Goal: Task Accomplishment & Management: Use online tool/utility

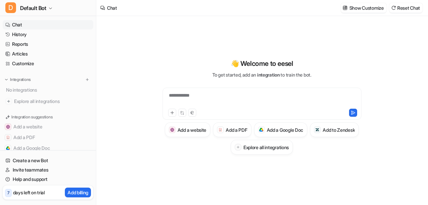
type textarea "**********"
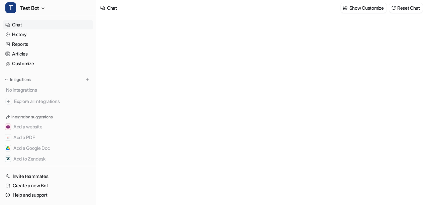
type textarea "**********"
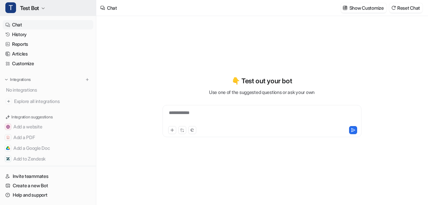
click at [31, 6] on span "Test Bot" at bounding box center [29, 7] width 19 height 9
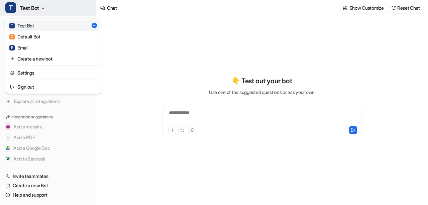
click at [31, 6] on span "Test Bot" at bounding box center [29, 7] width 19 height 9
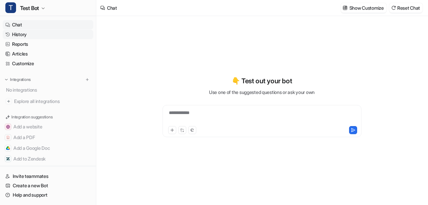
click at [27, 33] on link "History" at bounding box center [48, 34] width 91 height 9
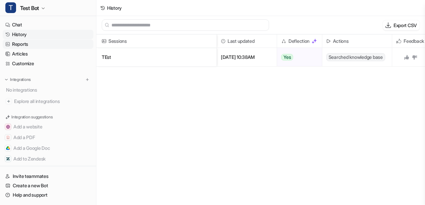
click at [31, 44] on link "Reports" at bounding box center [48, 43] width 91 height 9
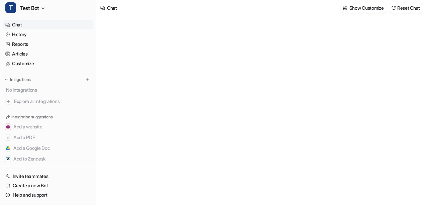
type textarea "**********"
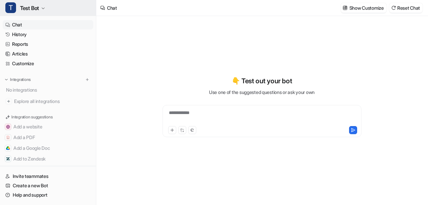
click at [45, 7] on icon "button" at bounding box center [43, 8] width 4 height 4
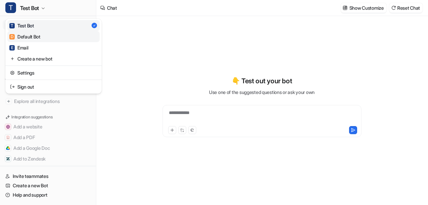
click at [47, 38] on link "D Default Bot" at bounding box center [53, 36] width 92 height 11
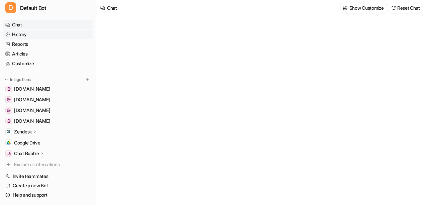
type textarea "**********"
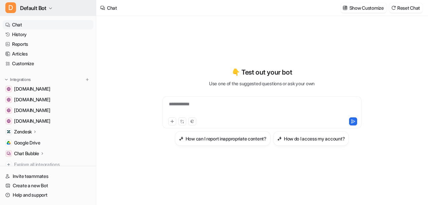
click at [46, 9] on span "Default Bot" at bounding box center [33, 7] width 26 height 9
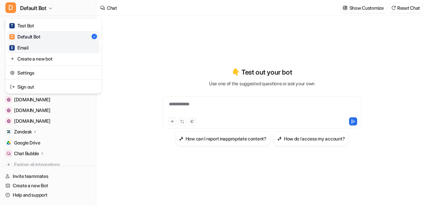
click at [40, 47] on link "E Email" at bounding box center [53, 47] width 92 height 11
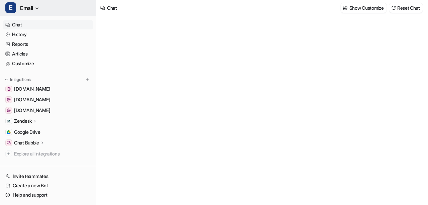
type textarea "**********"
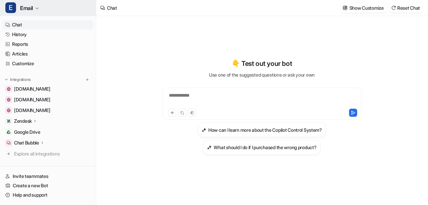
click at [38, 11] on button "E Email" at bounding box center [48, 8] width 96 height 16
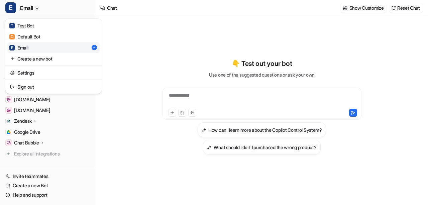
click at [123, 127] on div "**********" at bounding box center [214, 102] width 428 height 205
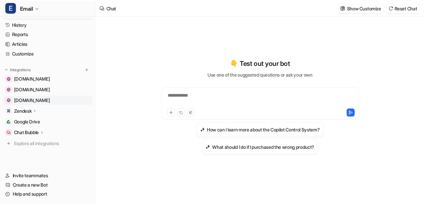
scroll to position [11, 0]
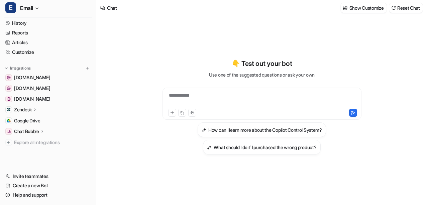
click at [27, 108] on p "Zendesk" at bounding box center [23, 109] width 18 height 7
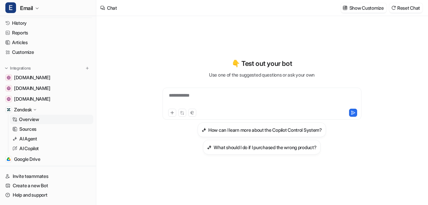
click at [33, 118] on p "Overview" at bounding box center [29, 119] width 20 height 7
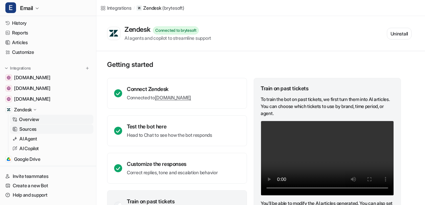
click at [36, 128] on p "Sources" at bounding box center [27, 129] width 17 height 7
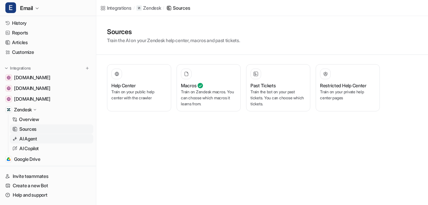
click at [37, 138] on p "AI Agent" at bounding box center [28, 139] width 18 height 7
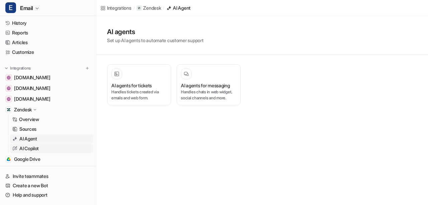
click at [30, 149] on p "AI Copilot" at bounding box center [28, 148] width 19 height 7
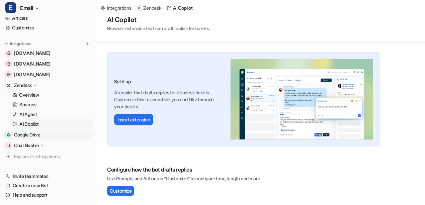
scroll to position [50, 0]
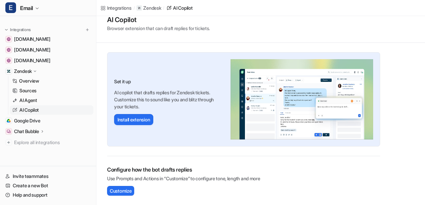
click at [31, 132] on p "Chat Bubble" at bounding box center [26, 131] width 25 height 7
click at [39, 140] on p "Overview" at bounding box center [29, 141] width 20 height 7
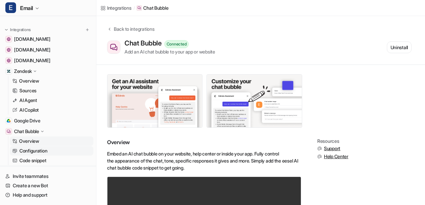
click at [31, 151] on p "Configuration" at bounding box center [33, 151] width 28 height 7
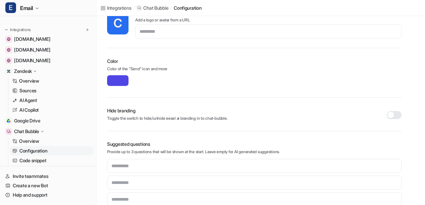
scroll to position [200, 0]
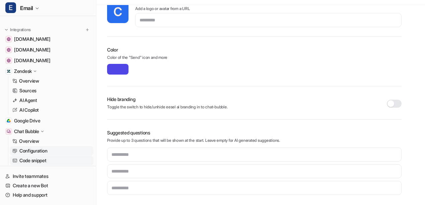
click at [27, 159] on p "Code snippet" at bounding box center [32, 160] width 27 height 7
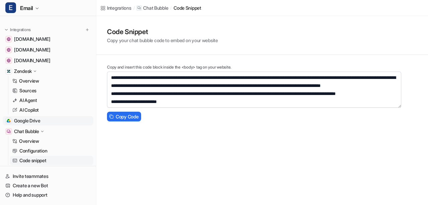
click at [30, 120] on span "Google Drive" at bounding box center [27, 120] width 26 height 7
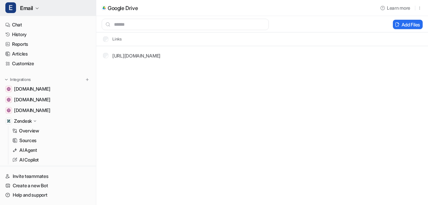
click at [39, 10] on icon "button" at bounding box center [37, 8] width 4 height 4
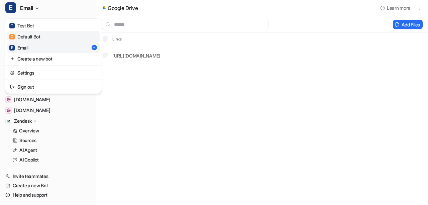
click at [44, 37] on link "D Default Bot" at bounding box center [53, 36] width 92 height 11
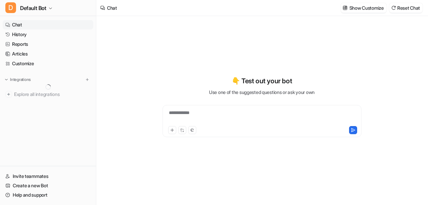
type textarea "**********"
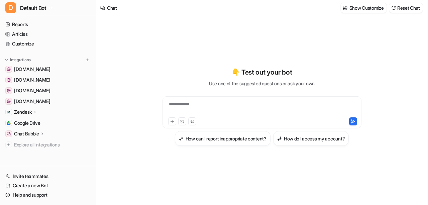
scroll to position [22, 0]
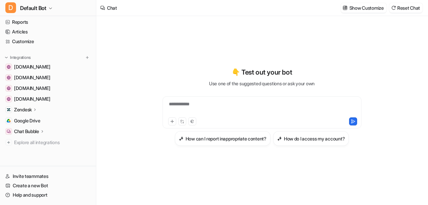
click at [37, 111] on icon at bounding box center [35, 109] width 5 height 5
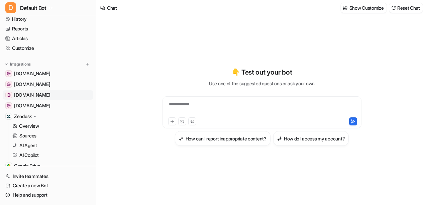
scroll to position [0, 0]
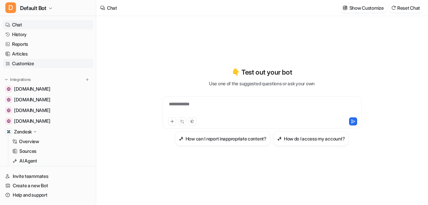
click at [28, 61] on link "Customize" at bounding box center [48, 63] width 91 height 9
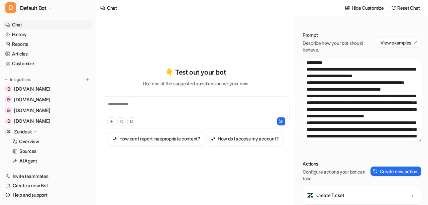
scroll to position [53, 0]
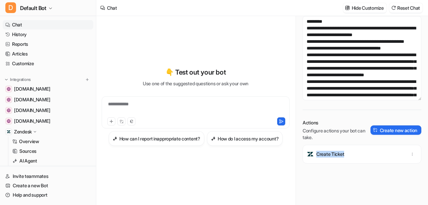
drag, startPoint x: 348, startPoint y: 154, endPoint x: 315, endPoint y: 153, distance: 33.5
click at [315, 153] on div "Create Ticket" at bounding box center [362, 154] width 113 height 19
copy p "Create Ticket"
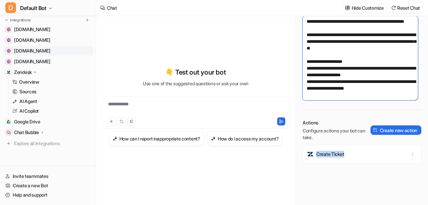
scroll to position [61, 0]
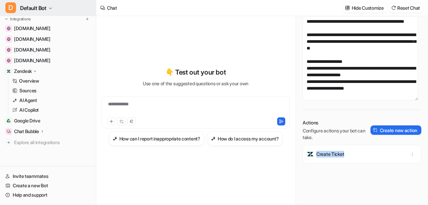
click at [49, 9] on icon "button" at bounding box center [51, 8] width 4 height 4
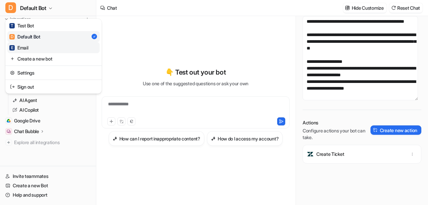
click at [41, 47] on link "E Email" at bounding box center [53, 47] width 92 height 11
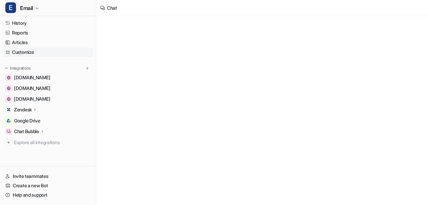
scroll to position [11, 0]
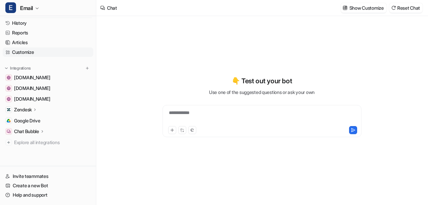
click at [23, 53] on link "Customize" at bounding box center [48, 52] width 91 height 9
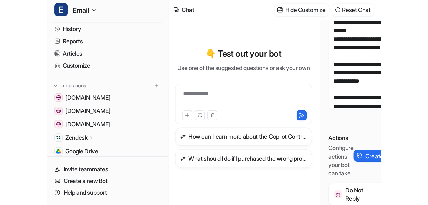
scroll to position [914, 0]
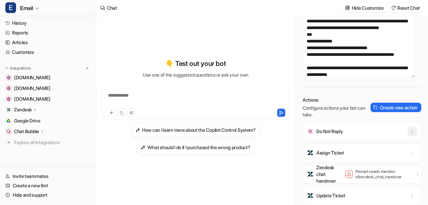
click at [410, 129] on icon "button" at bounding box center [412, 131] width 5 height 5
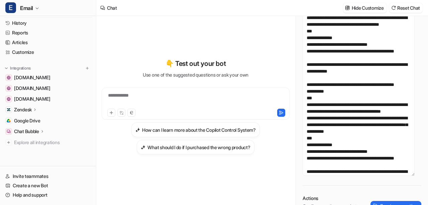
drag, startPoint x: 413, startPoint y: 76, endPoint x: 410, endPoint y: 174, distance: 98.4
click at [410, 174] on textarea at bounding box center [359, 83] width 112 height 186
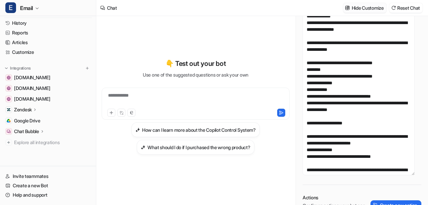
scroll to position [2315, 0]
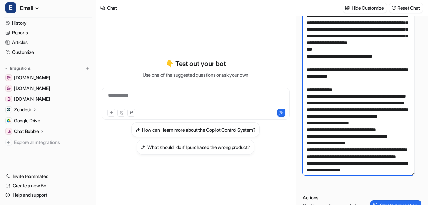
drag, startPoint x: 307, startPoint y: 97, endPoint x: 395, endPoint y: 102, distance: 87.5
click at [395, 102] on textarea at bounding box center [359, 82] width 112 height 185
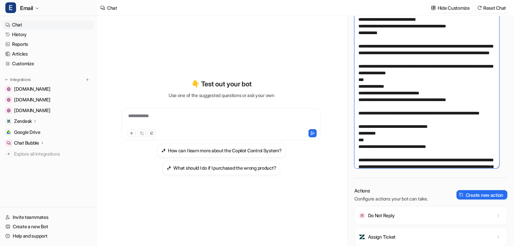
scroll to position [14, 0]
drag, startPoint x: 497, startPoint y: 124, endPoint x: 487, endPoint y: 150, distance: 27.4
click at [428, 167] on textarea at bounding box center [426, 54] width 145 height 228
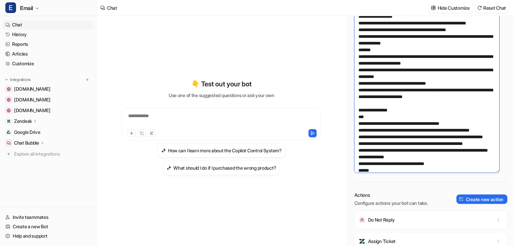
scroll to position [0, 0]
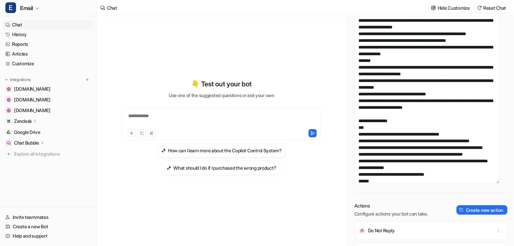
drag, startPoint x: 305, startPoint y: 86, endPoint x: 299, endPoint y: 115, distance: 30.1
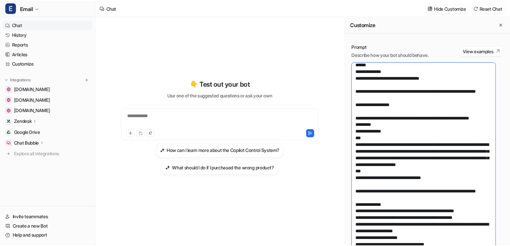
scroll to position [2278, 0]
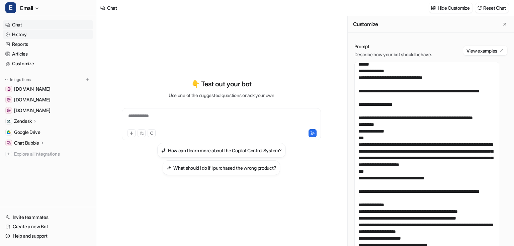
click at [31, 31] on link "History" at bounding box center [48, 34] width 91 height 9
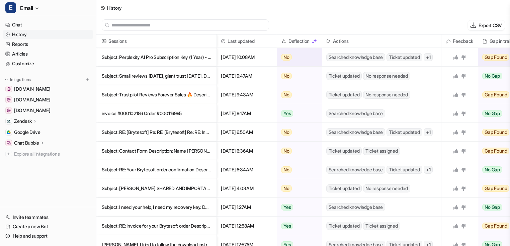
click at [162, 54] on p "Subject: Perplexity AI Pro Subscription Key (1 Year) - Out of stock error during" at bounding box center [156, 57] width 109 height 19
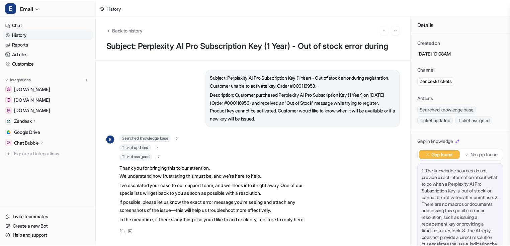
scroll to position [17, 0]
click at [120, 28] on span "Back to history" at bounding box center [128, 29] width 30 height 7
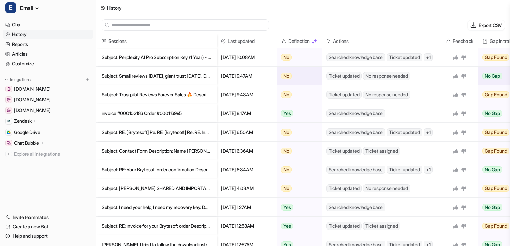
click at [147, 74] on p "Subject: Small reviews today, giant trust tomorrow. Description: Hello, good da" at bounding box center [156, 76] width 109 height 19
click at [150, 152] on p "Subject: Contact Form Description: Name Justin Singh Email justin@mdtcomputers." at bounding box center [156, 151] width 109 height 19
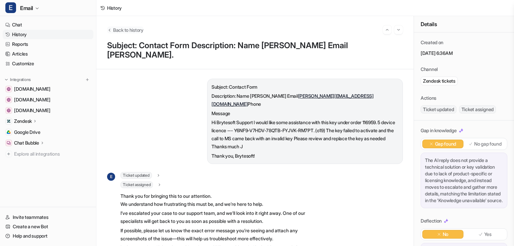
click at [112, 29] on button "Back to history" at bounding box center [125, 29] width 36 height 7
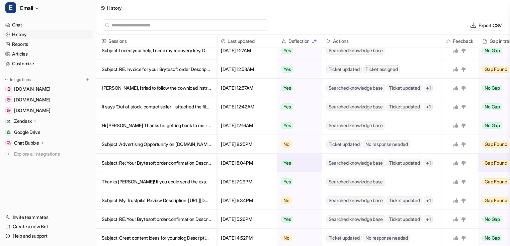
scroll to position [161, 0]
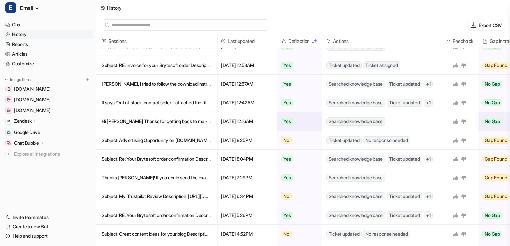
click at [153, 126] on p "Hi Steve Thanks for getting back to me - I think I can uninstall office" at bounding box center [156, 121] width 109 height 19
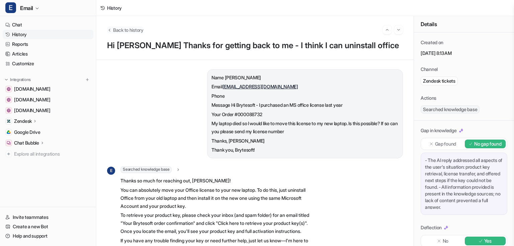
click at [110, 30] on icon "Back to history" at bounding box center [109, 29] width 5 height 5
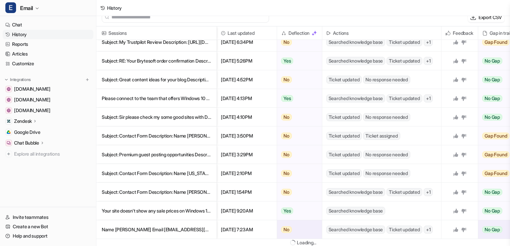
scroll to position [1, 0]
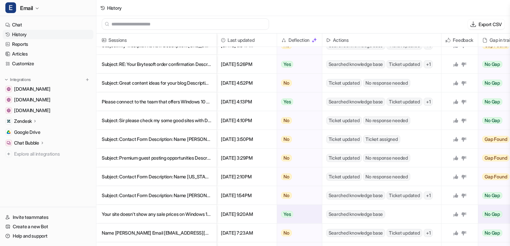
click at [160, 205] on p "Your site doesn't show any sale prices on Windows 11 when I go there from this m" at bounding box center [156, 214] width 109 height 19
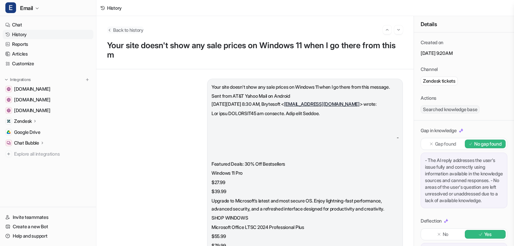
click at [109, 29] on icon "Back to history" at bounding box center [110, 30] width 2 height 3
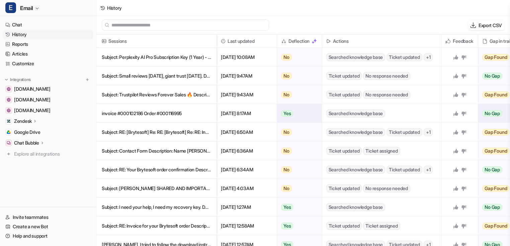
click at [146, 111] on p "invoice #000102186 Order #000116995" at bounding box center [156, 113] width 109 height 19
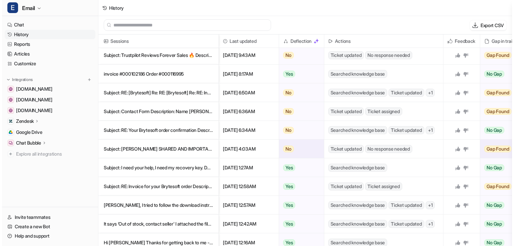
scroll to position [54, 0]
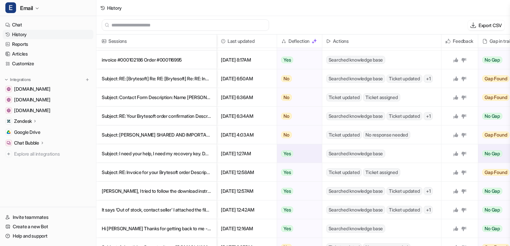
click at [156, 157] on p "Subject: I need your help, I need my recovery key. Description: Hi, I hope you" at bounding box center [156, 153] width 109 height 19
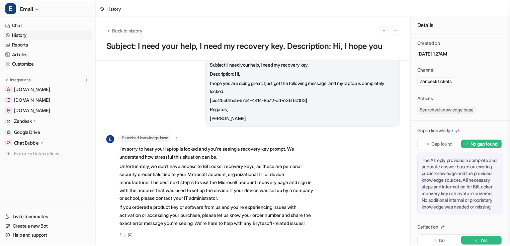
scroll to position [34, 0]
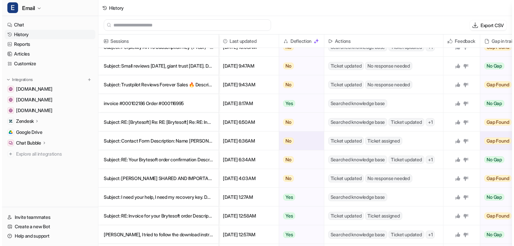
scroll to position [54, 0]
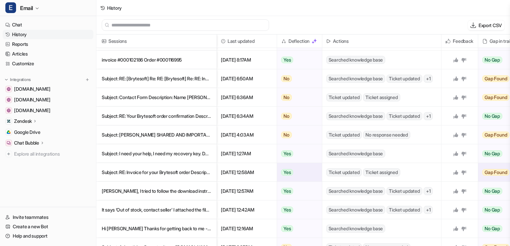
click at [155, 175] on p "Subject: RE: Invoice for your Brytesoft order Description: This key that we jus" at bounding box center [156, 172] width 109 height 19
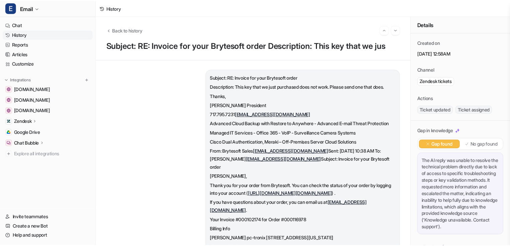
scroll to position [80, 0]
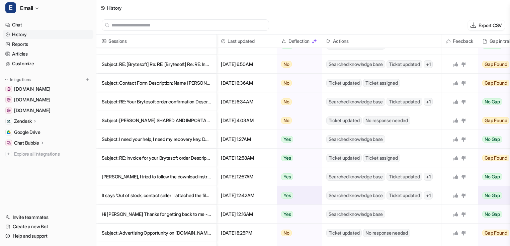
scroll to position [80, 0]
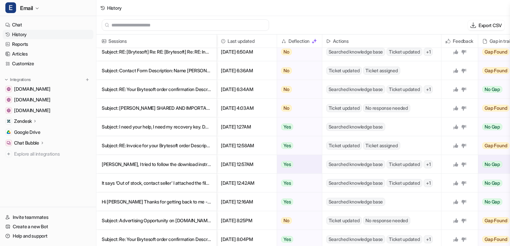
click at [173, 168] on p "Steve, I tried to follow the download instructions.&nbsp; I click on a" at bounding box center [156, 164] width 109 height 19
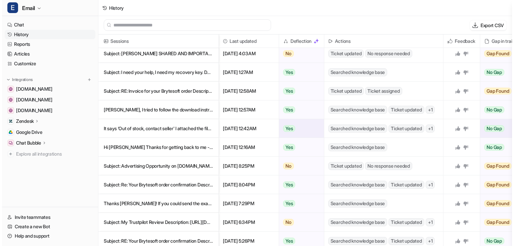
scroll to position [161, 0]
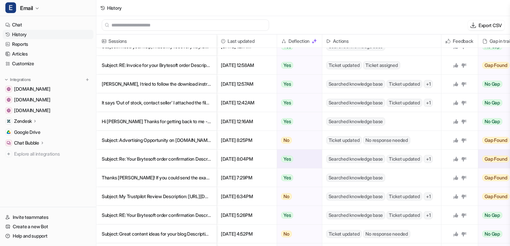
click at [139, 163] on p "Subject: Re: Your Brytesoft order confirmation Description: Hi. I get the follo" at bounding box center [156, 159] width 109 height 19
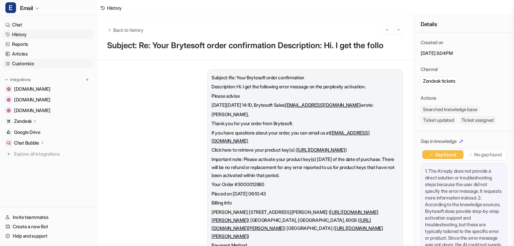
click at [46, 66] on link "Customize" at bounding box center [48, 63] width 91 height 9
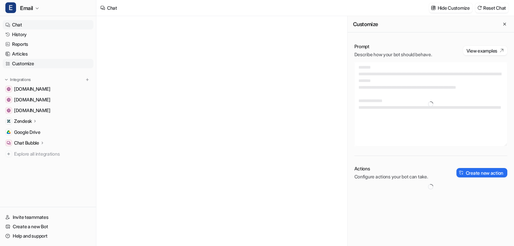
type textarea "**********"
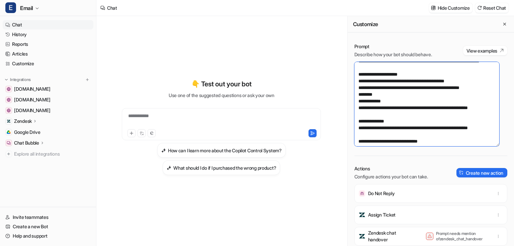
scroll to position [1780, 0]
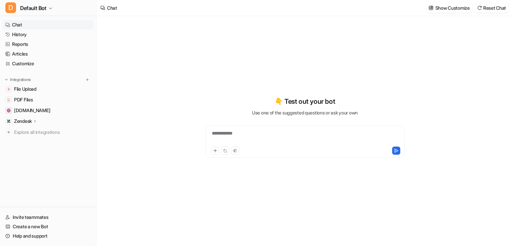
type textarea "**********"
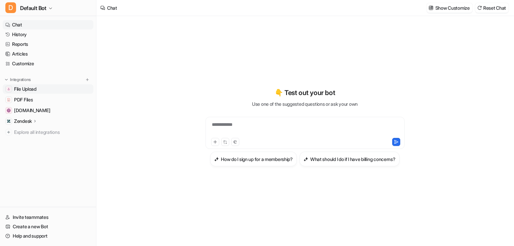
click at [31, 88] on span "File Upload" at bounding box center [25, 89] width 22 height 7
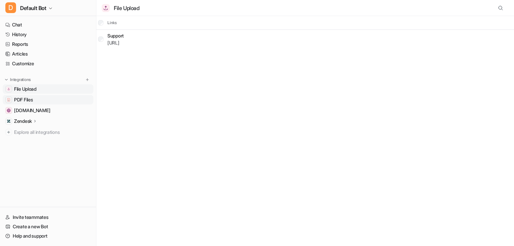
click at [28, 101] on span "PDF Files" at bounding box center [23, 99] width 19 height 7
click at [22, 121] on p "Zendesk" at bounding box center [23, 121] width 18 height 7
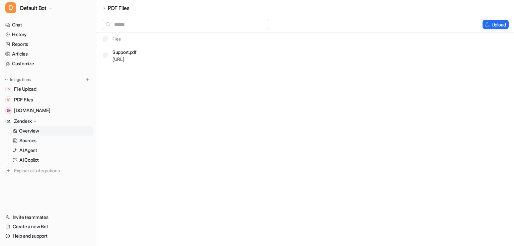
click at [25, 130] on p "Overview" at bounding box center [29, 130] width 20 height 7
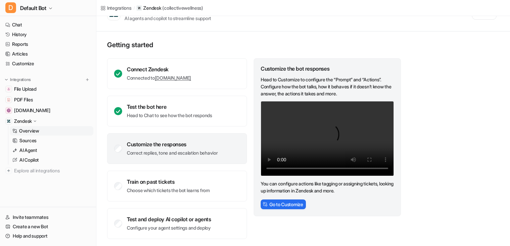
scroll to position [22, 0]
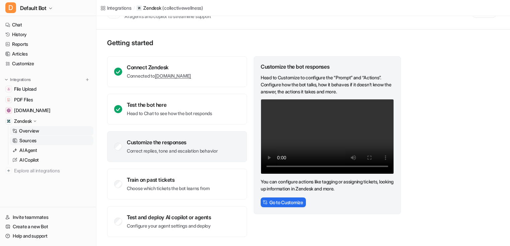
click at [30, 141] on p "Sources" at bounding box center [27, 140] width 17 height 7
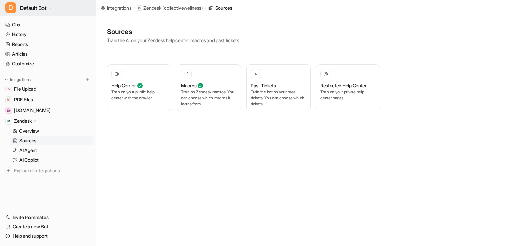
click at [47, 6] on button "D Default Bot" at bounding box center [48, 8] width 96 height 16
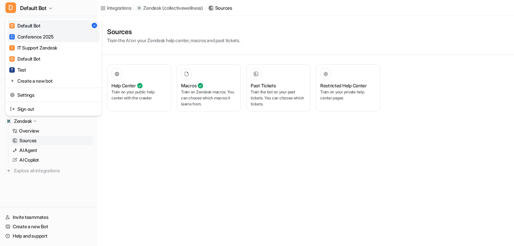
click at [37, 39] on div "C Conference 2025" at bounding box center [31, 36] width 44 height 7
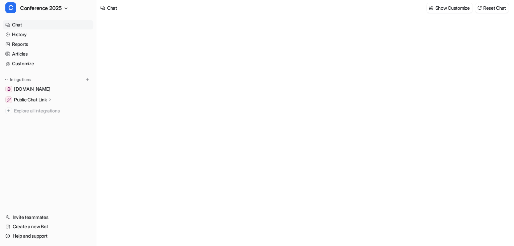
type textarea "**********"
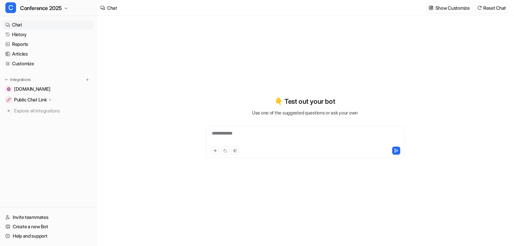
click at [36, 101] on p "Public Chat Link" at bounding box center [30, 99] width 33 height 7
click at [31, 111] on p "Overview" at bounding box center [29, 109] width 20 height 7
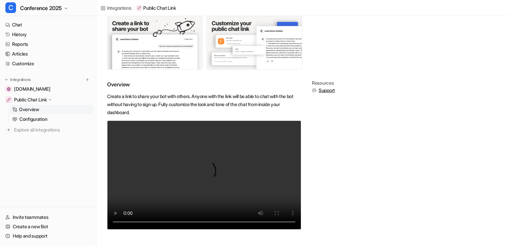
scroll to position [59, 0]
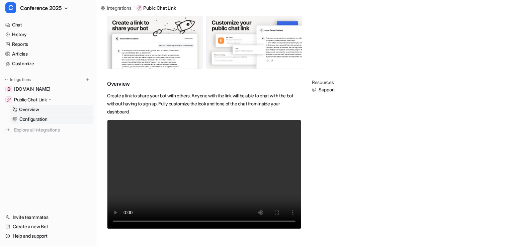
click at [26, 120] on p "Configuration" at bounding box center [33, 119] width 28 height 7
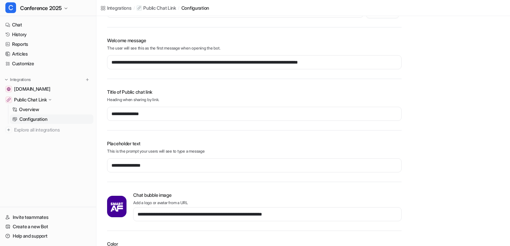
scroll to position [66, 0]
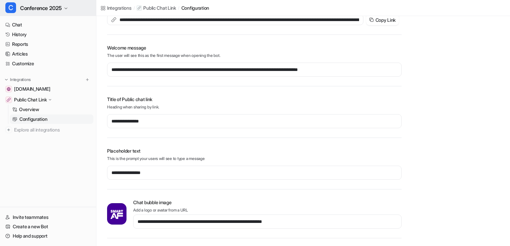
click at [66, 8] on icon "button" at bounding box center [66, 8] width 4 height 4
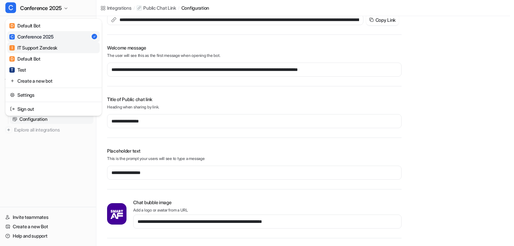
click at [43, 50] on div "I IT Support Zendesk" at bounding box center [33, 47] width 48 height 7
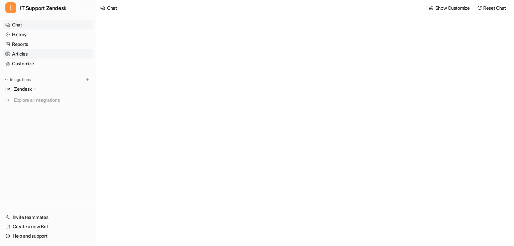
type textarea "**********"
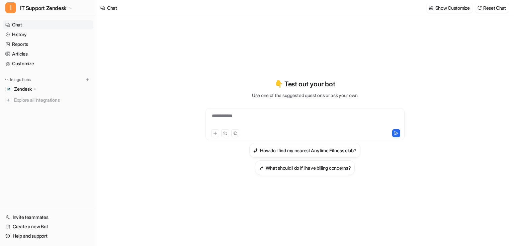
click at [23, 89] on p "Zendesk" at bounding box center [23, 89] width 18 height 7
click at [22, 97] on p "Overview" at bounding box center [29, 98] width 20 height 7
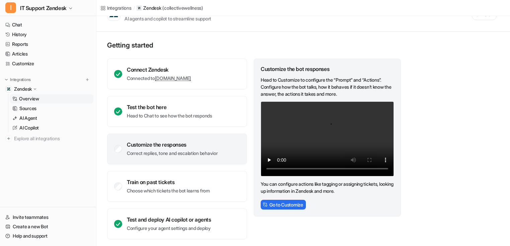
scroll to position [22, 0]
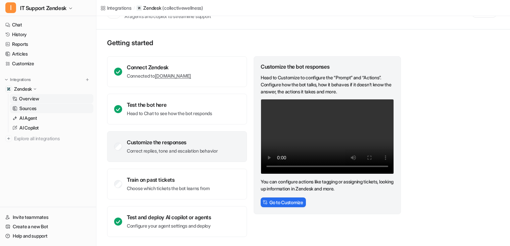
click at [35, 111] on p "Sources" at bounding box center [27, 108] width 17 height 7
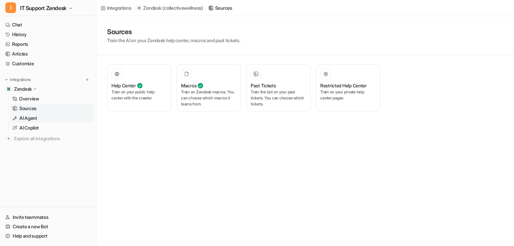
click at [35, 119] on p "AI Agent" at bounding box center [28, 118] width 18 height 7
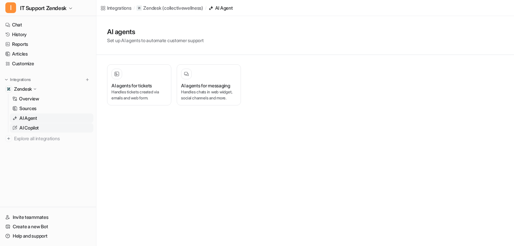
click at [32, 129] on p "AI Copilot" at bounding box center [28, 127] width 19 height 7
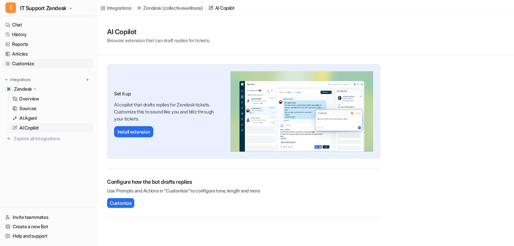
click at [19, 65] on link "Customize" at bounding box center [48, 63] width 91 height 9
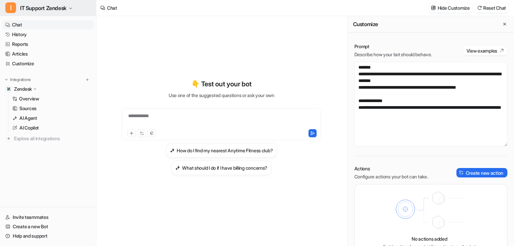
click at [66, 10] on span "IT Support Zendesk" at bounding box center [43, 7] width 47 height 9
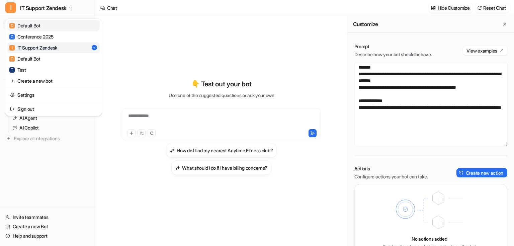
click at [51, 30] on link "D Default Bot" at bounding box center [53, 25] width 92 height 11
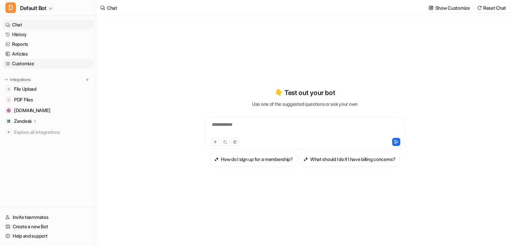
click at [35, 61] on link "Customize" at bounding box center [48, 63] width 91 height 9
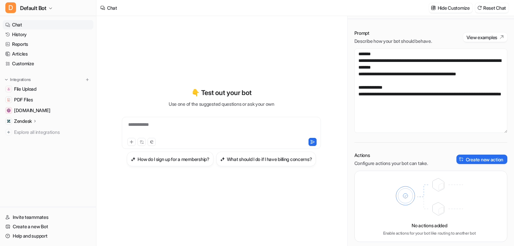
scroll to position [16, 0]
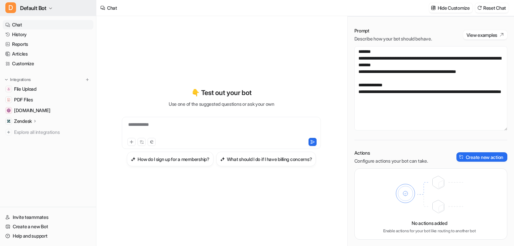
click at [40, 11] on span "Default Bot" at bounding box center [33, 7] width 26 height 9
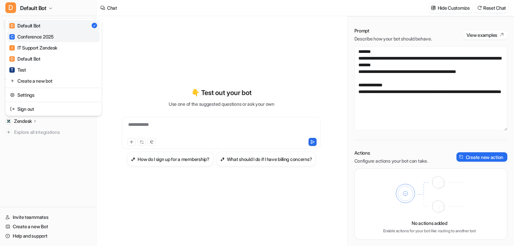
click at [45, 37] on div "C Conference 2025" at bounding box center [31, 36] width 44 height 7
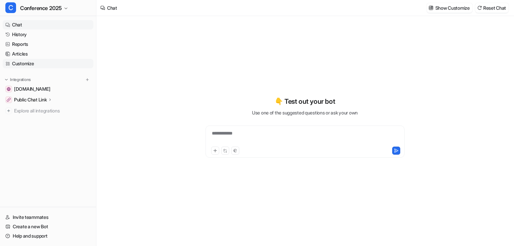
click at [23, 64] on link "Customize" at bounding box center [48, 63] width 91 height 9
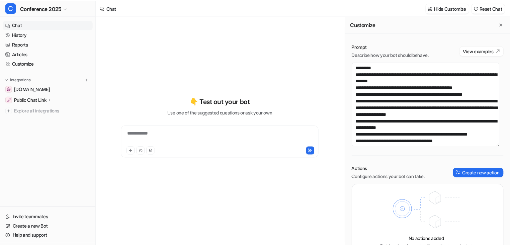
scroll to position [27, 0]
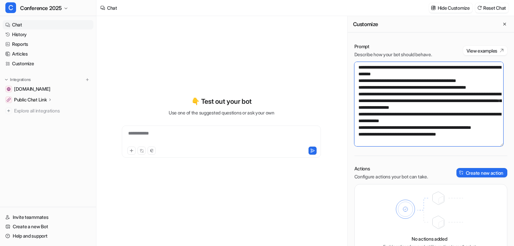
drag, startPoint x: 361, startPoint y: 127, endPoint x: 452, endPoint y: 129, distance: 91.0
click at [452, 129] on textarea "**********" at bounding box center [428, 104] width 149 height 84
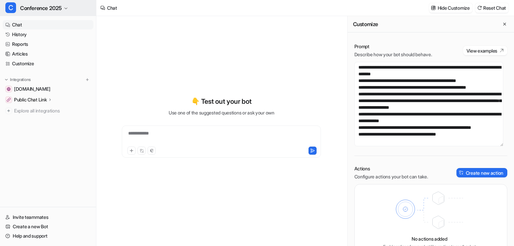
click at [63, 8] on button "C Conference 2025" at bounding box center [48, 8] width 96 height 16
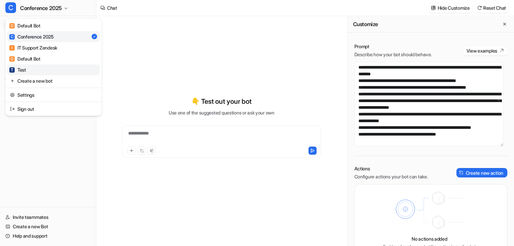
click at [36, 72] on link "T Test" at bounding box center [53, 69] width 92 height 11
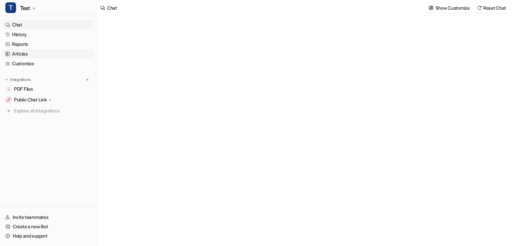
type textarea "**********"
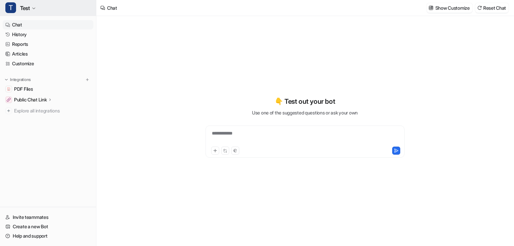
click at [37, 11] on button "T Test" at bounding box center [48, 8] width 96 height 16
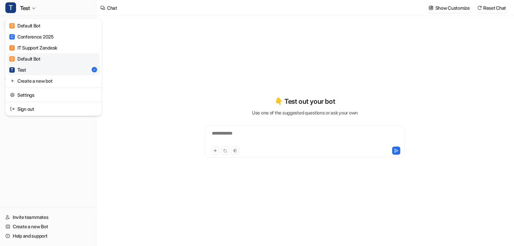
click at [42, 58] on link "D Default Bot" at bounding box center [53, 58] width 92 height 11
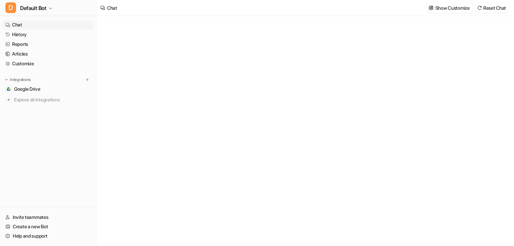
type textarea "**********"
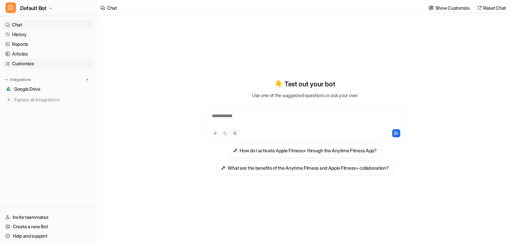
click at [26, 62] on link "Customize" at bounding box center [48, 63] width 91 height 9
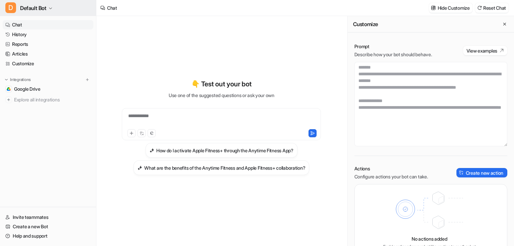
click at [46, 12] on span "Default Bot" at bounding box center [33, 7] width 26 height 9
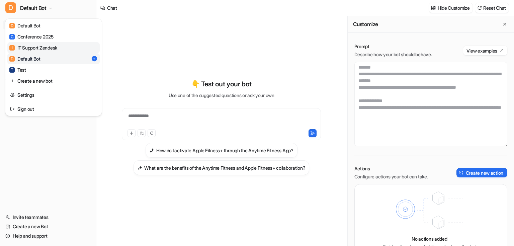
click at [45, 46] on div "I IT Support Zendesk" at bounding box center [33, 47] width 48 height 7
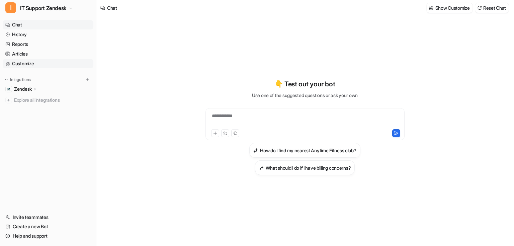
click at [27, 65] on link "Customize" at bounding box center [48, 63] width 91 height 9
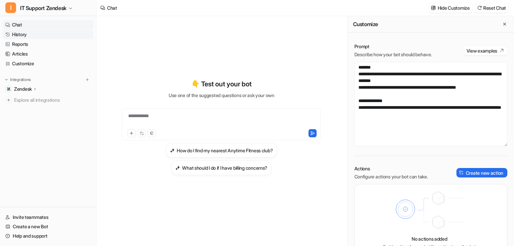
click at [23, 34] on link "History" at bounding box center [48, 34] width 91 height 9
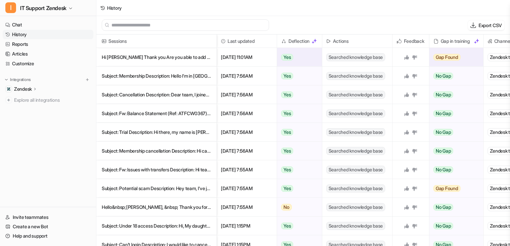
click at [136, 63] on p "Hi Jenny Thank you Are you able to add the same to another employee that is" at bounding box center [156, 57] width 109 height 19
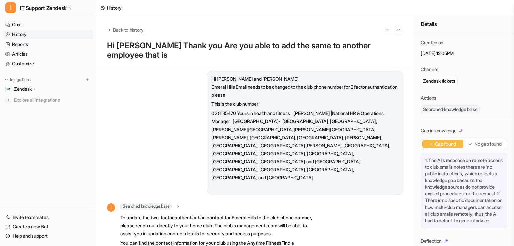
scroll to position [27, 0]
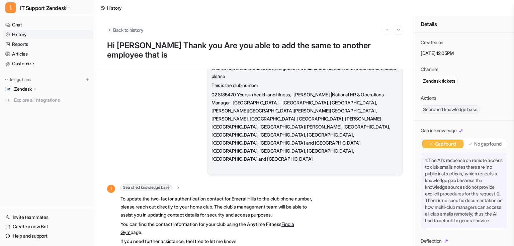
click at [111, 30] on icon "Back to history" at bounding box center [109, 29] width 5 height 5
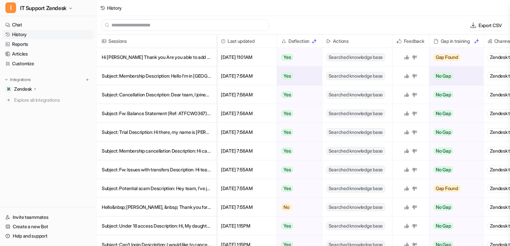
click at [135, 78] on p "Subject: Membership Description: Hello I’m in Perth for two months for work an" at bounding box center [156, 76] width 109 height 19
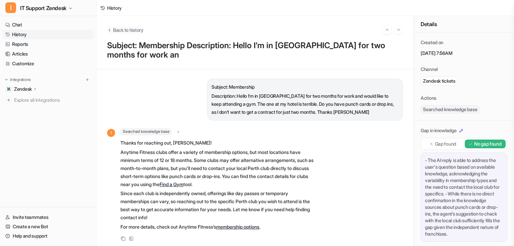
click at [110, 28] on icon "Back to history" at bounding box center [109, 29] width 5 height 5
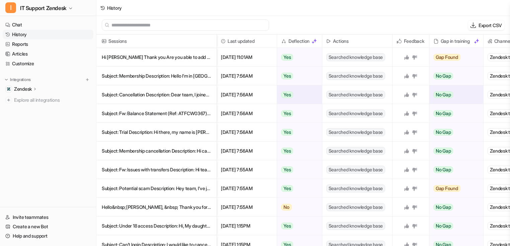
click at [154, 94] on p "Subject: Cancellation Description: Dear team, I joined the gym at the start of" at bounding box center [156, 94] width 109 height 19
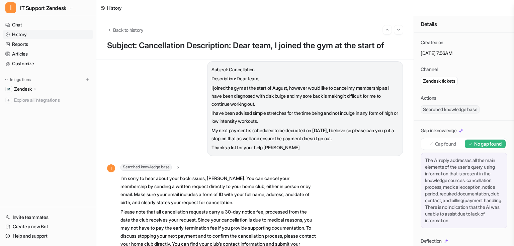
scroll to position [27, 0]
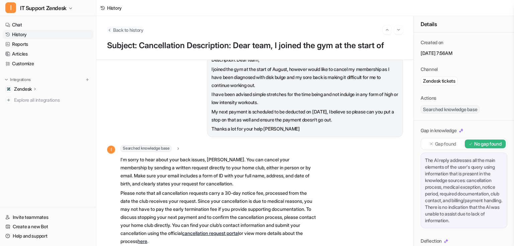
click at [110, 27] on icon "Back to history" at bounding box center [109, 29] width 5 height 5
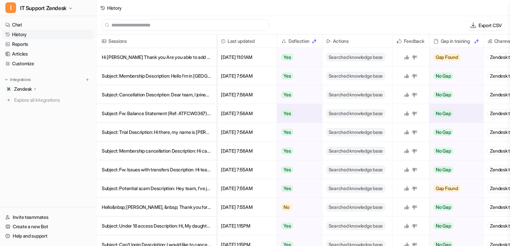
click at [149, 114] on p "Subject: Fw: Balance Statement (Ref: ATFCW0367) Description: __________________" at bounding box center [156, 113] width 109 height 19
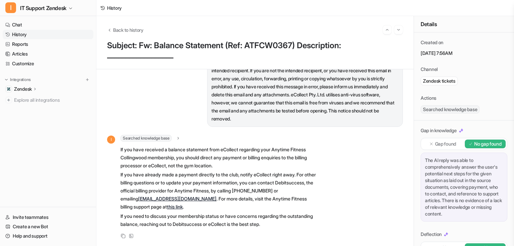
scroll to position [445, 0]
click at [111, 28] on icon "Back to history" at bounding box center [109, 29] width 5 height 5
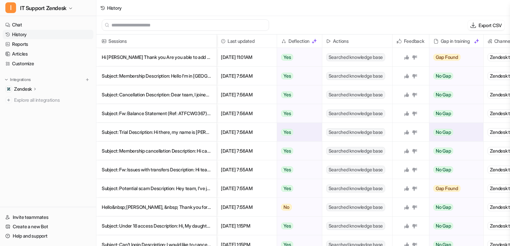
click at [143, 132] on p "Subject: Trial Description: Hi there, my name is Laila. I have been recommended" at bounding box center [156, 132] width 109 height 19
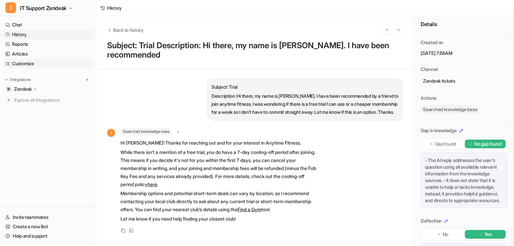
drag, startPoint x: 28, startPoint y: 63, endPoint x: 23, endPoint y: 63, distance: 4.4
click at [28, 63] on link "Customize" at bounding box center [48, 63] width 91 height 9
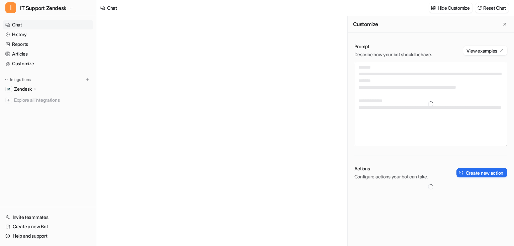
type textarea "**********"
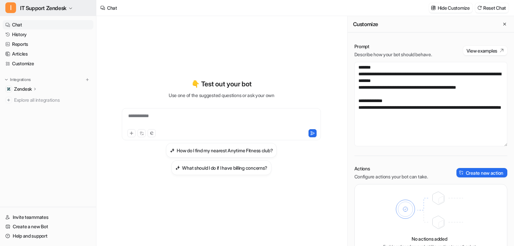
click at [51, 5] on span "IT Support Zendesk" at bounding box center [43, 7] width 47 height 9
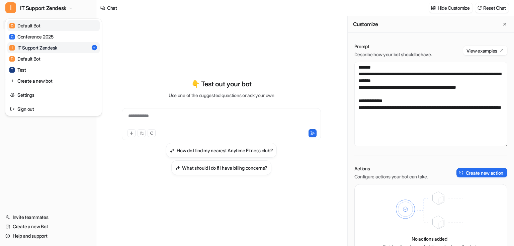
click at [41, 25] on link "D Default Bot" at bounding box center [53, 25] width 92 height 11
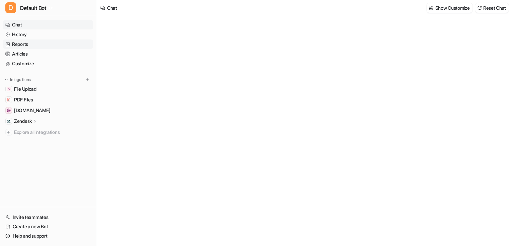
type textarea "**********"
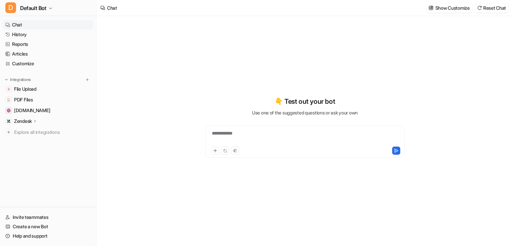
drag, startPoint x: 31, startPoint y: 61, endPoint x: 0, endPoint y: 79, distance: 36.3
click at [31, 61] on link "Customize" at bounding box center [48, 63] width 91 height 9
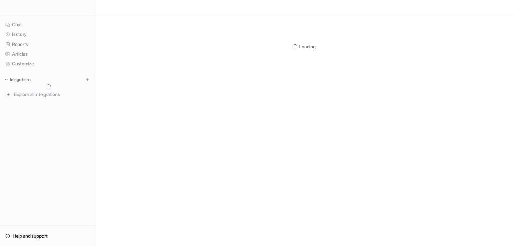
drag, startPoint x: 0, startPoint y: 0, endPoint x: 316, endPoint y: 86, distance: 327.0
drag, startPoint x: 316, startPoint y: 86, endPoint x: 275, endPoint y: 101, distance: 43.0
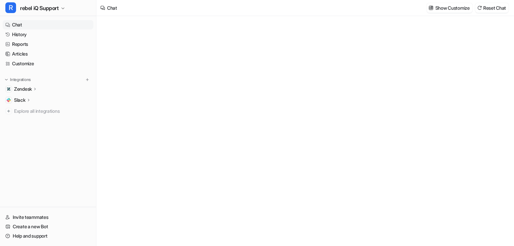
type textarea "**********"
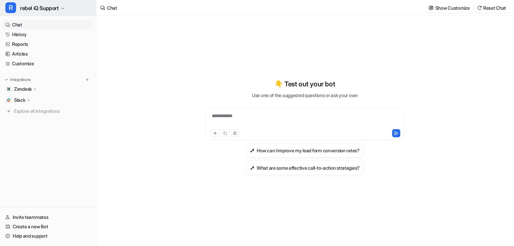
click at [56, 10] on span "rebel iQ Support" at bounding box center [39, 7] width 39 height 9
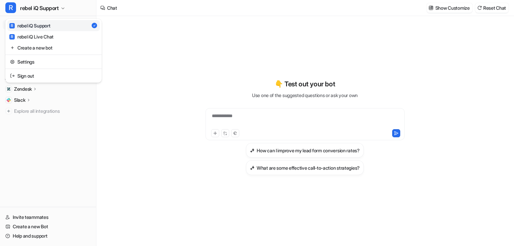
click at [45, 152] on div "R rebel iQ Support R rebel iQ Support R rebel iQ Live Chat Create a new bot Set…" at bounding box center [48, 123] width 96 height 246
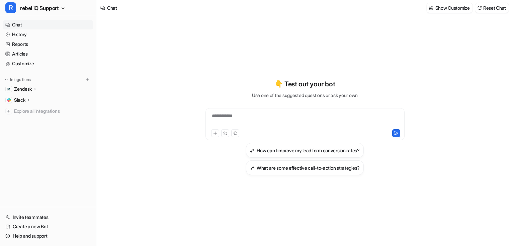
click at [26, 91] on p "Zendesk" at bounding box center [23, 89] width 18 height 7
click at [31, 96] on p "Overview" at bounding box center [29, 98] width 20 height 7
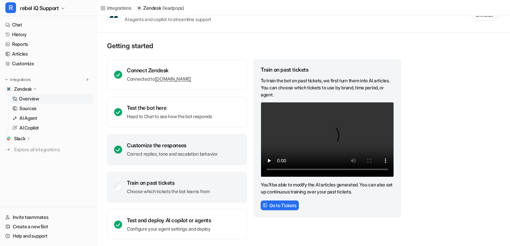
scroll to position [22, 0]
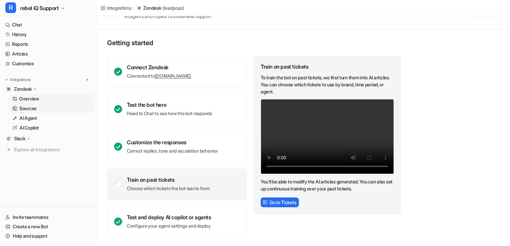
click at [34, 106] on p "Sources" at bounding box center [27, 108] width 17 height 7
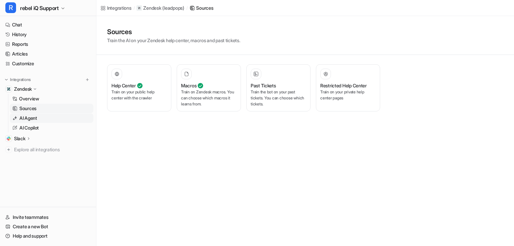
click at [28, 120] on p "AI Agent" at bounding box center [28, 118] width 18 height 7
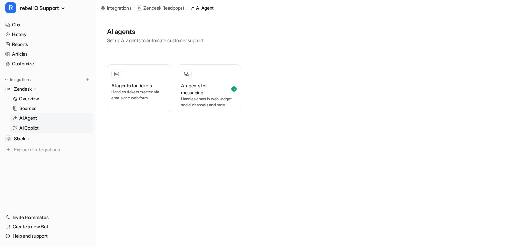
click at [39, 129] on p "AI Copilot" at bounding box center [28, 127] width 19 height 7
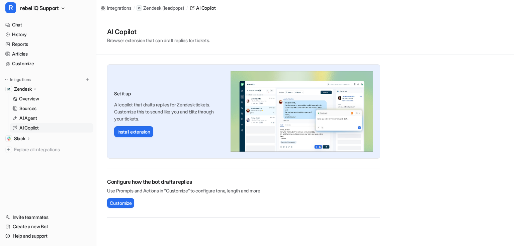
click at [28, 137] on icon at bounding box center [28, 138] width 5 height 5
click at [25, 146] on p "Overview" at bounding box center [29, 148] width 20 height 7
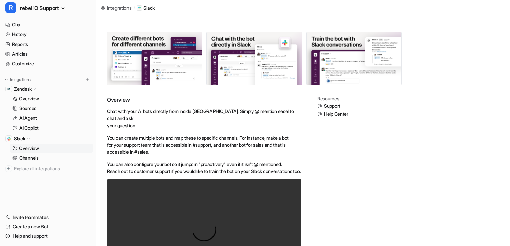
scroll to position [102, 0]
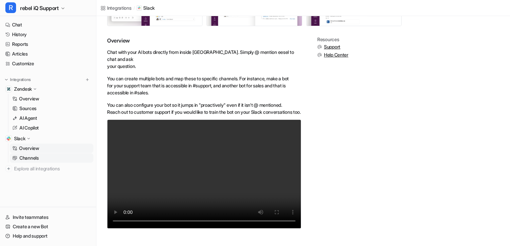
click at [40, 161] on link "Channels" at bounding box center [52, 157] width 84 height 9
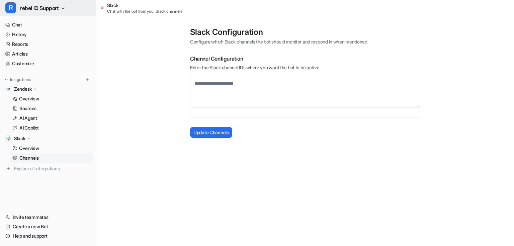
click at [55, 10] on span "rebel iQ Support" at bounding box center [39, 7] width 39 height 9
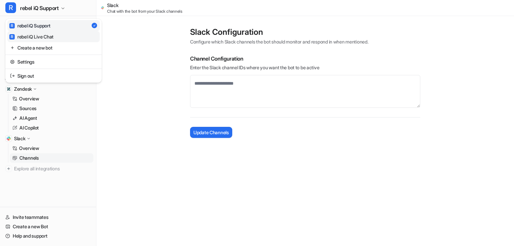
click at [49, 38] on div "R rebel iQ Live Chat" at bounding box center [31, 36] width 44 height 7
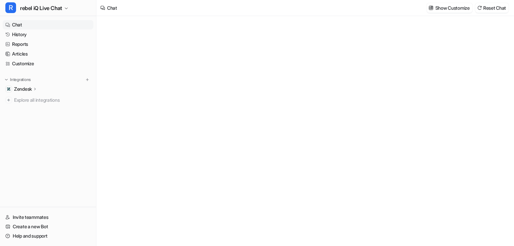
type textarea "**********"
click at [18, 86] on p "Zendesk" at bounding box center [23, 89] width 18 height 7
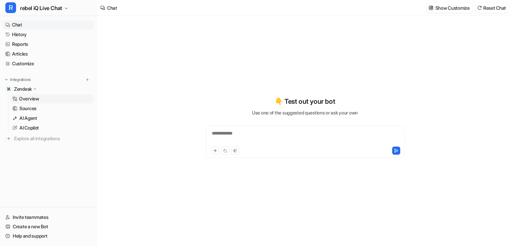
click at [29, 98] on p "Overview" at bounding box center [29, 98] width 20 height 7
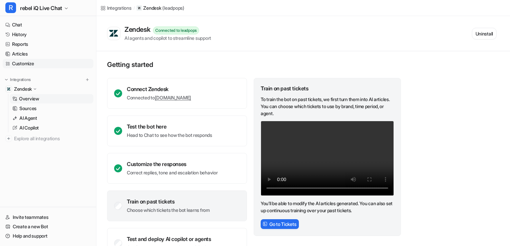
click at [32, 63] on link "Customize" at bounding box center [48, 63] width 91 height 9
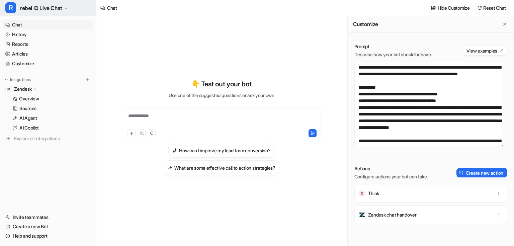
click at [53, 13] on button "R rebel iQ Live Chat" at bounding box center [48, 8] width 96 height 16
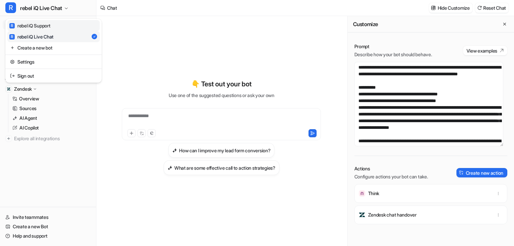
click at [49, 29] on link "R rebel iQ Support" at bounding box center [53, 25] width 92 height 11
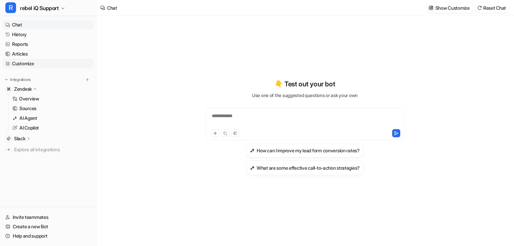
click at [31, 65] on link "Customize" at bounding box center [48, 63] width 91 height 9
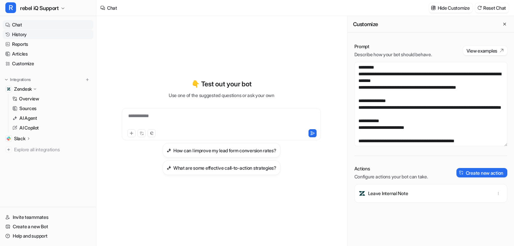
click at [28, 35] on link "History" at bounding box center [48, 34] width 91 height 9
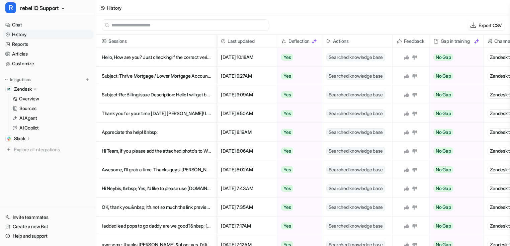
click at [167, 15] on div "History" at bounding box center [303, 8] width 414 height 16
click at [147, 58] on p "Hello, How are you? Just checking if the correct verification page has b" at bounding box center [156, 57] width 109 height 19
click at [178, 68] on p "Subject: Thrive Mortgage / Lower Mortgage Accounts Description: Hi, I think" at bounding box center [156, 76] width 109 height 19
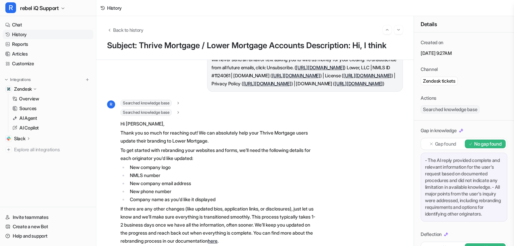
scroll to position [190, 0]
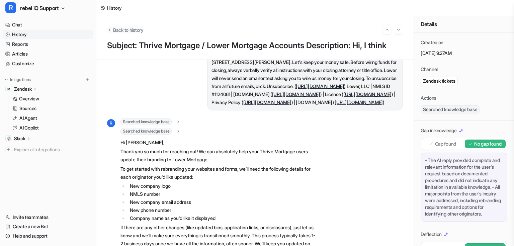
click at [114, 28] on span "Back to history" at bounding box center [128, 29] width 30 height 7
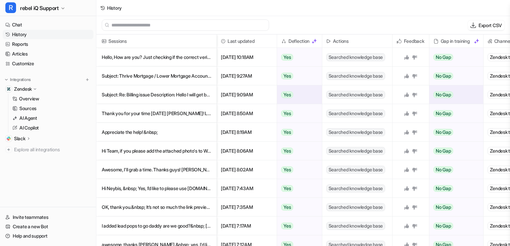
click at [152, 95] on p "Subject: Re: Billing issue Description: Hello I will get back to you on the p" at bounding box center [156, 94] width 109 height 19
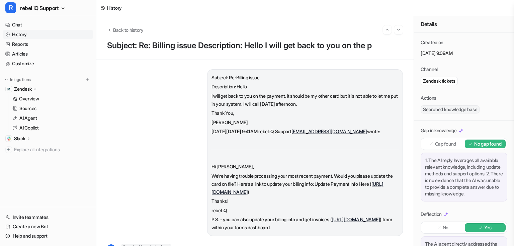
click at [107, 26] on div "Back to history" at bounding box center [255, 29] width 296 height 9
click at [111, 29] on icon "Back to history" at bounding box center [109, 29] width 5 height 5
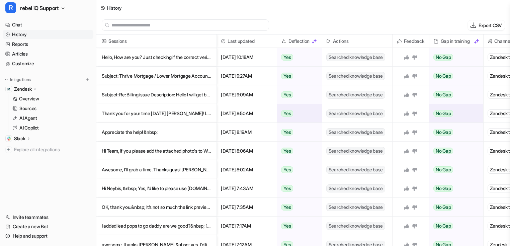
click at [170, 113] on p "Thank you for your time today Tanner! Logos are attached. Pet" at bounding box center [156, 113] width 109 height 19
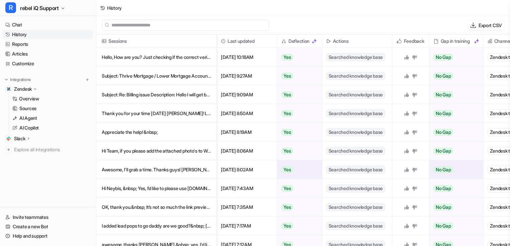
click at [155, 172] on p "Awesome, I'll grab a time. Thanks guys! Ramon Von Walker" at bounding box center [156, 169] width 109 height 19
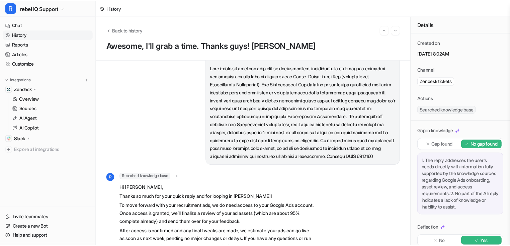
scroll to position [119, 0]
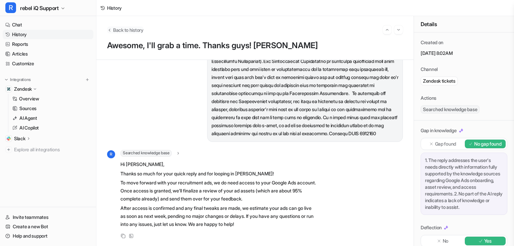
click at [111, 30] on icon "Back to history" at bounding box center [109, 29] width 5 height 5
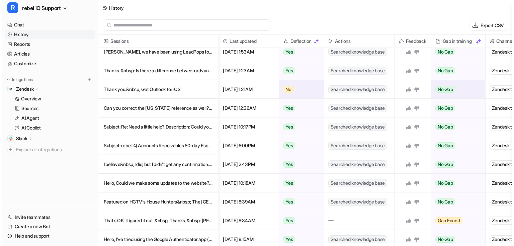
scroll to position [570, 0]
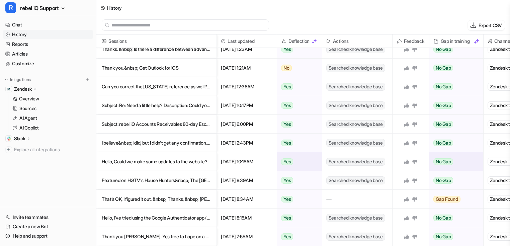
click at [168, 156] on p "Hello, Could we make some updates to the website? 1. On the drop down "" at bounding box center [156, 161] width 109 height 19
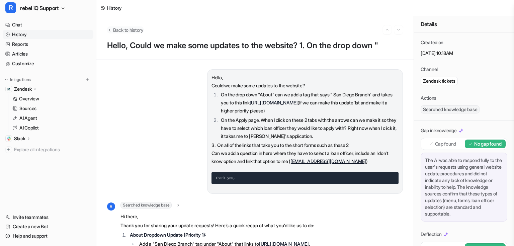
click at [111, 29] on icon "Back to history" at bounding box center [109, 29] width 5 height 5
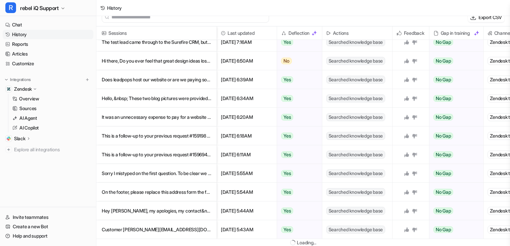
scroll to position [1, 0]
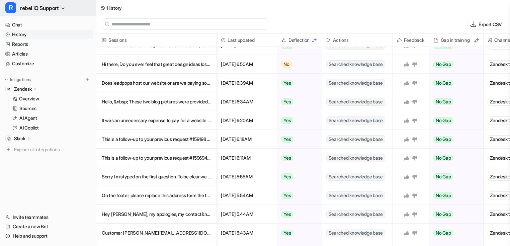
click at [48, 10] on span "rebel iQ Support" at bounding box center [39, 7] width 39 height 9
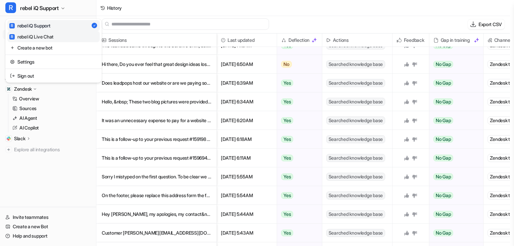
click at [52, 35] on div "R rebel iQ Live Chat" at bounding box center [31, 36] width 44 height 7
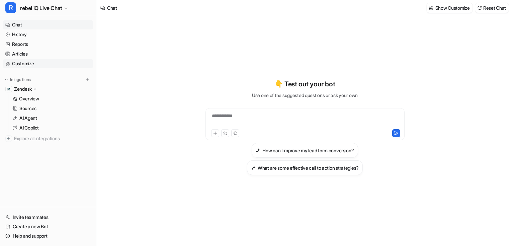
click at [33, 65] on link "Customize" at bounding box center [48, 63] width 91 height 9
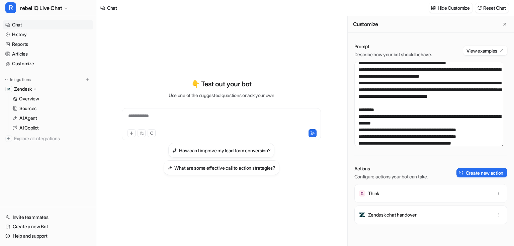
scroll to position [187, 0]
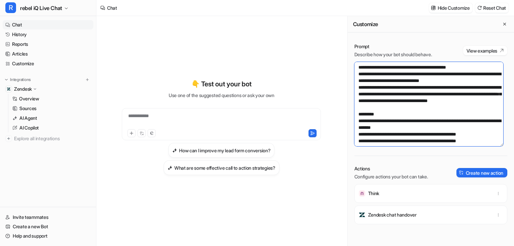
drag, startPoint x: 375, startPoint y: 120, endPoint x: 473, endPoint y: 126, distance: 98.6
click at [473, 126] on textarea at bounding box center [428, 104] width 149 height 84
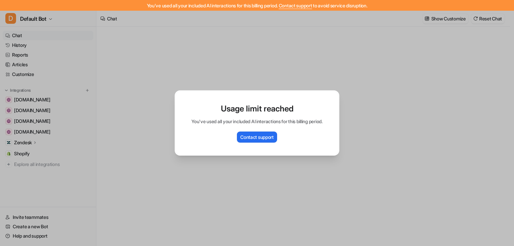
type textarea "**********"
click at [303, 74] on div "Usage limit reached You've used all your included AI interactions for this bill…" at bounding box center [256, 123] width 175 height 246
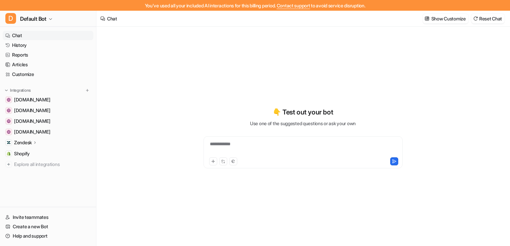
click at [32, 143] on p "Zendesk" at bounding box center [23, 142] width 18 height 7
click at [23, 155] on p "Overview" at bounding box center [29, 152] width 20 height 7
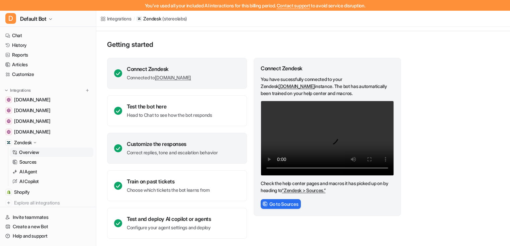
scroll to position [32, 0]
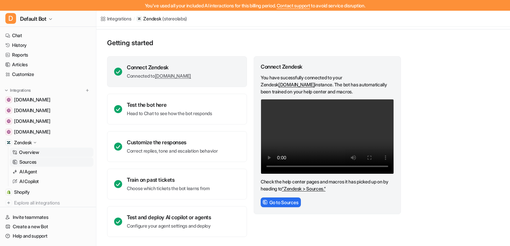
click at [33, 163] on p "Sources" at bounding box center [27, 162] width 17 height 7
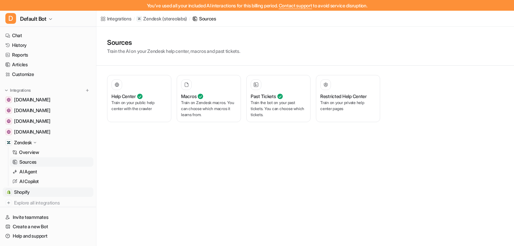
click at [31, 188] on link "Shopify" at bounding box center [48, 191] width 91 height 9
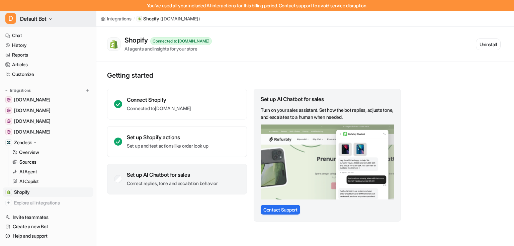
click at [52, 22] on button "D Default Bot" at bounding box center [48, 19] width 96 height 16
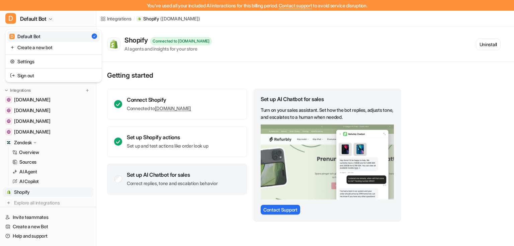
click at [82, 127] on div "D Default Bot D Default Bot Create a new bot Settings Sign out Chat History Rep…" at bounding box center [48, 128] width 96 height 235
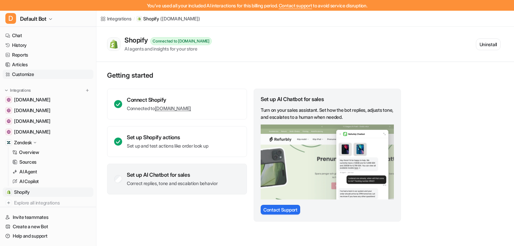
click at [29, 73] on link "Customize" at bounding box center [48, 74] width 91 height 9
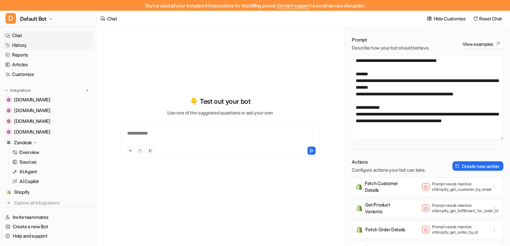
click at [20, 46] on link "History" at bounding box center [48, 44] width 91 height 9
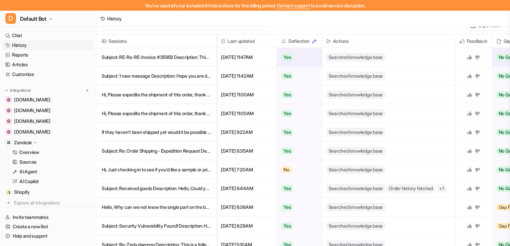
click at [145, 58] on p "Subject: RE: Re: RE: Invoice #35958 Description: This is a follow-up to your pr" at bounding box center [156, 57] width 109 height 19
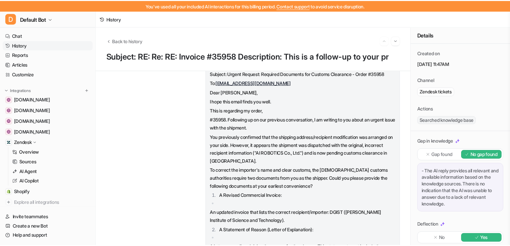
scroll to position [80, 0]
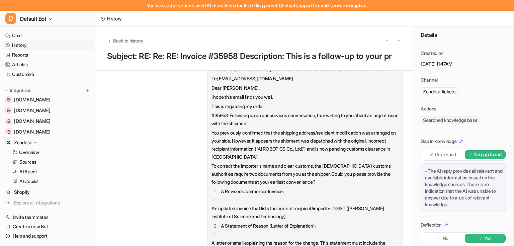
click at [25, 46] on link "History" at bounding box center [48, 44] width 91 height 9
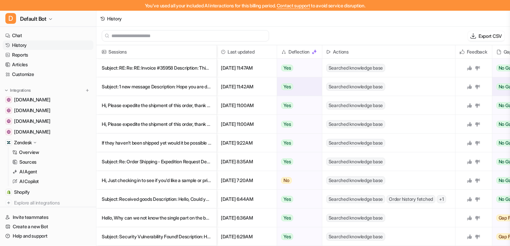
click at [138, 91] on p "Subject: 1 new message Description: Hope you are doing well Stereolabs if you'r" at bounding box center [156, 86] width 109 height 19
click at [125, 111] on p "Hi, Please expedite the shipment of this order, thank you. At [DATE] 16:" at bounding box center [156, 105] width 109 height 19
click at [156, 145] on p "If they haven’t been shipped yet would it be possible to expedite the shipping?" at bounding box center [156, 143] width 109 height 19
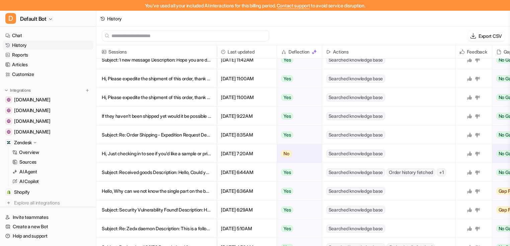
click at [160, 158] on p "Hi, Just checking in to see if you'd like a sample or pricing details for the" at bounding box center [156, 153] width 109 height 19
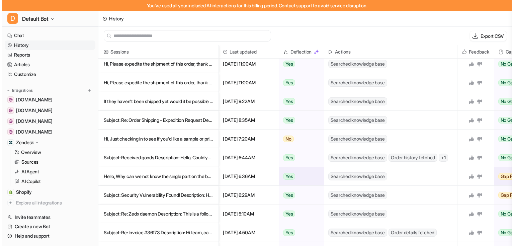
scroll to position [54, 0]
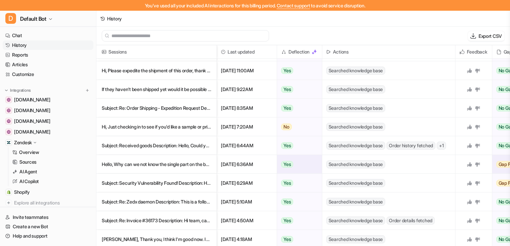
click at [153, 167] on p "Hello, Why can we not know the single part on the board? We do not need the s" at bounding box center [156, 164] width 109 height 19
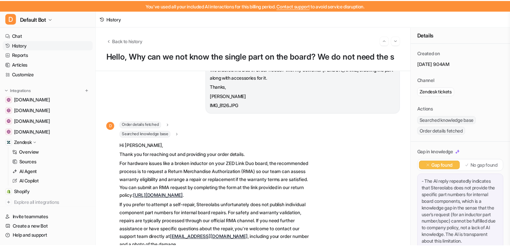
scroll to position [54, 0]
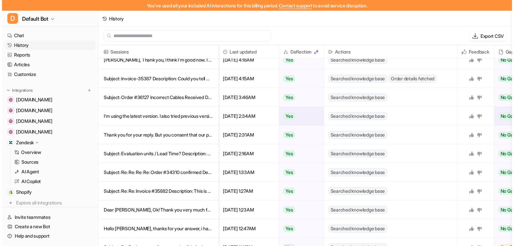
scroll to position [214, 0]
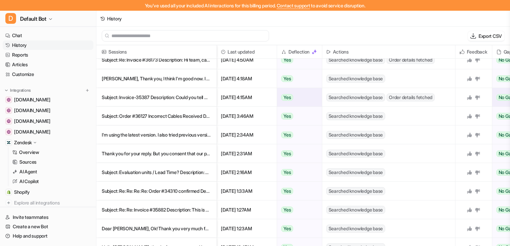
click at [163, 100] on p "Subject: Invoice-35387 Description: Could you tell me if this order was deliver" at bounding box center [156, 97] width 109 height 19
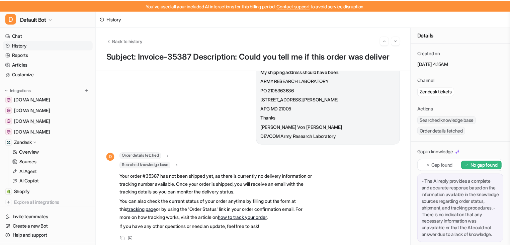
scroll to position [51, 0]
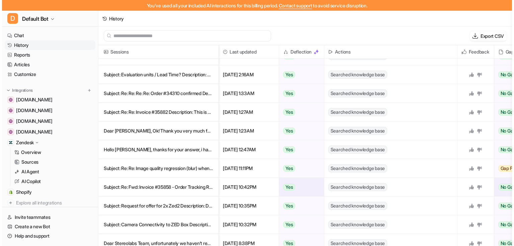
scroll to position [321, 0]
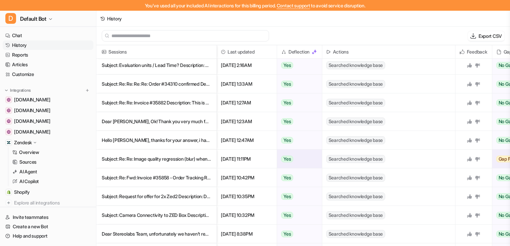
click at [166, 159] on p "Subject: Re: Re: Image quality regression (blur) when upgrading from ZED SDK 4.X" at bounding box center [156, 159] width 109 height 19
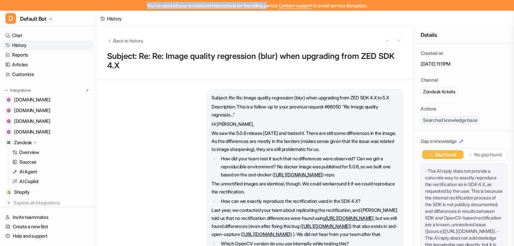
drag, startPoint x: 140, startPoint y: 4, endPoint x: 267, endPoint y: 8, distance: 127.9
click at [267, 8] on div "You've used all your included AI interactions for this billing period. Contact …" at bounding box center [257, 5] width 514 height 11
click at [133, 6] on div "You've used all your included AI interactions for this billing period. Contact …" at bounding box center [257, 5] width 514 height 11
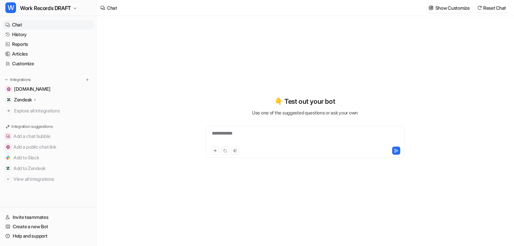
type textarea "**********"
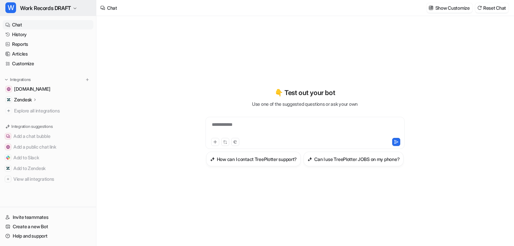
click at [64, 9] on span "Work Records DRAFT" at bounding box center [45, 7] width 51 height 9
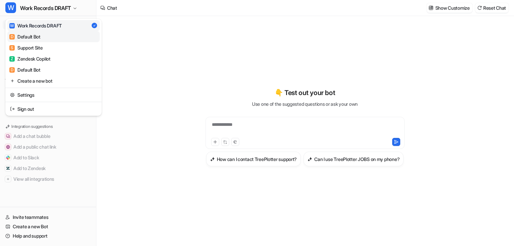
click at [50, 38] on link "D Default Bot" at bounding box center [53, 36] width 92 height 11
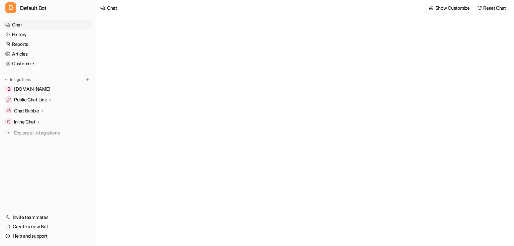
type textarea "**********"
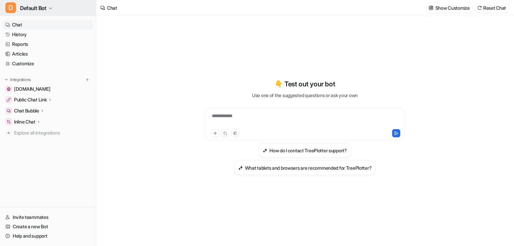
click at [43, 5] on span "Default Bot" at bounding box center [33, 7] width 26 height 9
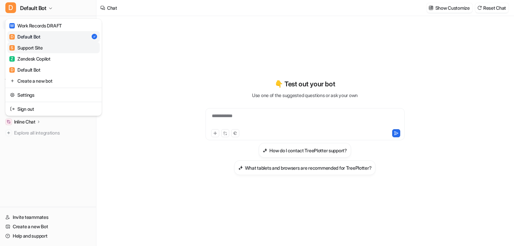
click at [36, 50] on div "S Support Site" at bounding box center [25, 47] width 33 height 7
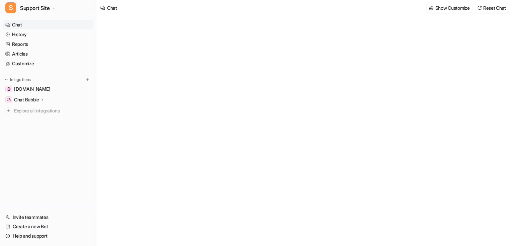
type textarea "**********"
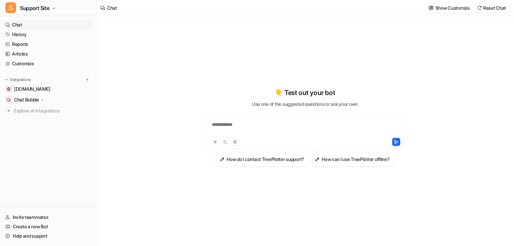
drag, startPoint x: 37, startPoint y: 9, endPoint x: 44, endPoint y: 18, distance: 11.0
click at [37, 9] on span "Support Site" at bounding box center [34, 7] width 29 height 9
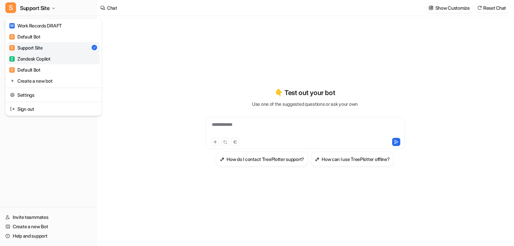
click at [45, 57] on div "Z Zendesk Copilot" at bounding box center [29, 58] width 41 height 7
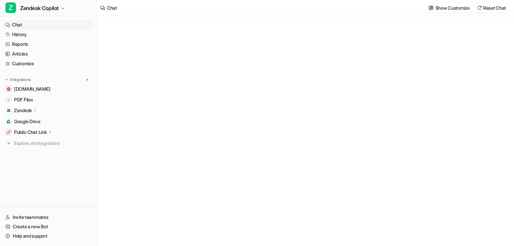
type textarea "**********"
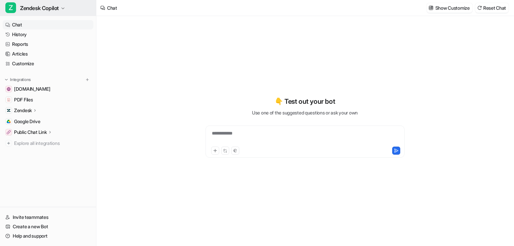
click at [57, 14] on button "Z Zendesk Copilot" at bounding box center [48, 8] width 96 height 16
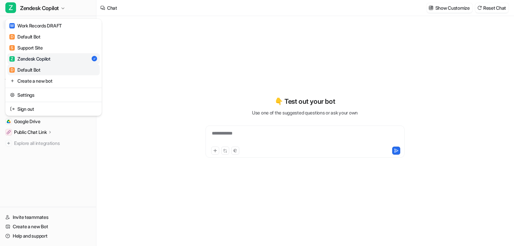
click at [43, 68] on link "D Default Bot" at bounding box center [53, 69] width 92 height 11
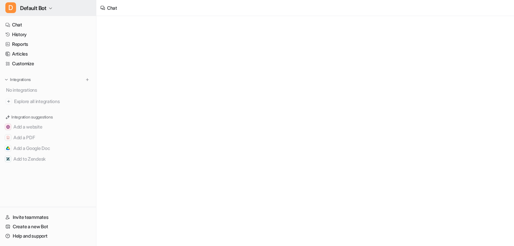
click at [43, 12] on span "Default Bot" at bounding box center [33, 7] width 26 height 9
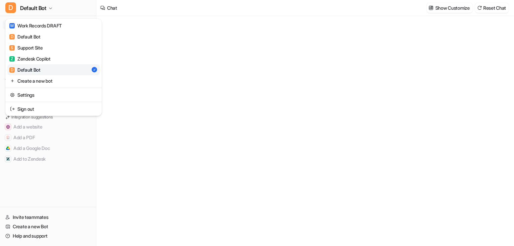
type textarea "**********"
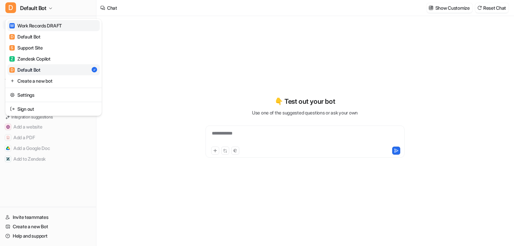
click at [51, 29] on link "W Work Records DRAFT" at bounding box center [53, 25] width 92 height 11
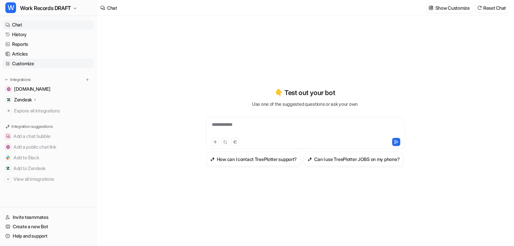
click at [65, 67] on link "Customize" at bounding box center [48, 63] width 91 height 9
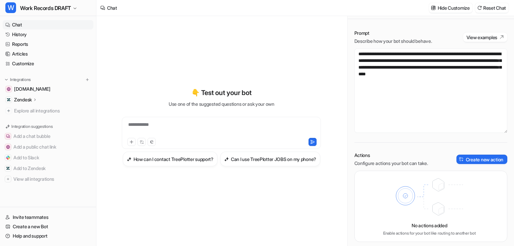
scroll to position [16, 0]
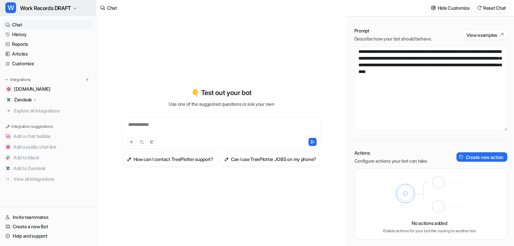
click at [43, 9] on span "Work Records DRAFT" at bounding box center [45, 7] width 51 height 9
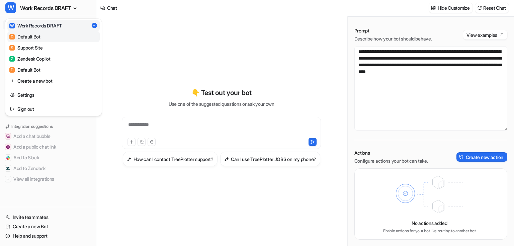
click at [47, 37] on link "D Default Bot" at bounding box center [53, 36] width 92 height 11
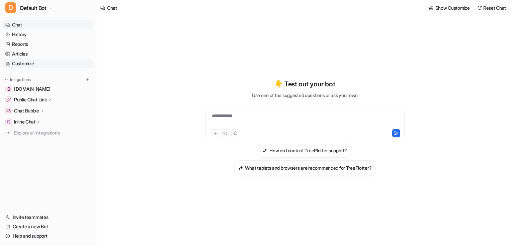
click at [34, 64] on link "Customize" at bounding box center [48, 63] width 91 height 9
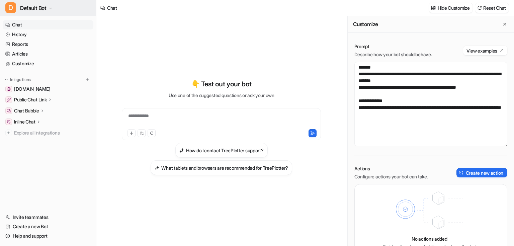
click at [43, 9] on span "Default Bot" at bounding box center [33, 7] width 26 height 9
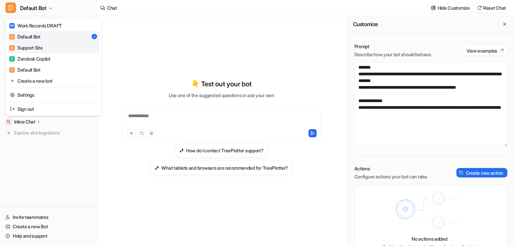
click at [39, 49] on div "S Support Site" at bounding box center [25, 47] width 33 height 7
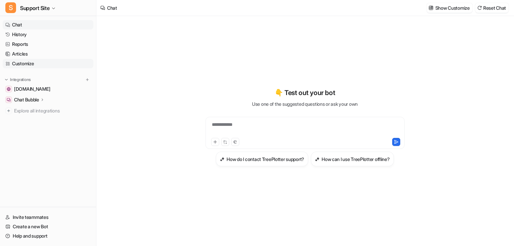
click at [46, 64] on link "Customize" at bounding box center [48, 63] width 91 height 9
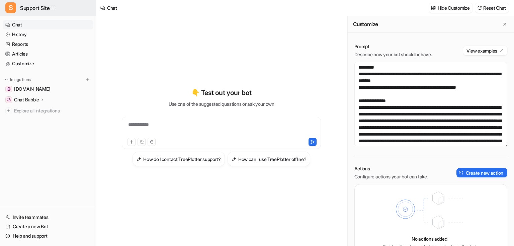
click at [44, 7] on span "Support Site" at bounding box center [34, 7] width 29 height 9
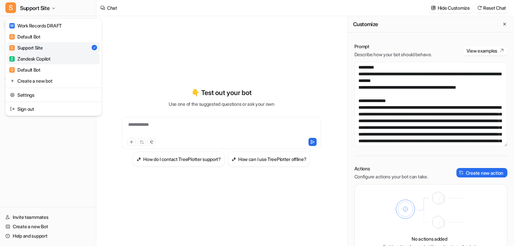
click at [45, 60] on div "Z Zendesk Copilot" at bounding box center [29, 58] width 41 height 7
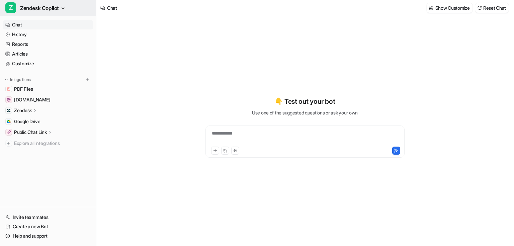
click at [61, 9] on button "Z Zendesk Copilot" at bounding box center [48, 8] width 96 height 16
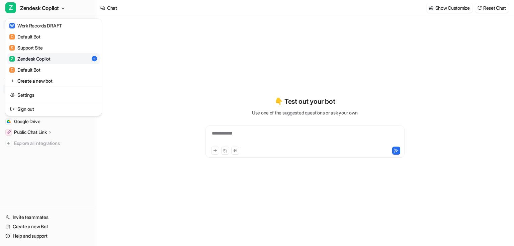
drag, startPoint x: 135, startPoint y: 108, endPoint x: 68, endPoint y: 86, distance: 70.3
click at [135, 107] on div "**********" at bounding box center [257, 123] width 514 height 246
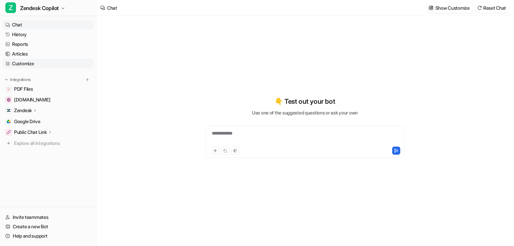
click at [34, 62] on link "Customize" at bounding box center [48, 63] width 91 height 9
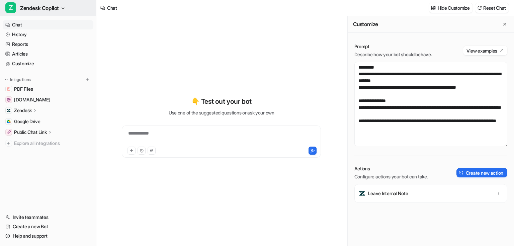
click at [57, 8] on span "Zendesk Copilot" at bounding box center [39, 7] width 39 height 9
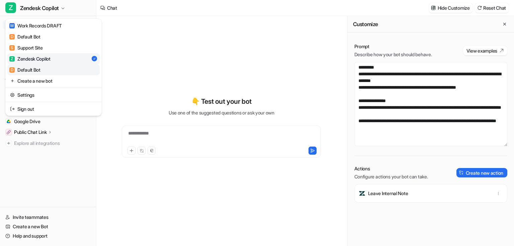
click at [40, 68] on div "D Default Bot" at bounding box center [24, 69] width 31 height 7
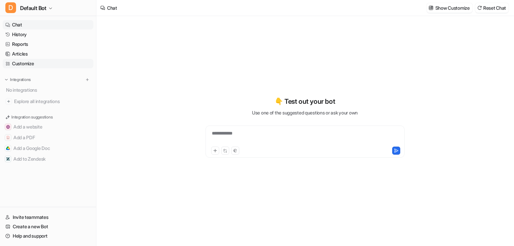
click at [23, 62] on link "Customize" at bounding box center [48, 63] width 91 height 9
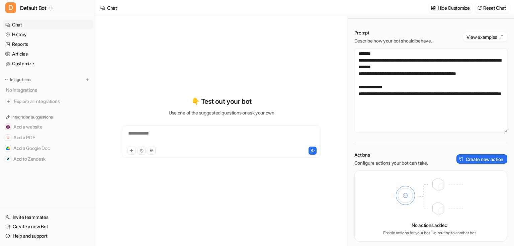
scroll to position [16, 0]
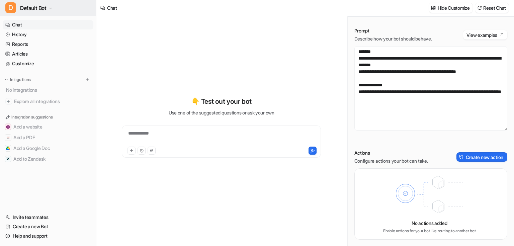
click at [45, 8] on span "Default Bot" at bounding box center [33, 7] width 26 height 9
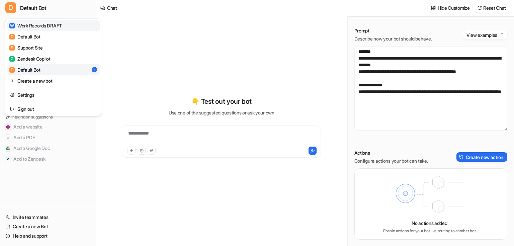
click at [46, 29] on link "W Work Records DRAFT" at bounding box center [53, 25] width 92 height 11
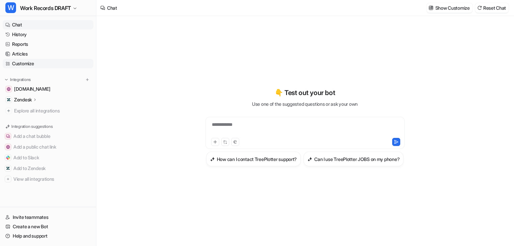
click at [28, 61] on link "Customize" at bounding box center [48, 63] width 91 height 9
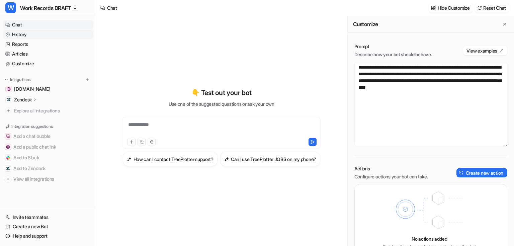
click at [29, 37] on link "History" at bounding box center [48, 34] width 91 height 9
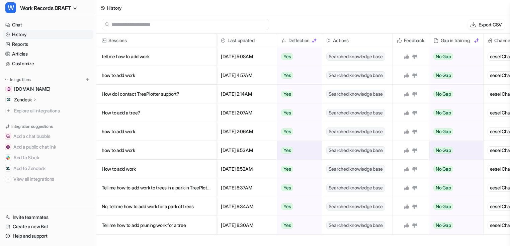
scroll to position [1, 0]
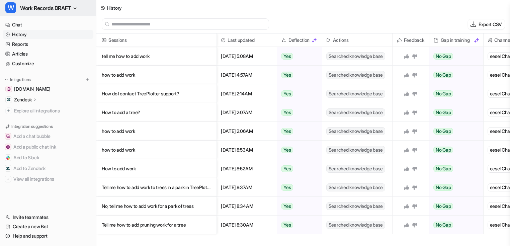
click at [71, 12] on span "Work Records DRAFT" at bounding box center [45, 7] width 51 height 9
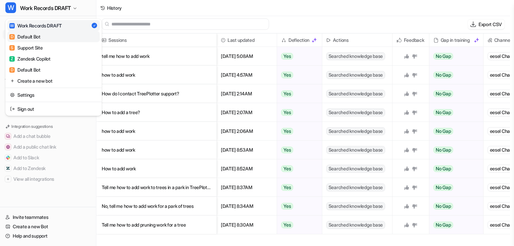
click at [48, 38] on link "D Default Bot" at bounding box center [53, 36] width 92 height 11
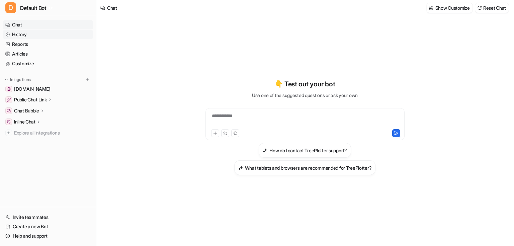
click at [31, 35] on link "History" at bounding box center [48, 34] width 91 height 9
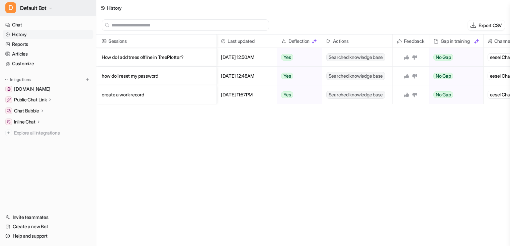
click at [52, 10] on icon "button" at bounding box center [51, 8] width 4 height 4
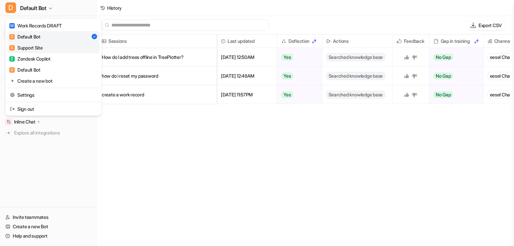
click at [50, 47] on link "S Support Site" at bounding box center [53, 47] width 92 height 11
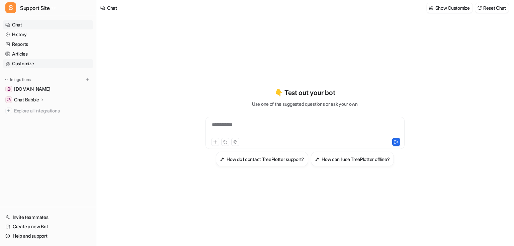
click at [41, 60] on link "Customize" at bounding box center [48, 63] width 91 height 9
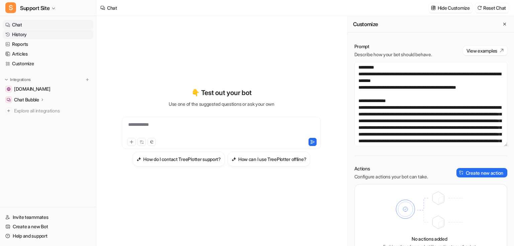
click at [34, 34] on link "History" at bounding box center [48, 34] width 91 height 9
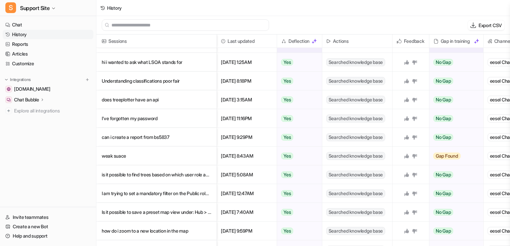
scroll to position [187, 0]
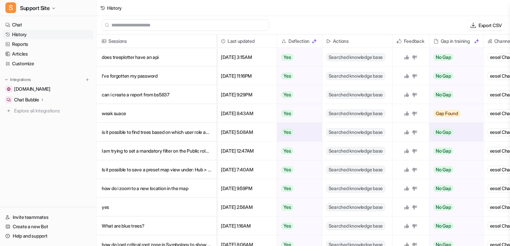
click at [180, 133] on p "is it possible to find trees based on which user role added them" at bounding box center [156, 132] width 109 height 19
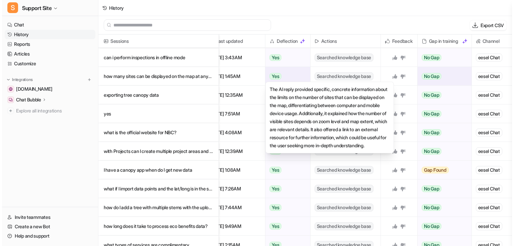
scroll to position [554, 17]
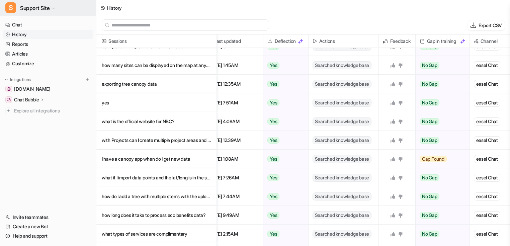
click at [42, 6] on span "Support Site" at bounding box center [34, 7] width 29 height 9
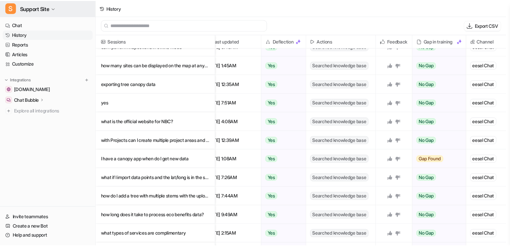
scroll to position [554, 13]
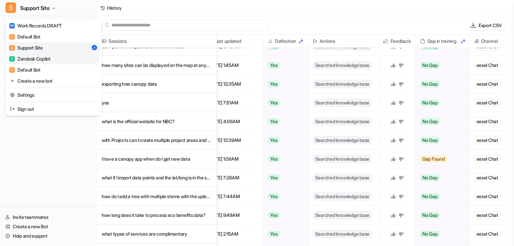
click at [40, 60] on div "Z Zendesk Copilot" at bounding box center [29, 58] width 41 height 7
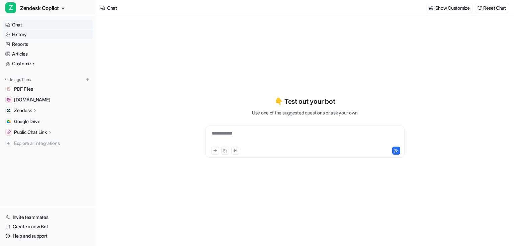
click at [33, 37] on link "History" at bounding box center [48, 34] width 91 height 9
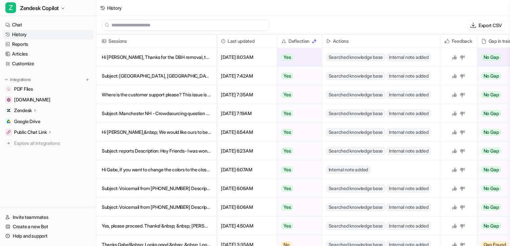
click at [153, 63] on p "Hi Gabe, Thanks for the DBH removal, that will save us a lot of time and quest" at bounding box center [156, 57] width 109 height 19
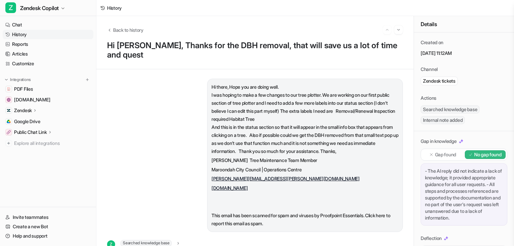
click at [25, 36] on link "History" at bounding box center [48, 34] width 91 height 9
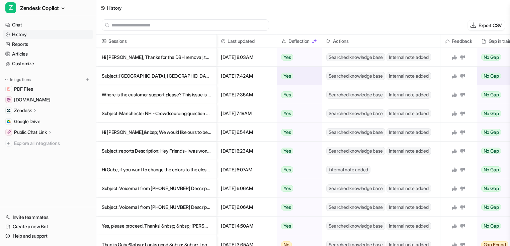
click at [143, 78] on p "Subject: Portland, OR - Data schema and domain pull Description: Hi there," at bounding box center [156, 76] width 109 height 19
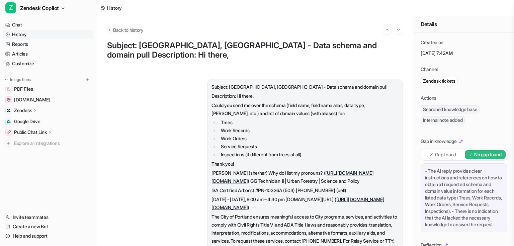
click at [111, 28] on icon "Back to history" at bounding box center [109, 29] width 5 height 5
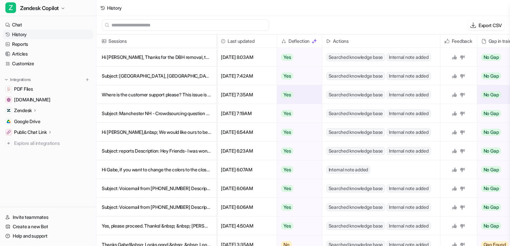
click at [150, 99] on p "Where is the customer support please? This issue is still ongoing." at bounding box center [156, 94] width 109 height 19
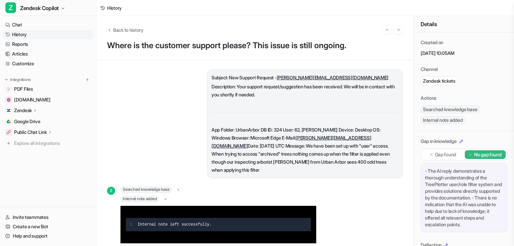
click at [26, 37] on link "History" at bounding box center [48, 34] width 91 height 9
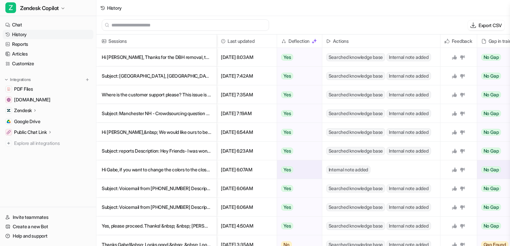
click at [153, 170] on p "Hi Gabe, if you want to change the colors to the closest associated colors, that" at bounding box center [156, 169] width 109 height 19
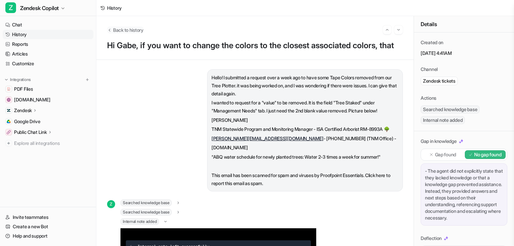
click at [117, 29] on span "Back to history" at bounding box center [128, 29] width 30 height 7
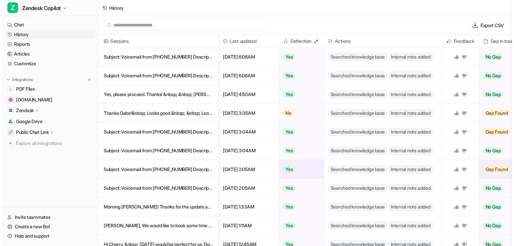
scroll to position [134, 0]
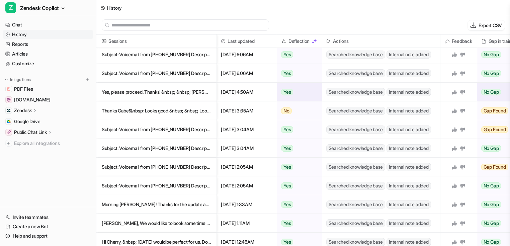
click at [130, 91] on p "Yes, please proceed. Thanks! &nbsp; &nbsp; Marco Croslan" at bounding box center [156, 92] width 109 height 19
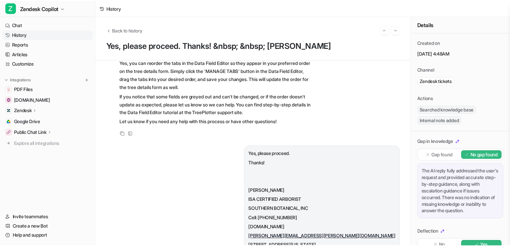
scroll to position [348, 0]
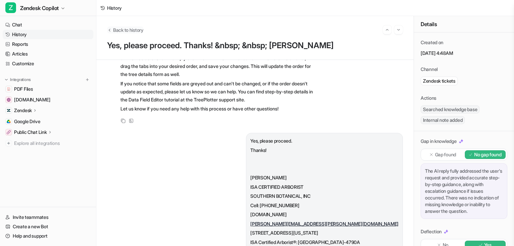
click at [107, 30] on icon "Back to history" at bounding box center [109, 29] width 5 height 5
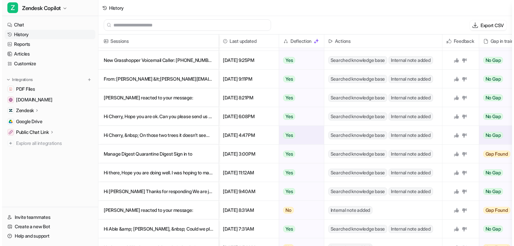
scroll to position [1234, 0]
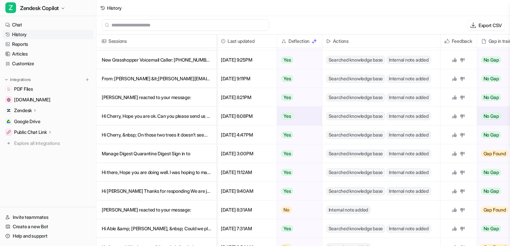
click at [169, 114] on p "Hi Cherry, Hope you are ok. Can you please send us the meeting invitation" at bounding box center [156, 116] width 109 height 19
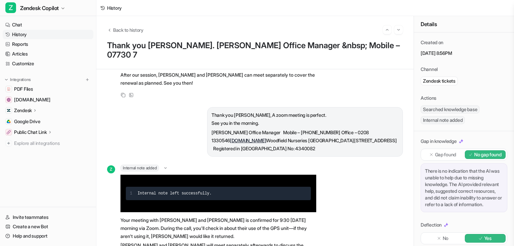
scroll to position [696, 0]
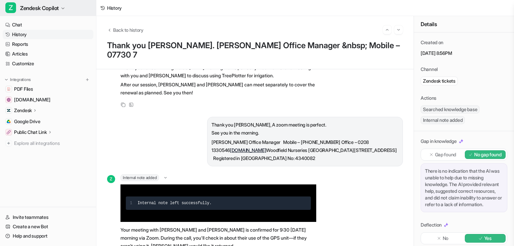
click at [67, 9] on button "Z Zendesk Copilot" at bounding box center [48, 8] width 96 height 16
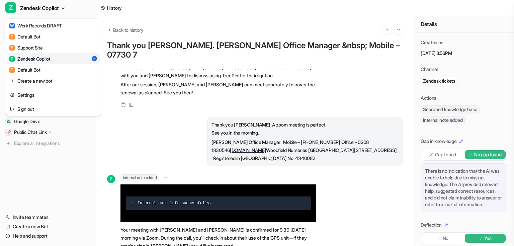
click at [68, 170] on div "Z Zendesk Copilot W Work Records DRAFT D Default Bot S Support Site Z Zendesk C…" at bounding box center [48, 123] width 96 height 246
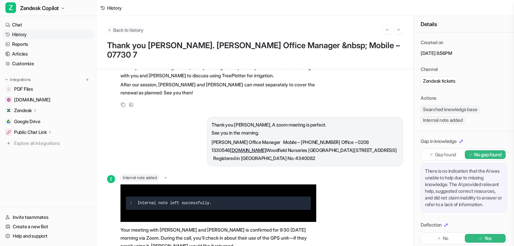
click at [107, 27] on button "Back to history" at bounding box center [125, 29] width 36 height 7
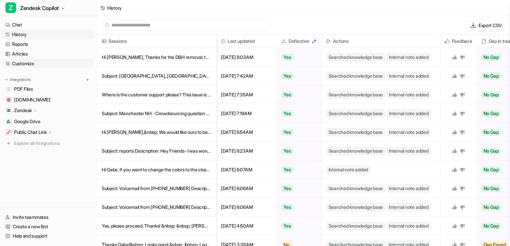
click at [29, 61] on link "Customize" at bounding box center [48, 63] width 91 height 9
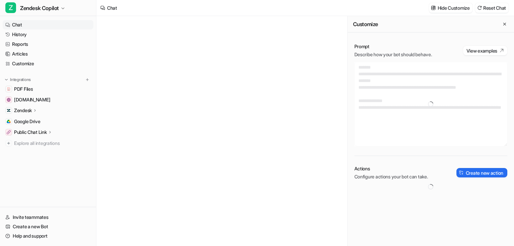
type textarea "**********"
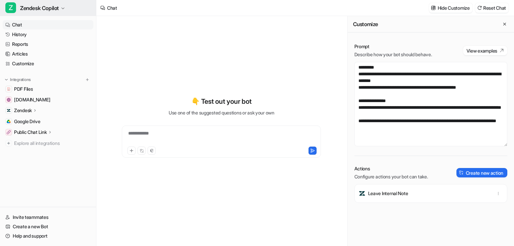
click at [59, 4] on span "Zendesk Copilot" at bounding box center [39, 7] width 39 height 9
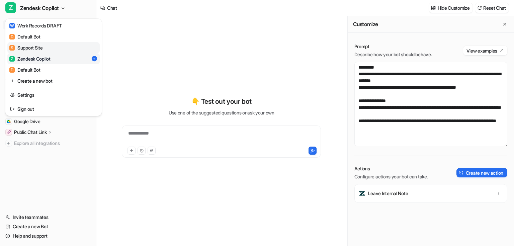
click at [49, 51] on link "S Support Site" at bounding box center [53, 47] width 92 height 11
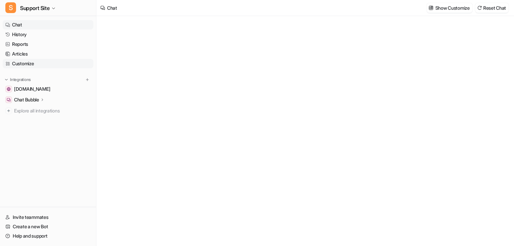
type textarea "**********"
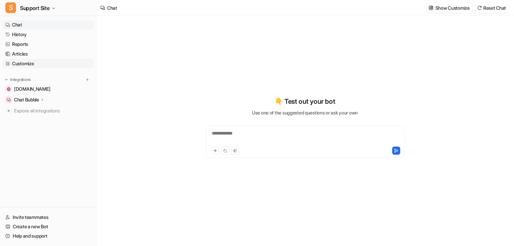
click at [37, 64] on link "Customize" at bounding box center [48, 63] width 91 height 9
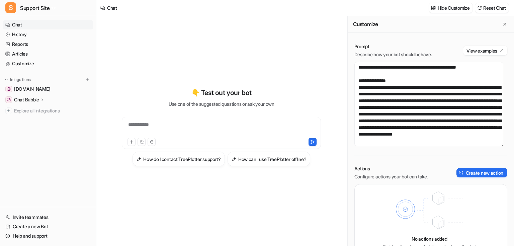
scroll to position [40, 0]
click at [33, 11] on span "Support Site" at bounding box center [34, 7] width 29 height 9
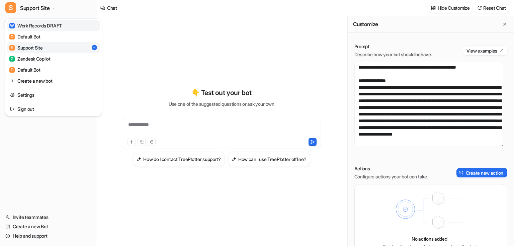
click at [49, 28] on div "W Work Records DRAFT" at bounding box center [35, 25] width 53 height 7
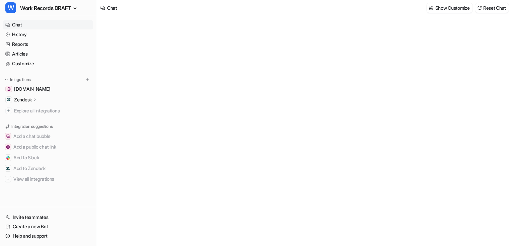
type textarea "**********"
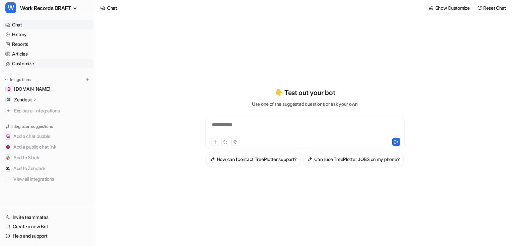
click at [23, 63] on link "Customize" at bounding box center [48, 63] width 91 height 9
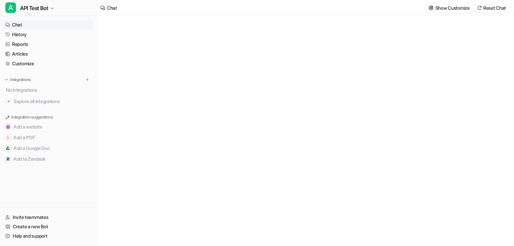
type textarea "**********"
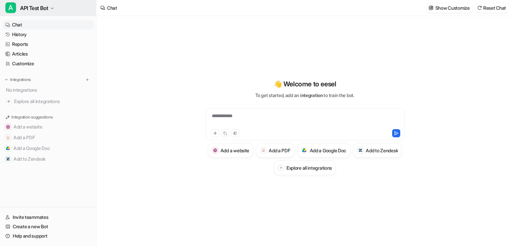
click at [58, 8] on button "A API Test Bot" at bounding box center [48, 8] width 96 height 16
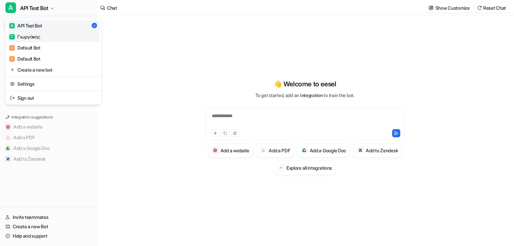
click at [46, 38] on link "[PERSON_NAME]" at bounding box center [53, 36] width 92 height 11
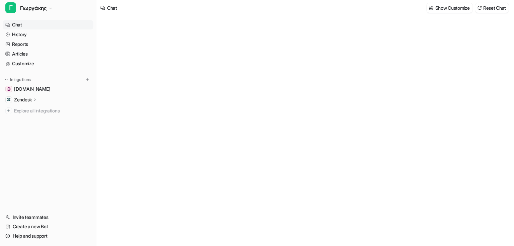
type textarea "**********"
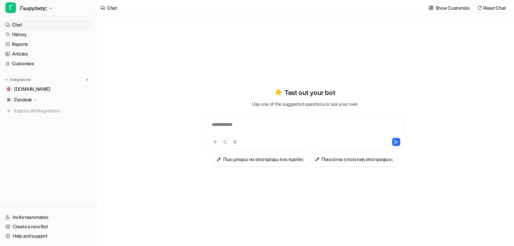
click at [40, 100] on div "Zendesk" at bounding box center [48, 99] width 91 height 9
click at [26, 116] on p "Sources" at bounding box center [27, 119] width 17 height 7
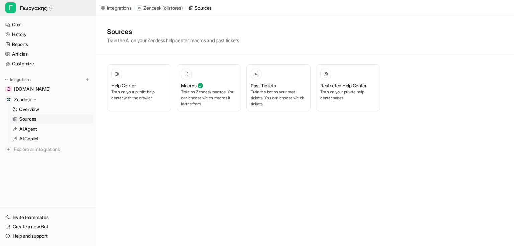
click at [50, 11] on button "[PERSON_NAME]" at bounding box center [48, 8] width 96 height 16
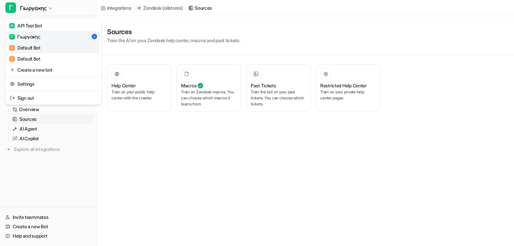
click at [40, 49] on div "D Default Bot" at bounding box center [24, 47] width 31 height 7
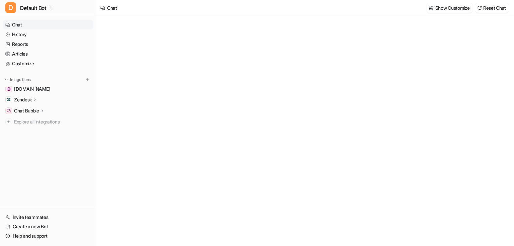
type textarea "**********"
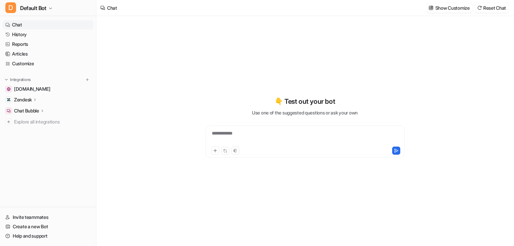
click at [33, 99] on icon at bounding box center [35, 99] width 5 height 5
click at [35, 116] on p "Sources" at bounding box center [27, 119] width 17 height 7
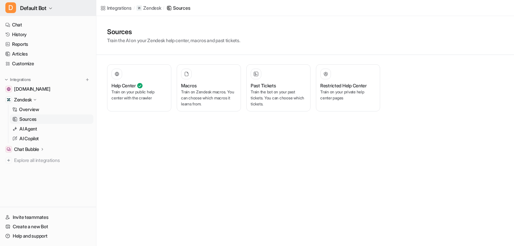
click at [47, 10] on button "D Default Bot" at bounding box center [48, 8] width 96 height 16
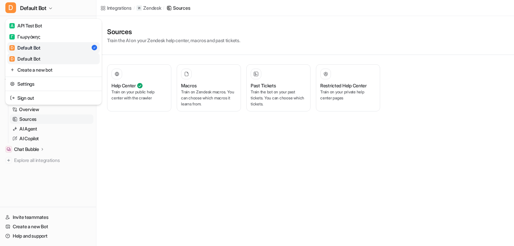
click at [43, 61] on link "D Default Bot" at bounding box center [53, 58] width 92 height 11
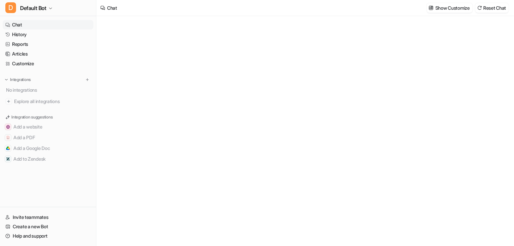
type textarea "**********"
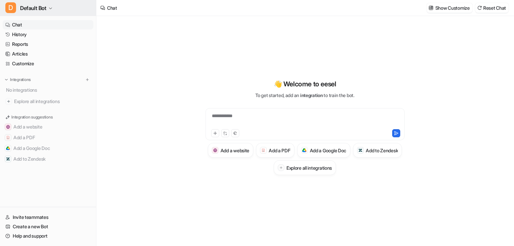
click at [51, 8] on icon "button" at bounding box center [50, 8] width 3 height 1
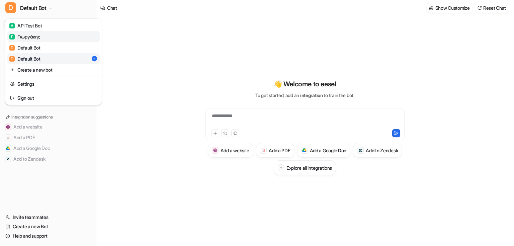
click at [59, 35] on link "Γ Γιωργάκης" at bounding box center [53, 36] width 92 height 11
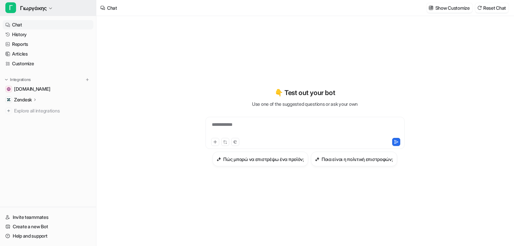
click at [51, 13] on button "Γ Γιωργάκης" at bounding box center [48, 8] width 96 height 16
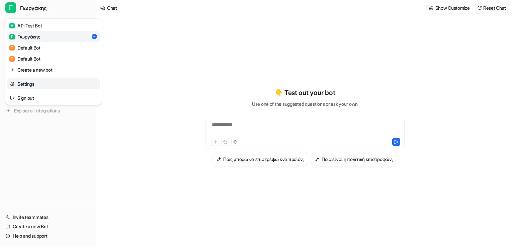
click at [38, 87] on link "Settings" at bounding box center [53, 83] width 92 height 11
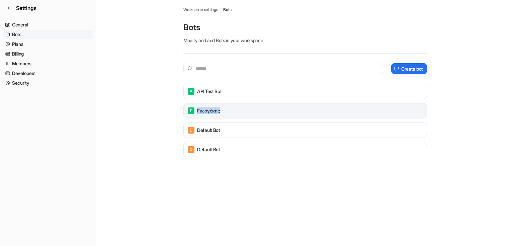
drag, startPoint x: 211, startPoint y: 112, endPoint x: 196, endPoint y: 113, distance: 15.4
click at [196, 113] on div "Γ Γιωργάκης" at bounding box center [305, 110] width 238 height 9
drag, startPoint x: 231, startPoint y: 112, endPoint x: 197, endPoint y: 112, distance: 33.5
click at [197, 112] on div "Γ Γιωργάκης" at bounding box center [305, 110] width 238 height 9
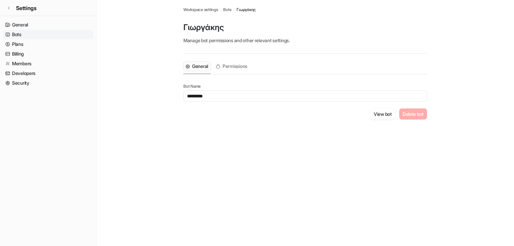
drag, startPoint x: 218, startPoint y: 96, endPoint x: 176, endPoint y: 95, distance: 42.2
click at [174, 95] on main "Workspace settings / Bots / Γιωργάκης Γιωργάκης Manage bot permissions and othe…" at bounding box center [305, 68] width 418 height 136
click at [40, 24] on link "General" at bounding box center [48, 24] width 91 height 9
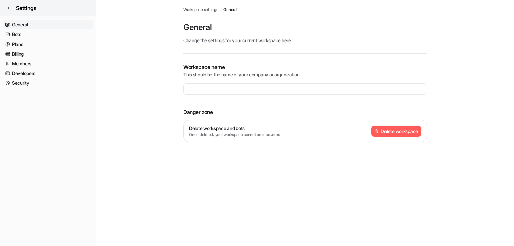
type input "**********"
click at [27, 9] on span "Settings" at bounding box center [26, 8] width 20 height 8
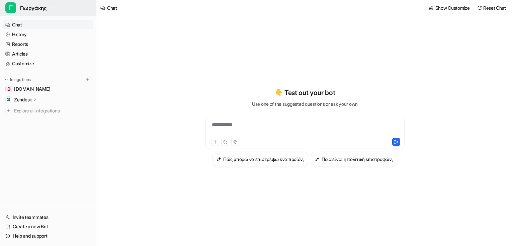
click at [47, 12] on span "Γιωργάκης" at bounding box center [33, 7] width 26 height 9
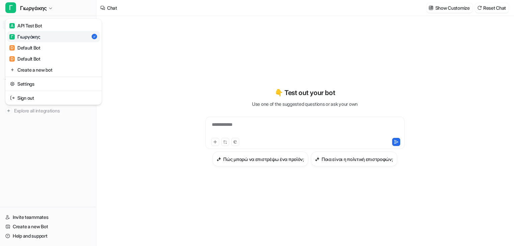
click at [47, 31] on link "Γ Γιωργάκης" at bounding box center [53, 36] width 92 height 11
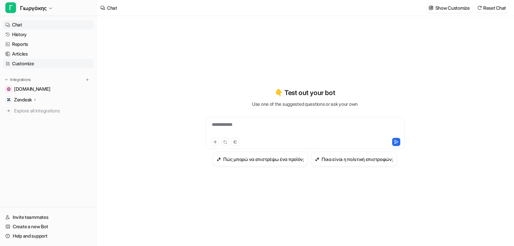
click at [22, 63] on link "Customize" at bounding box center [48, 63] width 91 height 9
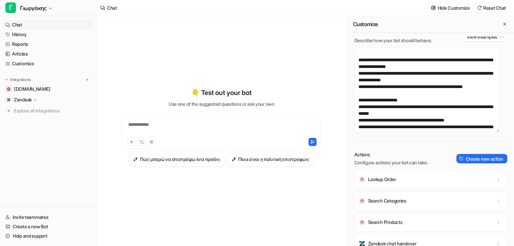
scroll to position [7, 0]
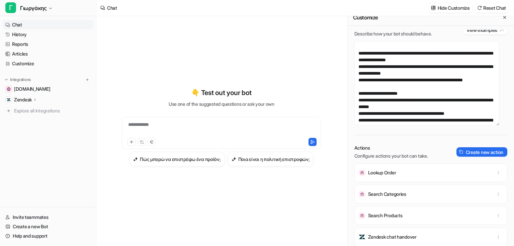
drag, startPoint x: 333, startPoint y: 193, endPoint x: 330, endPoint y: 209, distance: 16.4
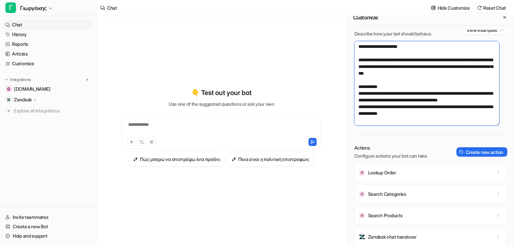
scroll to position [2583, 0]
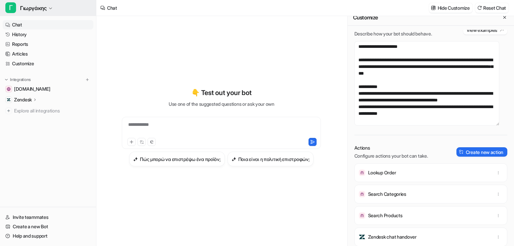
click at [58, 11] on button "Γ Γιωργάκης" at bounding box center [48, 8] width 96 height 16
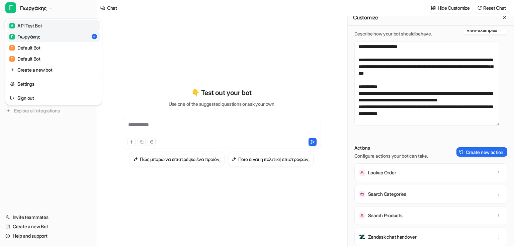
click at [44, 27] on link "A API Test Bot" at bounding box center [53, 25] width 92 height 11
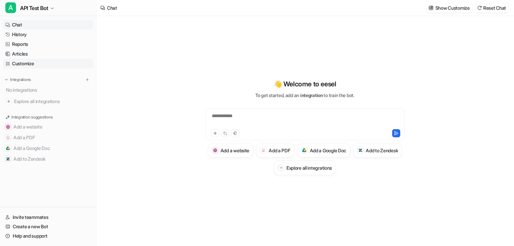
click at [28, 62] on link "Customize" at bounding box center [48, 63] width 91 height 9
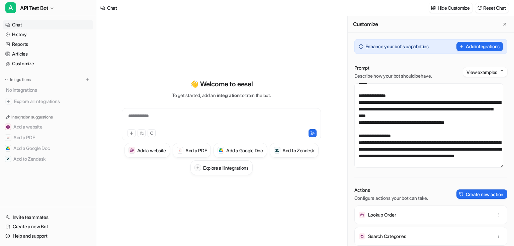
scroll to position [74, 0]
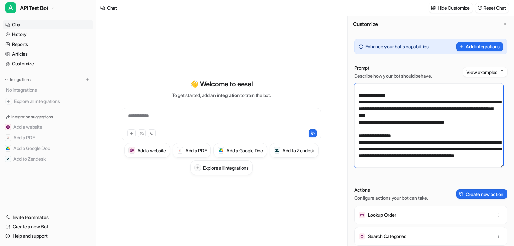
drag, startPoint x: 445, startPoint y: 135, endPoint x: 358, endPoint y: 134, distance: 87.3
click at [358, 134] on textarea "**********" at bounding box center [428, 125] width 149 height 84
drag, startPoint x: 376, startPoint y: 142, endPoint x: 427, endPoint y: 143, distance: 51.2
click at [427, 143] on textarea "**********" at bounding box center [428, 125] width 149 height 84
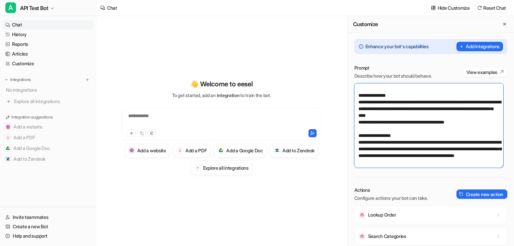
drag, startPoint x: 428, startPoint y: 142, endPoint x: 356, endPoint y: 142, distance: 71.3
click at [356, 142] on textarea "**********" at bounding box center [428, 125] width 149 height 84
click at [398, 137] on textarea "**********" at bounding box center [428, 125] width 149 height 84
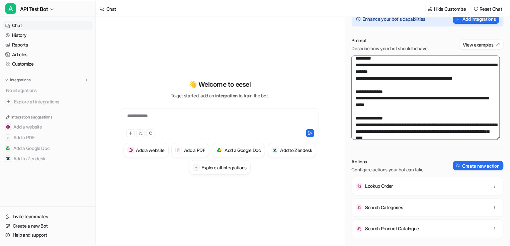
scroll to position [0, 0]
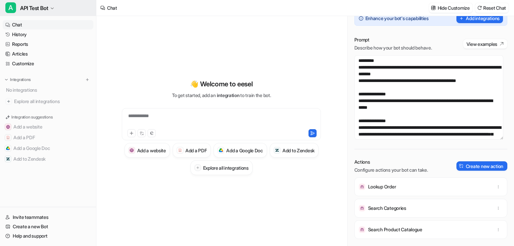
click at [48, 8] on span "API Test Bot" at bounding box center [34, 7] width 28 height 9
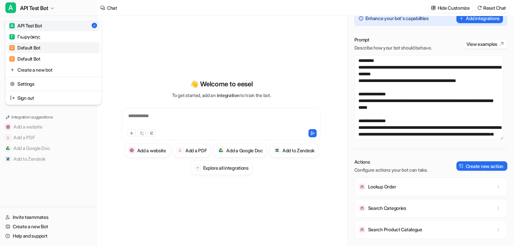
click at [46, 46] on link "D Default Bot" at bounding box center [53, 47] width 92 height 11
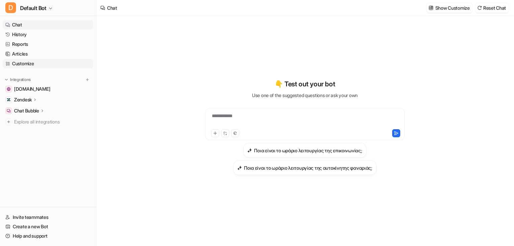
click at [40, 63] on link "Customize" at bounding box center [48, 63] width 91 height 9
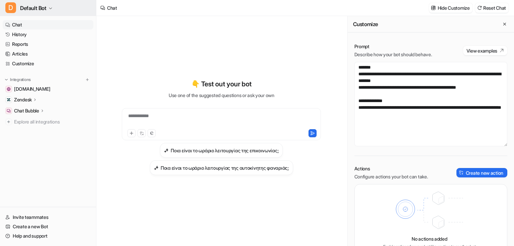
click at [44, 9] on span "Default Bot" at bounding box center [33, 7] width 26 height 9
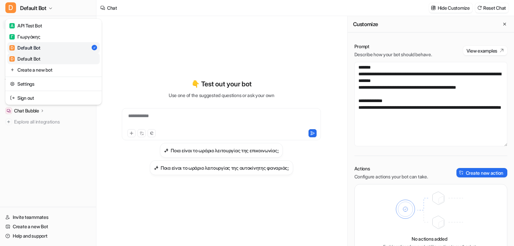
click at [40, 60] on div "D Default Bot" at bounding box center [24, 58] width 31 height 7
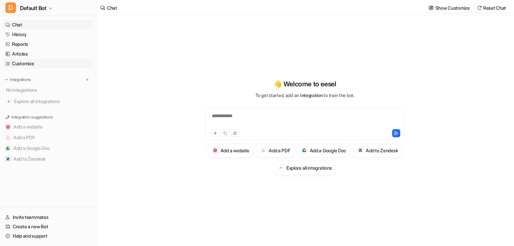
click at [23, 60] on link "Customize" at bounding box center [48, 63] width 91 height 9
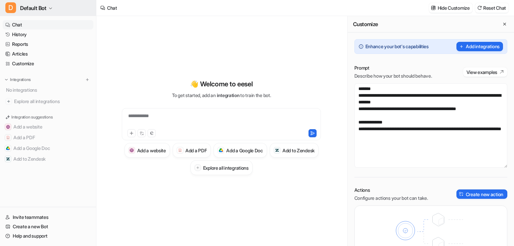
click at [26, 7] on span "Default Bot" at bounding box center [33, 7] width 26 height 9
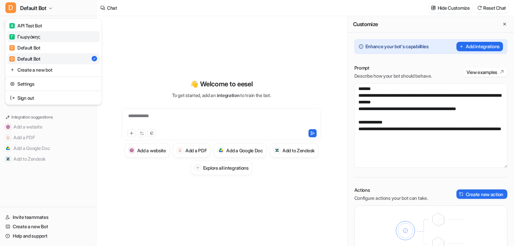
click at [48, 34] on link "Γ Γιωργάκης" at bounding box center [53, 36] width 92 height 11
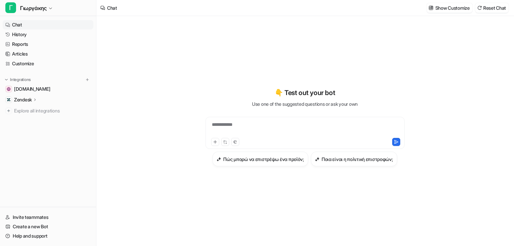
click at [48, 34] on link "History" at bounding box center [48, 34] width 91 height 9
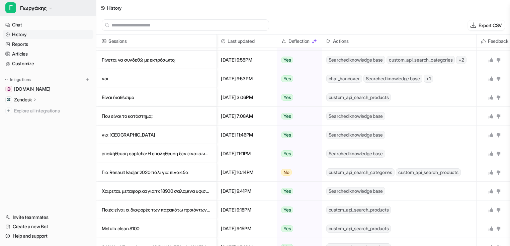
click at [47, 11] on span "Γιωργάκης" at bounding box center [33, 7] width 26 height 9
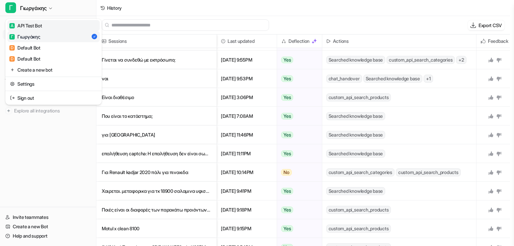
click at [44, 27] on link "A API Test Bot" at bounding box center [53, 25] width 92 height 11
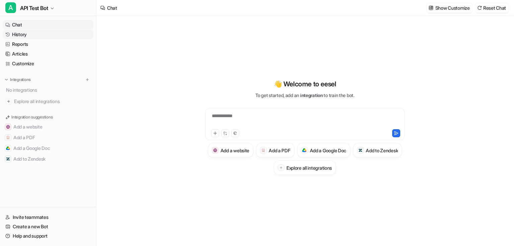
click at [46, 36] on link "History" at bounding box center [48, 34] width 91 height 9
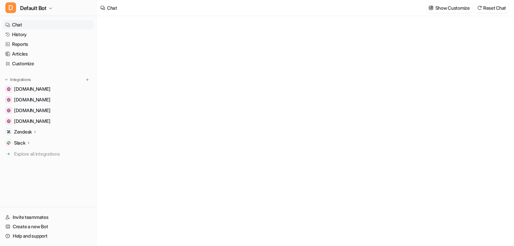
type textarea "**********"
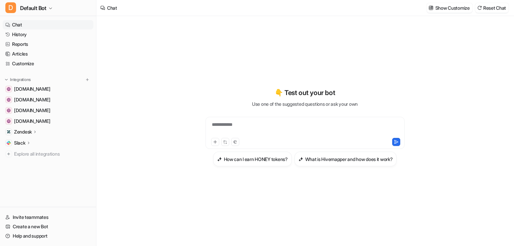
click at [25, 131] on p "Zendesk" at bounding box center [23, 131] width 18 height 7
click at [25, 152] on p "Sources" at bounding box center [27, 151] width 17 height 7
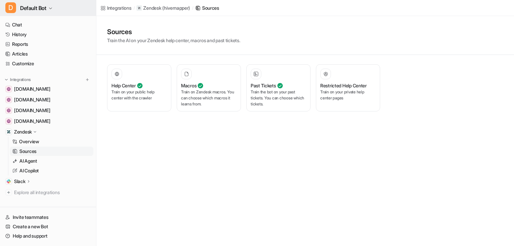
click at [47, 10] on span "Default Bot" at bounding box center [33, 7] width 26 height 9
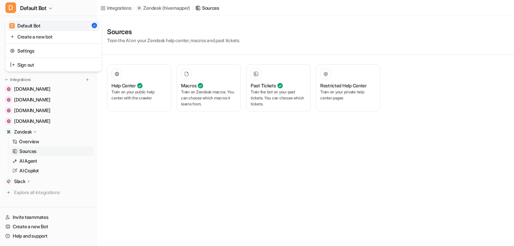
click at [137, 153] on div "D Default Bot D Default Bot Create a new bot Settings Sign out Chat History Rep…" at bounding box center [257, 123] width 514 height 246
click at [32, 66] on link "Customize" at bounding box center [48, 63] width 91 height 9
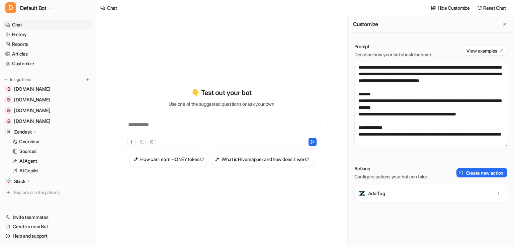
click at [403, 212] on div "Add Tag" at bounding box center [430, 215] width 153 height 62
click at [32, 33] on link "History" at bounding box center [48, 34] width 91 height 9
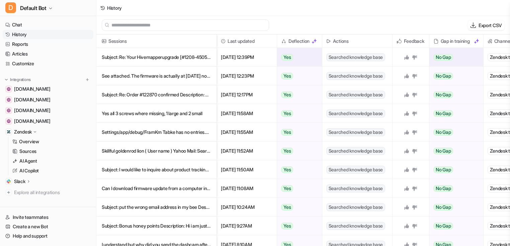
click at [164, 59] on p "Subject: Re: Your Hivemapperupgrade [#1208-4505] original Order #110968 Descrip" at bounding box center [156, 57] width 109 height 19
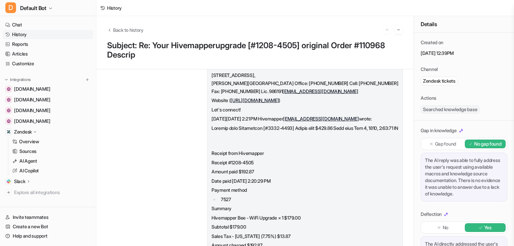
scroll to position [107, 0]
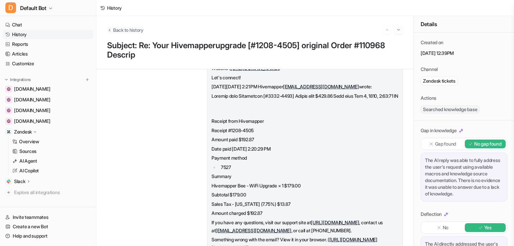
click at [110, 30] on icon "Back to history" at bounding box center [109, 29] width 5 height 5
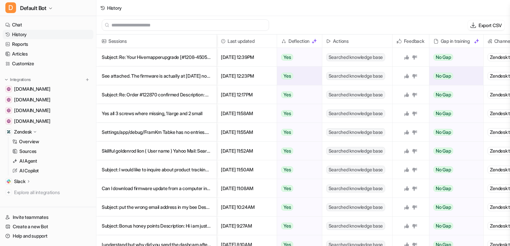
click at [134, 79] on p "See attached. The firmware is actually at 5.7.88 not 5.7.86 I've also attached t" at bounding box center [156, 76] width 109 height 19
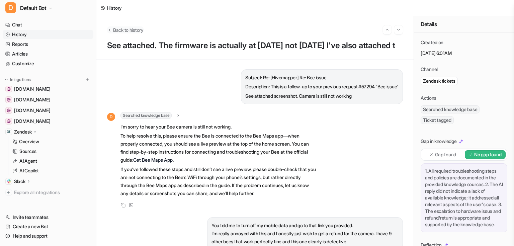
click at [113, 28] on span "Back to history" at bounding box center [128, 29] width 30 height 7
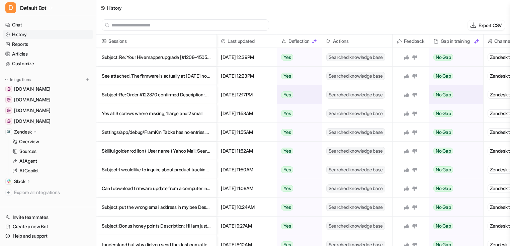
click at [127, 90] on p "Subject: Re: Order #122870 confirmed Description: Hello, I’ve received the or" at bounding box center [156, 94] width 109 height 19
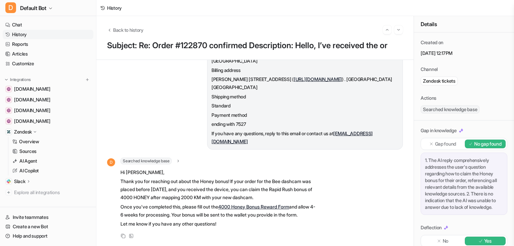
scroll to position [358, 0]
click at [117, 27] on span "Back to history" at bounding box center [128, 29] width 30 height 7
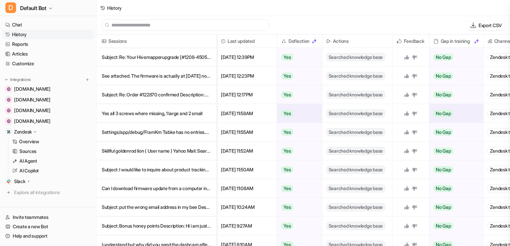
click at [142, 112] on p "Yes all 3 screws where missing, 1 large and 2 small" at bounding box center [156, 113] width 109 height 19
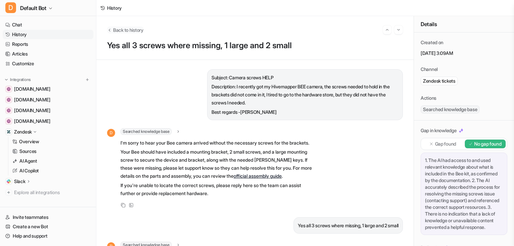
click at [111, 28] on icon "Back to history" at bounding box center [109, 29] width 5 height 5
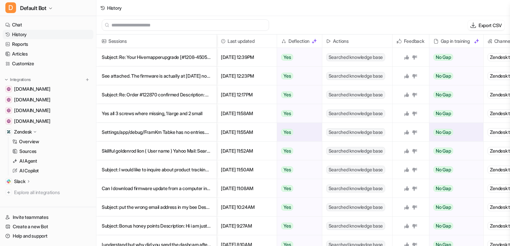
click at [153, 131] on p "Settings/app/debug/FramKm Tabke has no entries.&nbsp; Clear Director" at bounding box center [156, 132] width 109 height 19
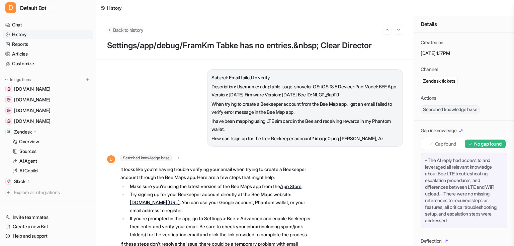
click at [110, 30] on icon "Back to history" at bounding box center [109, 29] width 5 height 5
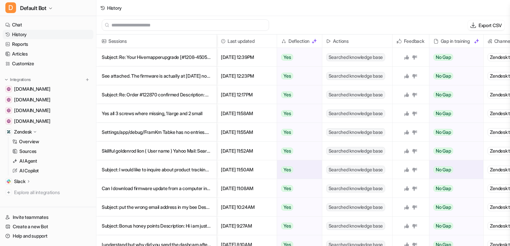
click at [188, 174] on p "Subject: I would like to inquire about product tracking. Description: I contact" at bounding box center [156, 169] width 109 height 19
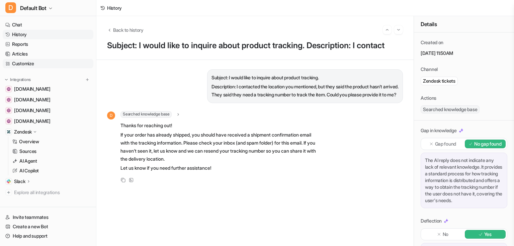
click at [39, 62] on link "Customize" at bounding box center [48, 63] width 91 height 9
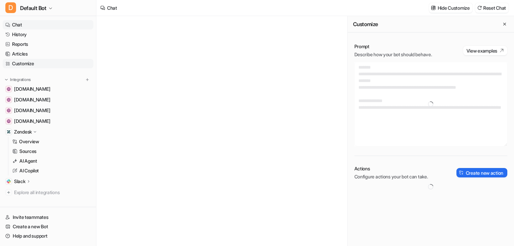
type textarea "**********"
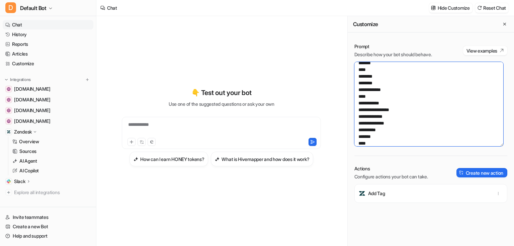
scroll to position [428, 0]
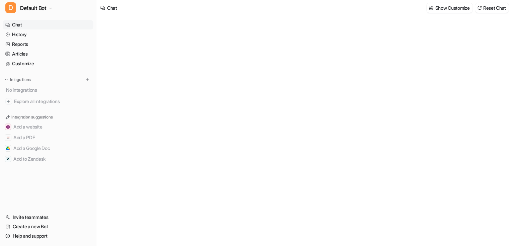
type textarea "**********"
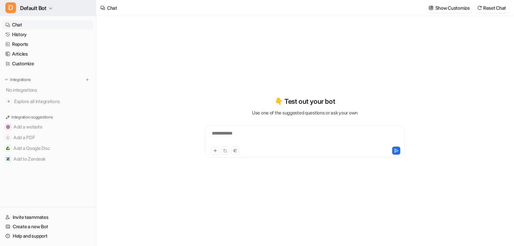
click at [49, 7] on icon "button" at bounding box center [51, 8] width 4 height 4
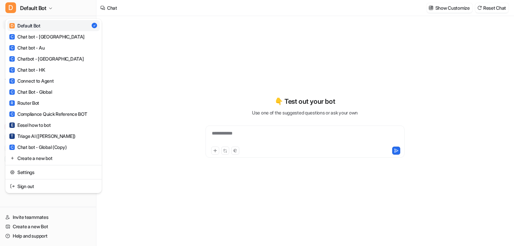
click at [211, 189] on div "**********" at bounding box center [257, 123] width 514 height 246
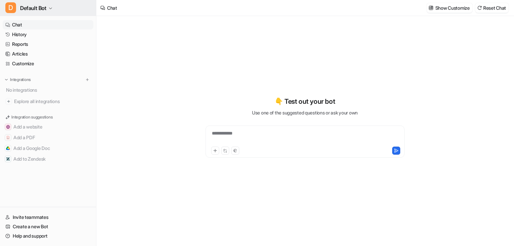
click at [38, 12] on span "Default Bot" at bounding box center [33, 7] width 26 height 9
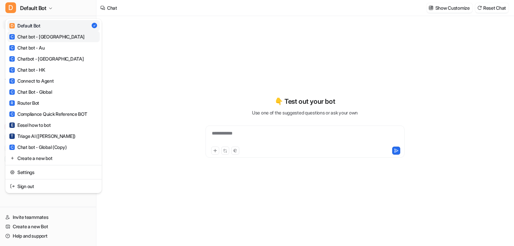
click at [44, 38] on div "C Chat bot - [GEOGRAPHIC_DATA]" at bounding box center [46, 36] width 75 height 7
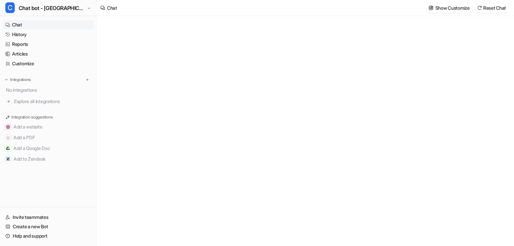
type textarea "**********"
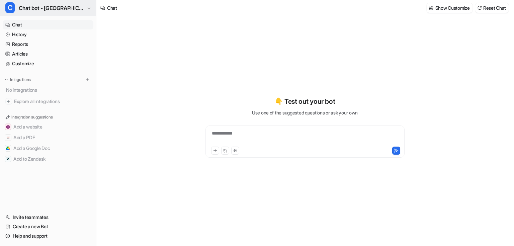
click at [61, 9] on span "Chat bot - [GEOGRAPHIC_DATA]" at bounding box center [52, 7] width 67 height 9
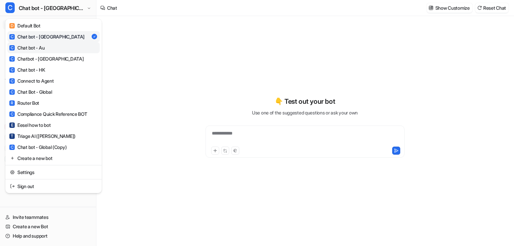
click at [57, 48] on link "C Chat bot - Au" at bounding box center [53, 47] width 92 height 11
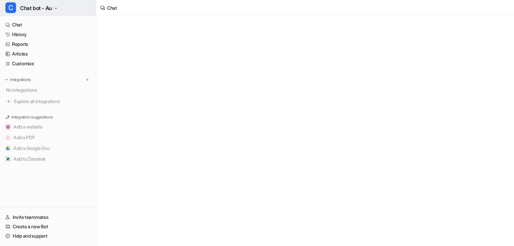
click at [58, 11] on button "C Chat bot - Au" at bounding box center [48, 8] width 96 height 16
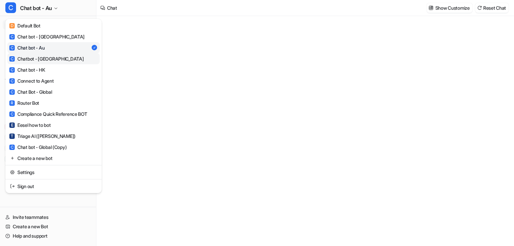
type textarea "**********"
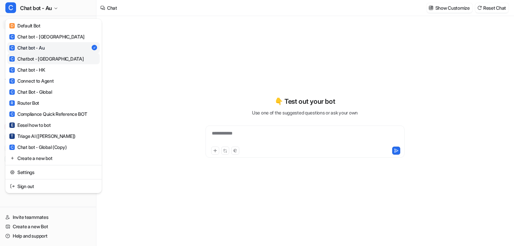
click at [55, 56] on link "C Chatbot - [GEOGRAPHIC_DATA]" at bounding box center [53, 58] width 92 height 11
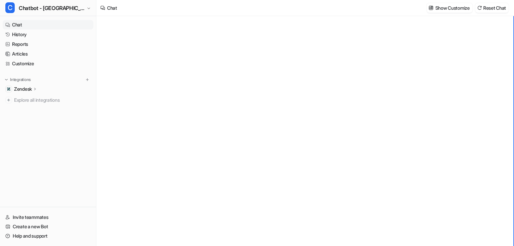
type textarea "**********"
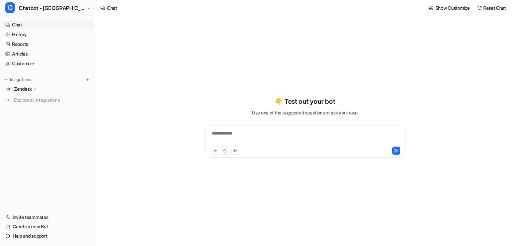
click at [36, 88] on icon at bounding box center [35, 88] width 5 height 5
click at [36, 108] on p "Sources" at bounding box center [27, 108] width 17 height 7
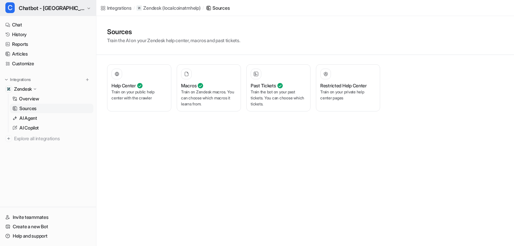
click at [87, 9] on icon "button" at bounding box center [89, 8] width 4 height 4
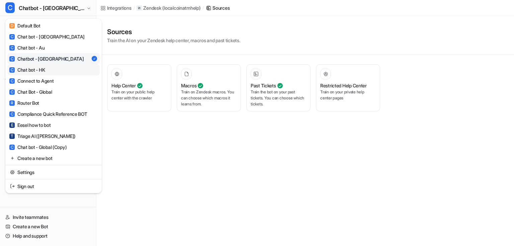
click at [45, 68] on div "C Chat bot - HK" at bounding box center [26, 69] width 35 height 7
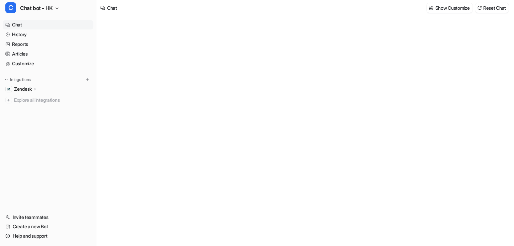
type textarea "**********"
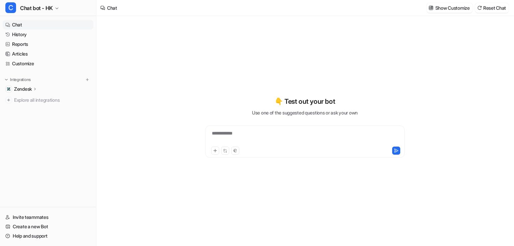
click at [37, 90] on icon at bounding box center [35, 88] width 5 height 5
click at [36, 108] on p "Sources" at bounding box center [27, 108] width 17 height 7
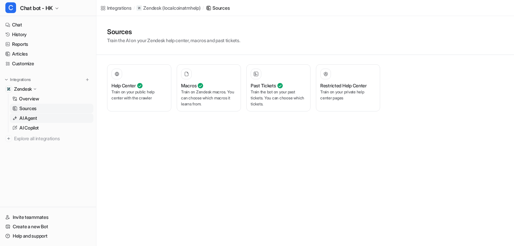
click at [37, 116] on p "AI Agent" at bounding box center [28, 118] width 18 height 7
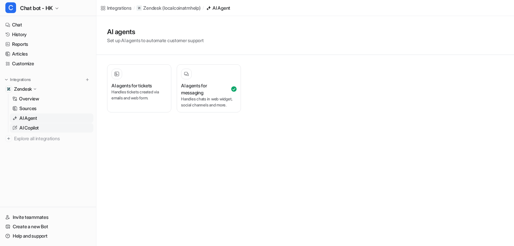
click at [43, 131] on link "AI Copilot" at bounding box center [52, 127] width 84 height 9
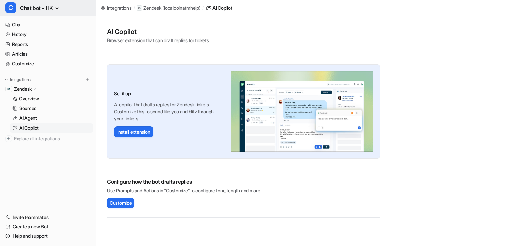
click at [44, 13] on button "C Chat bot - HK" at bounding box center [48, 8] width 96 height 16
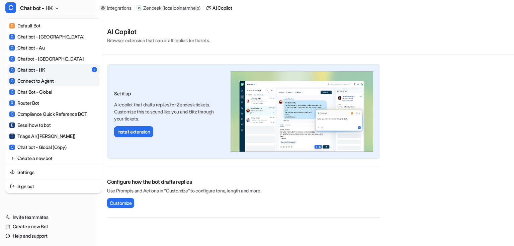
click at [44, 81] on div "C Connect to Agent" at bounding box center [31, 80] width 45 height 7
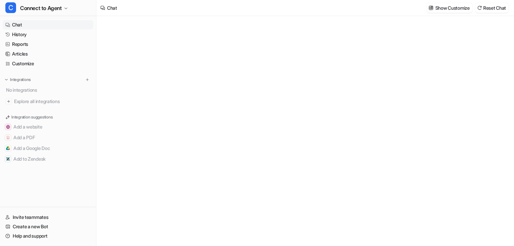
type textarea "**********"
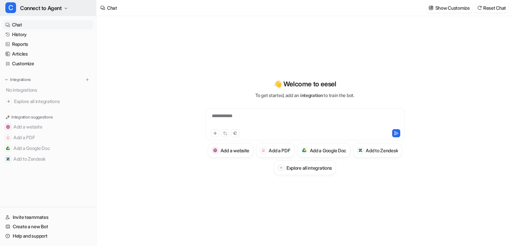
click at [44, 13] on button "C Connect to Agent" at bounding box center [48, 8] width 96 height 16
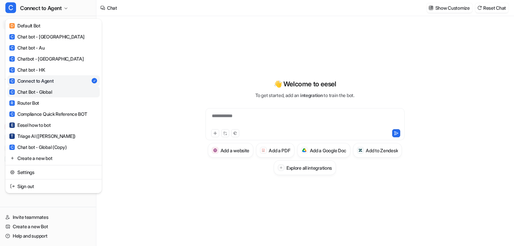
click at [63, 94] on link "C Chat Bot - Global" at bounding box center [53, 91] width 92 height 11
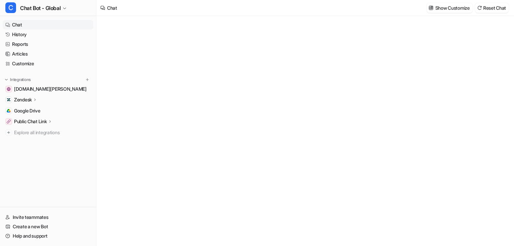
type textarea "**********"
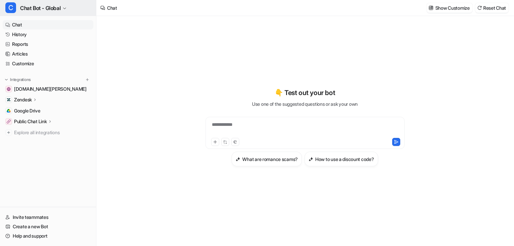
click at [46, 11] on span "Chat Bot - Global" at bounding box center [40, 7] width 40 height 9
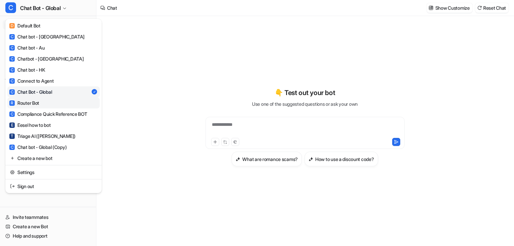
click at [44, 101] on link "R Router Bot" at bounding box center [53, 102] width 92 height 11
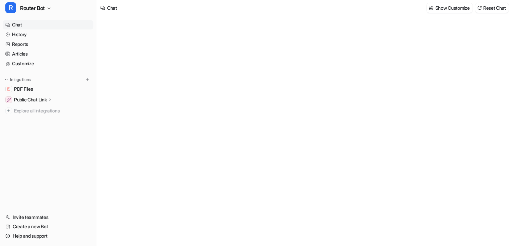
type textarea "**********"
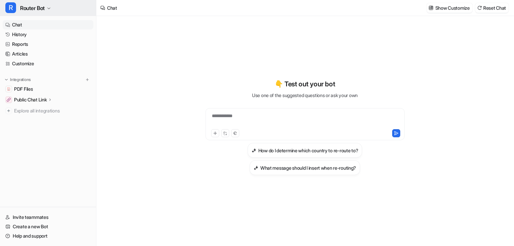
click at [39, 4] on span "Router Bot" at bounding box center [32, 7] width 25 height 9
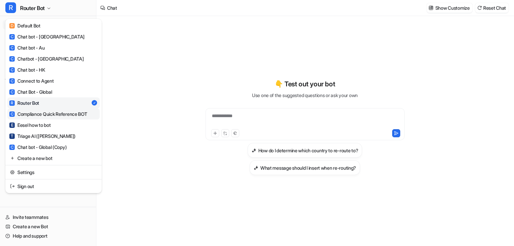
click at [46, 113] on div "C Compliance Quick Reference BOT" at bounding box center [48, 113] width 78 height 7
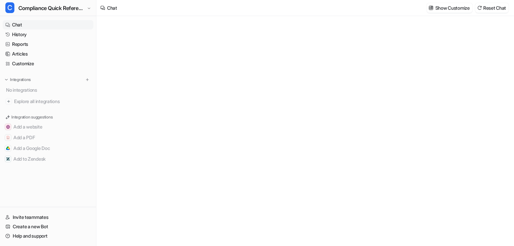
type textarea "**********"
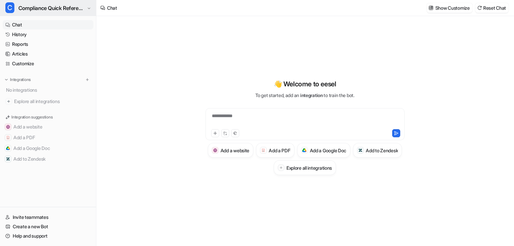
click at [68, 7] on span "Compliance Quick Reference BOT" at bounding box center [51, 7] width 67 height 9
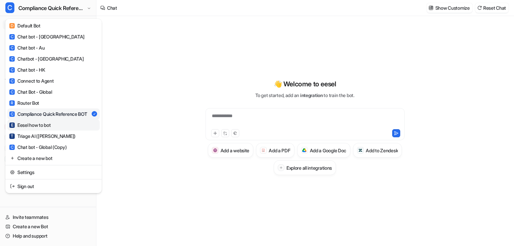
click at [48, 123] on div "E Eesel how to bot" at bounding box center [29, 124] width 41 height 7
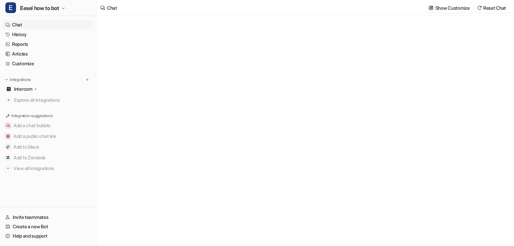
type textarea "**********"
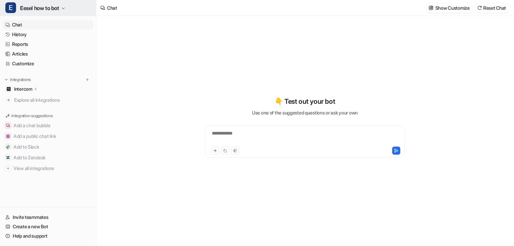
click at [36, 14] on button "E Eesel how to bot" at bounding box center [48, 8] width 96 height 16
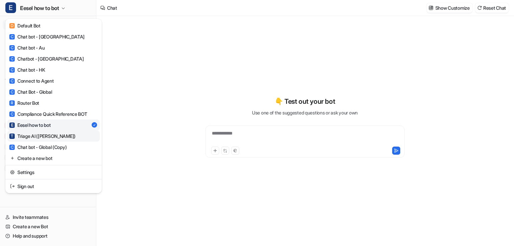
click at [40, 133] on div "T Triage AI (Jarvis)" at bounding box center [42, 136] width 66 height 7
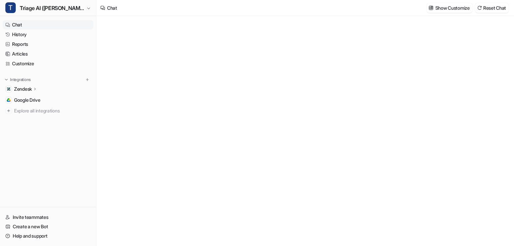
type textarea "**********"
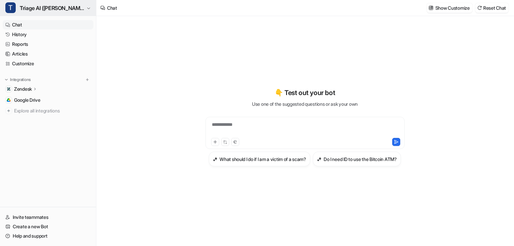
click at [43, 4] on span "Triage AI (Jarvis)" at bounding box center [52, 7] width 65 height 9
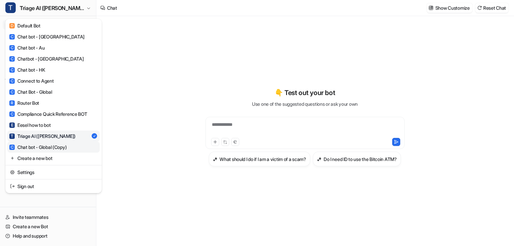
click at [47, 146] on div "C Chat bot - Global (Copy)" at bounding box center [37, 147] width 57 height 7
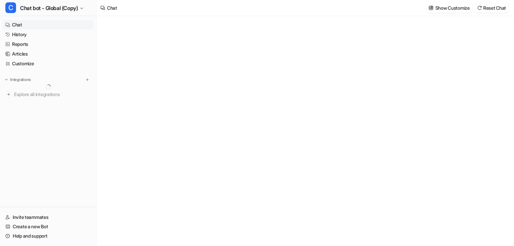
type textarea "**********"
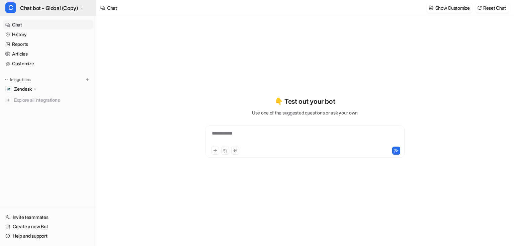
click at [66, 9] on span "Chat bot - Global (Copy)" at bounding box center [49, 7] width 58 height 9
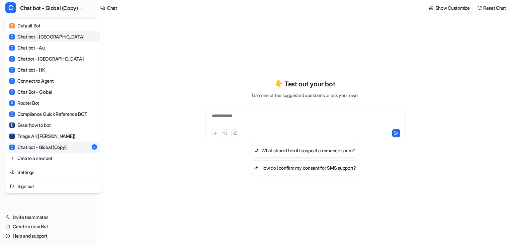
click at [40, 36] on div "C Chat bot - Canada" at bounding box center [46, 36] width 75 height 7
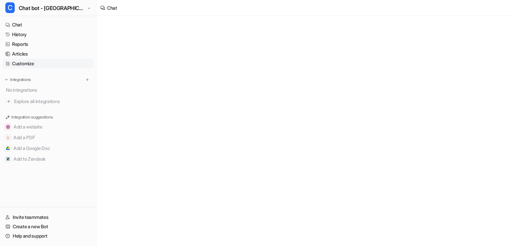
click at [26, 66] on link "Customize" at bounding box center [48, 63] width 91 height 9
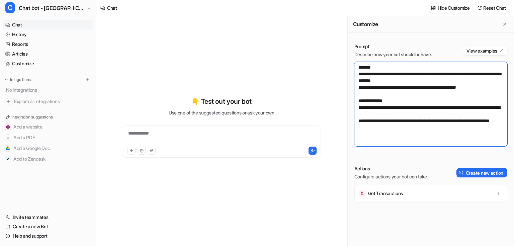
drag, startPoint x: 368, startPoint y: 127, endPoint x: 430, endPoint y: 129, distance: 61.9
click at [430, 129] on textarea "**********" at bounding box center [430, 104] width 153 height 84
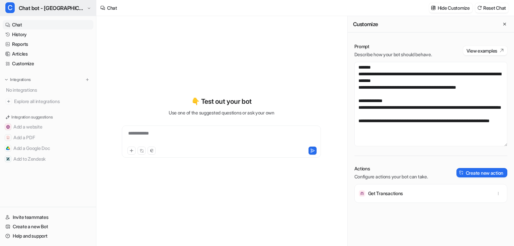
click at [65, 9] on span "Chat bot - Canada" at bounding box center [52, 7] width 67 height 9
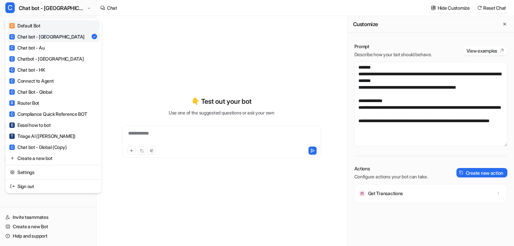
click at [54, 27] on link "D Default Bot" at bounding box center [53, 25] width 92 height 11
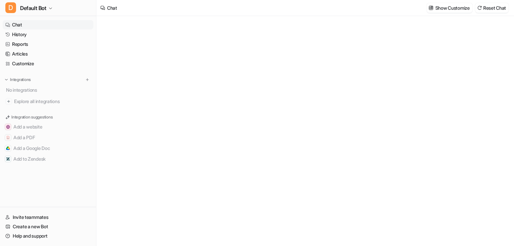
type textarea "**********"
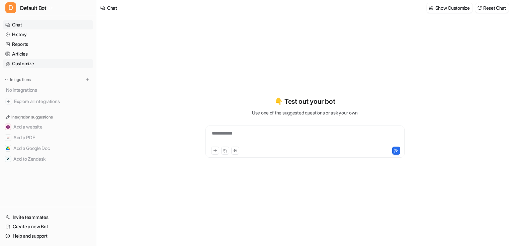
click at [36, 64] on link "Customize" at bounding box center [48, 63] width 91 height 9
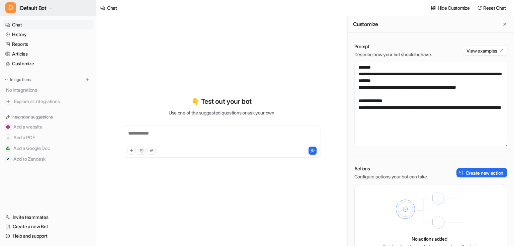
click at [46, 9] on span "Default Bot" at bounding box center [33, 7] width 26 height 9
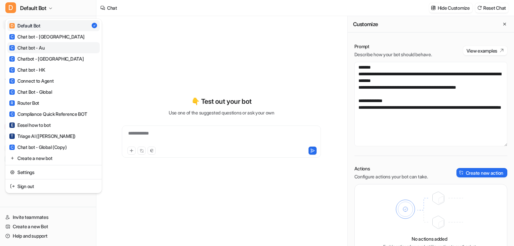
click at [43, 47] on div "C Chat bot - Au" at bounding box center [26, 47] width 35 height 7
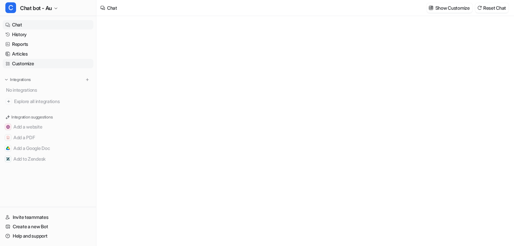
click at [24, 62] on link "Customize" at bounding box center [48, 63] width 91 height 9
type textarea "**********"
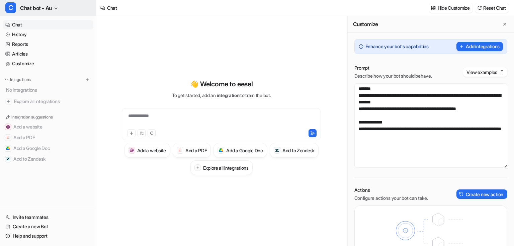
click at [40, 7] on span "Chat bot - Au" at bounding box center [36, 7] width 32 height 9
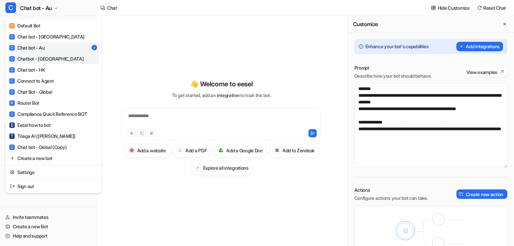
click at [47, 62] on link "C Chatbot - NZ" at bounding box center [53, 58] width 92 height 11
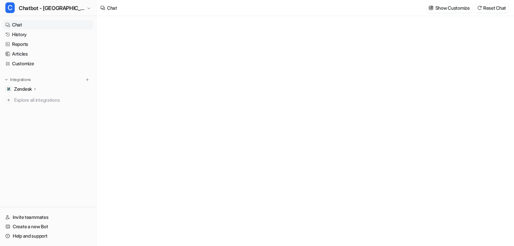
type textarea "**********"
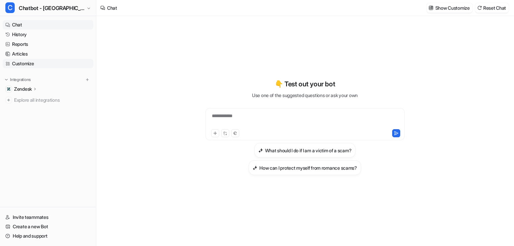
click at [31, 66] on link "Customize" at bounding box center [48, 63] width 91 height 9
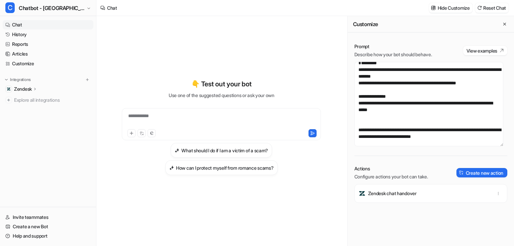
scroll to position [13, 0]
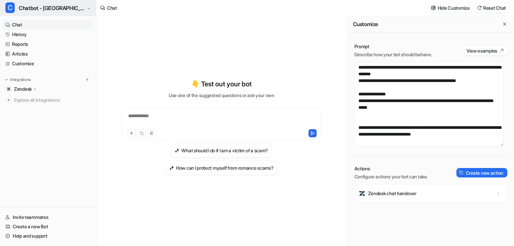
click at [39, 11] on span "Chatbot - NZ" at bounding box center [52, 7] width 66 height 9
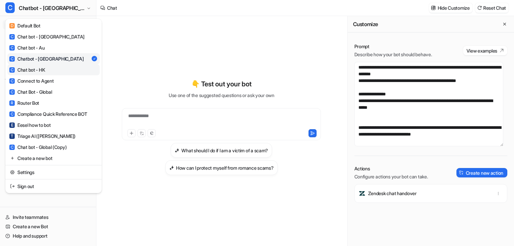
click at [37, 72] on div "C Chat bot - HK" at bounding box center [26, 69] width 35 height 7
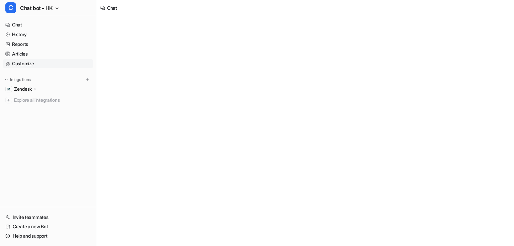
click at [25, 63] on link "Customize" at bounding box center [48, 63] width 91 height 9
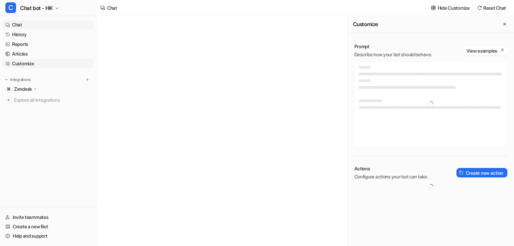
type textarea "**********"
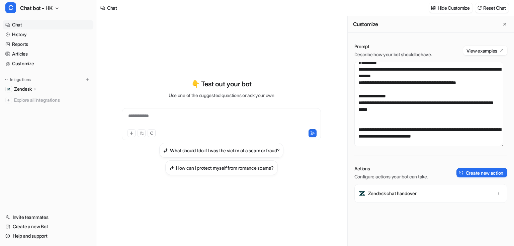
scroll to position [13, 0]
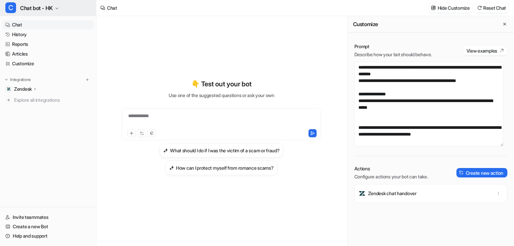
click at [38, 13] on button "C Chat bot - HK" at bounding box center [48, 8] width 96 height 16
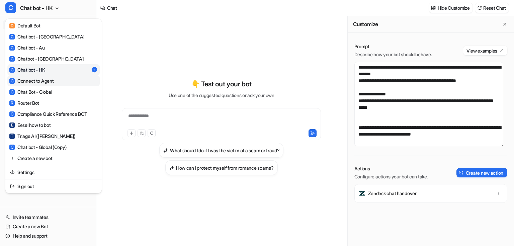
click at [60, 80] on link "C Connect to Agent" at bounding box center [53, 80] width 92 height 11
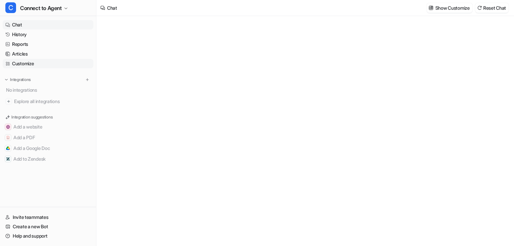
click at [25, 64] on link "Customize" at bounding box center [48, 63] width 91 height 9
type textarea "**********"
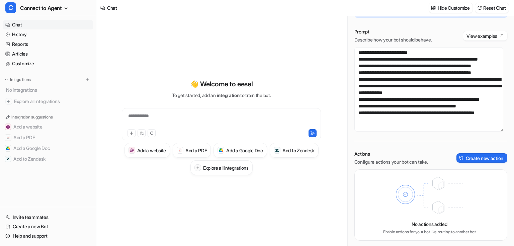
scroll to position [37, 0]
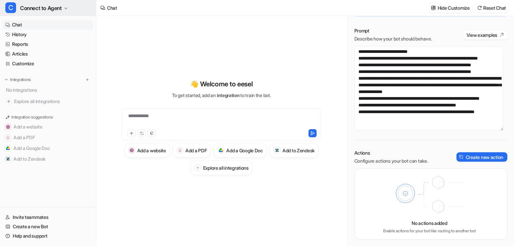
click at [61, 6] on span "Connect to Agent" at bounding box center [41, 7] width 42 height 9
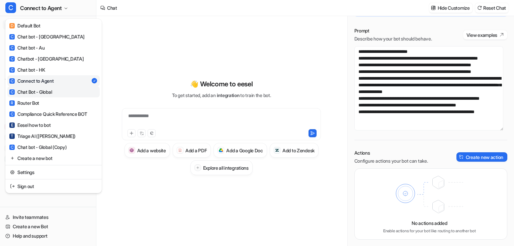
click at [50, 89] on div "C Chat Bot - Global" at bounding box center [30, 91] width 42 height 7
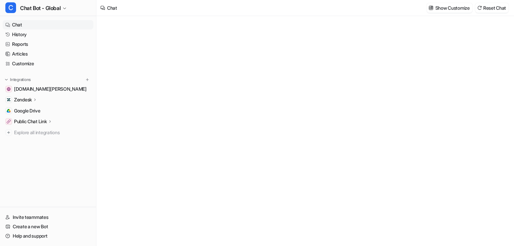
type textarea "**********"
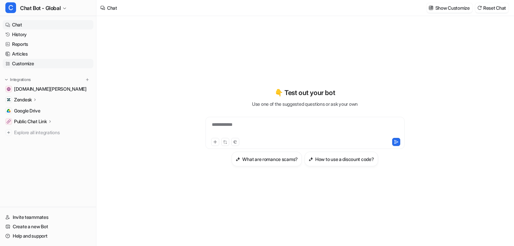
click at [35, 66] on link "Customize" at bounding box center [48, 63] width 91 height 9
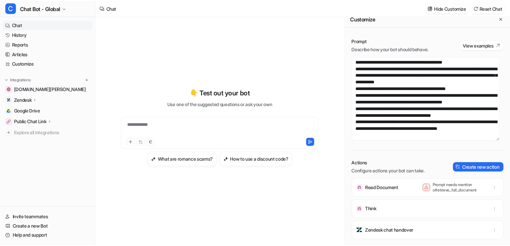
scroll to position [7, 0]
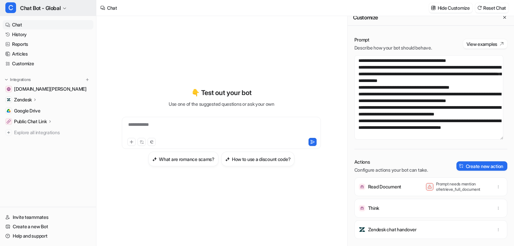
click at [49, 7] on span "Chat Bot - Global" at bounding box center [40, 7] width 40 height 9
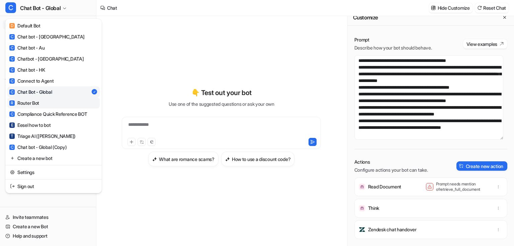
click at [45, 105] on link "R Router Bot" at bounding box center [53, 102] width 92 height 11
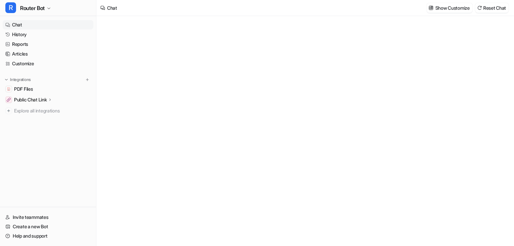
type textarea "**********"
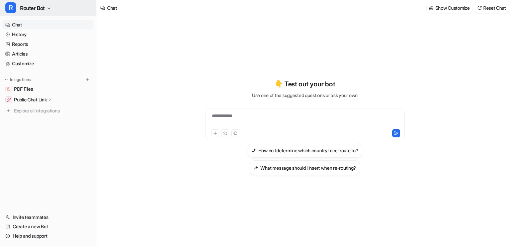
click at [43, 7] on span "Router Bot" at bounding box center [32, 7] width 25 height 9
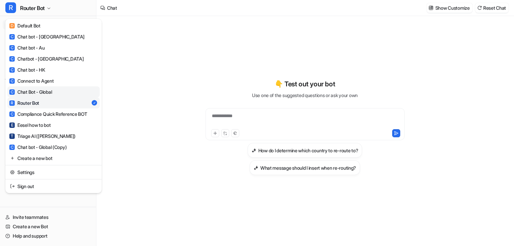
click at [49, 90] on div "C Chat Bot - Global" at bounding box center [30, 91] width 42 height 7
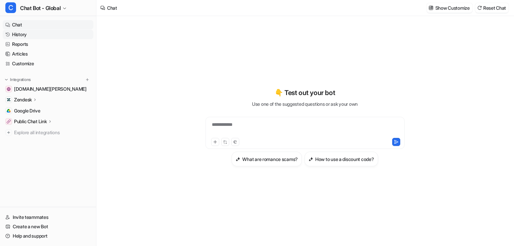
click at [38, 32] on link "History" at bounding box center [48, 34] width 91 height 9
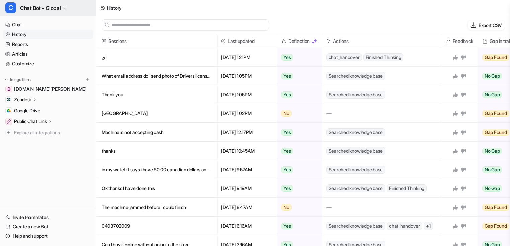
click at [56, 7] on span "Chat Bot - Global" at bounding box center [40, 7] width 40 height 9
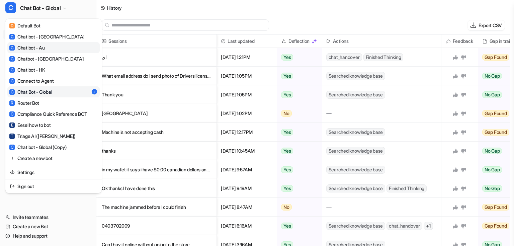
click at [58, 50] on link "C Chat bot - Au" at bounding box center [53, 47] width 92 height 11
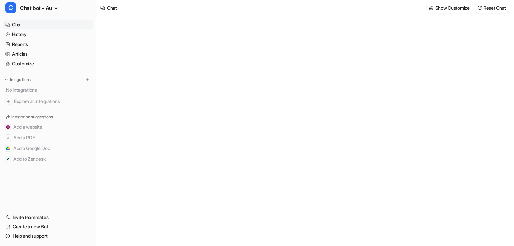
type textarea "**********"
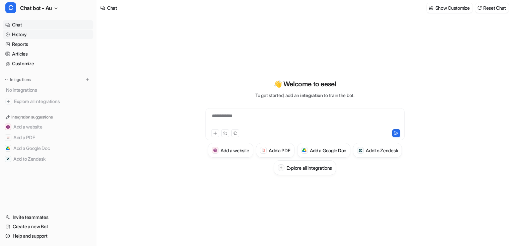
click at [40, 36] on link "History" at bounding box center [48, 34] width 91 height 9
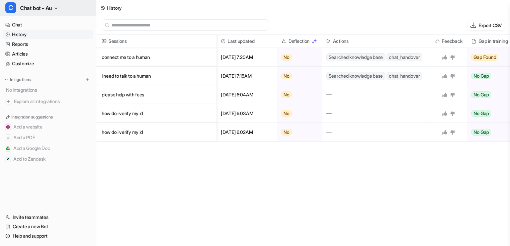
click at [49, 10] on span "Chat bot - Au" at bounding box center [36, 7] width 32 height 9
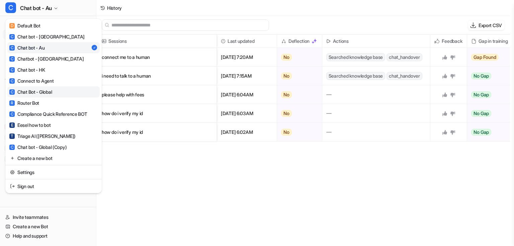
click at [55, 92] on link "C Chat Bot - Global" at bounding box center [53, 91] width 92 height 11
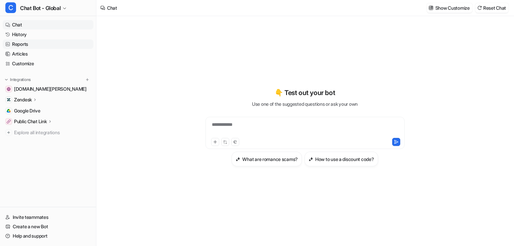
click at [28, 44] on link "Reports" at bounding box center [48, 43] width 91 height 9
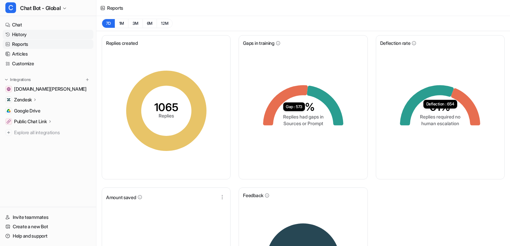
click at [29, 35] on link "History" at bounding box center [48, 34] width 91 height 9
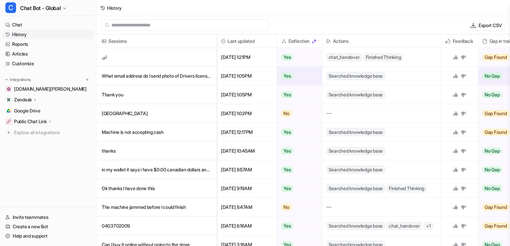
click at [168, 78] on p "What email address do I send photo of Drivers license to" at bounding box center [156, 76] width 109 height 19
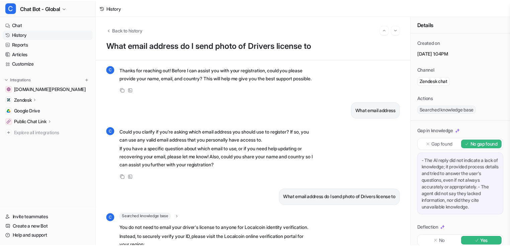
scroll to position [112, 0]
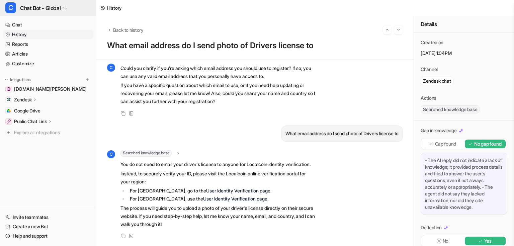
click at [56, 8] on span "Chat Bot - Global" at bounding box center [40, 7] width 40 height 9
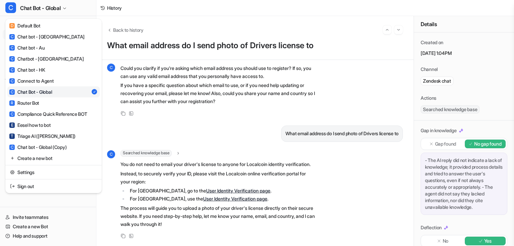
click at [169, 106] on div "C Chat Bot - Global D Default Bot C Chat bot - Canada C Chat bot - Au C Chatbot…" at bounding box center [257, 123] width 514 height 246
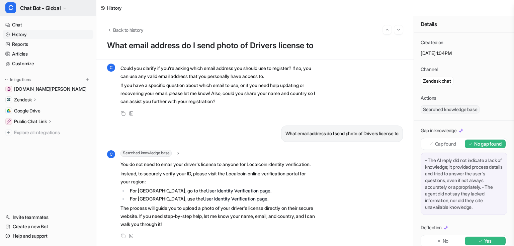
click at [47, 11] on span "Chat Bot - Global" at bounding box center [40, 7] width 40 height 9
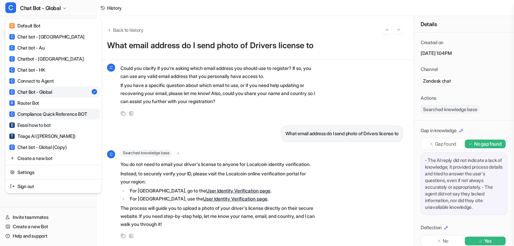
click at [61, 113] on div "C Compliance Quick Reference BOT" at bounding box center [48, 113] width 78 height 7
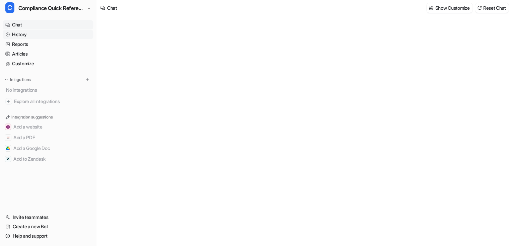
type textarea "**********"
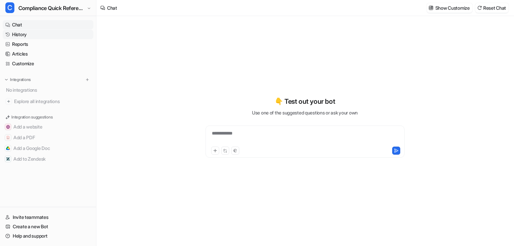
click at [40, 35] on link "History" at bounding box center [48, 34] width 91 height 9
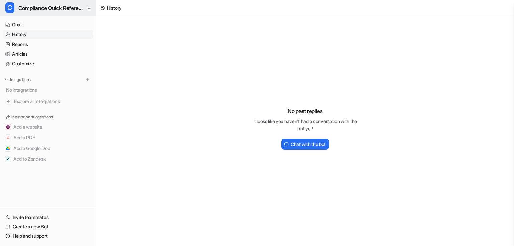
click at [52, 11] on span "Compliance Quick Reference BOT" at bounding box center [51, 7] width 67 height 9
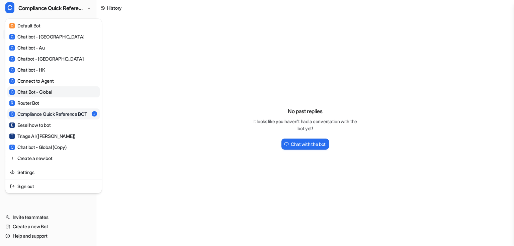
click at [52, 90] on div "C Chat Bot - Global" at bounding box center [30, 91] width 42 height 7
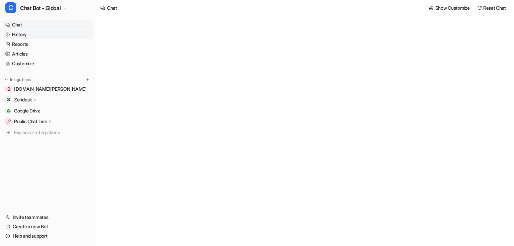
click at [34, 34] on link "History" at bounding box center [48, 34] width 91 height 9
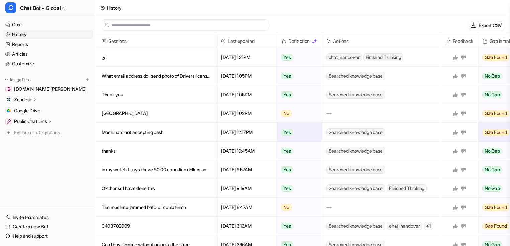
click at [152, 134] on p "Machine is not accepting cash" at bounding box center [156, 132] width 109 height 19
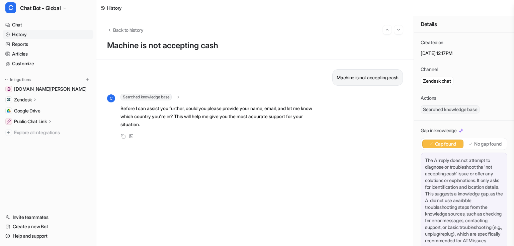
click at [28, 36] on link "History" at bounding box center [48, 34] width 91 height 9
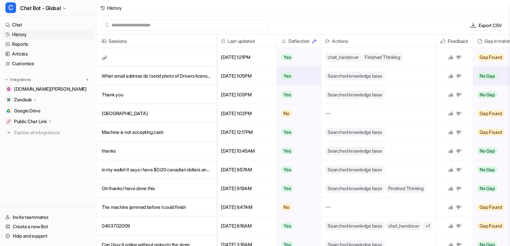
click at [175, 75] on p "What email address do I send photo of Drivers license to" at bounding box center [156, 76] width 109 height 19
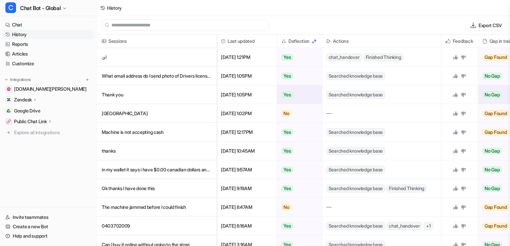
click at [144, 96] on p "Thank you" at bounding box center [156, 94] width 109 height 19
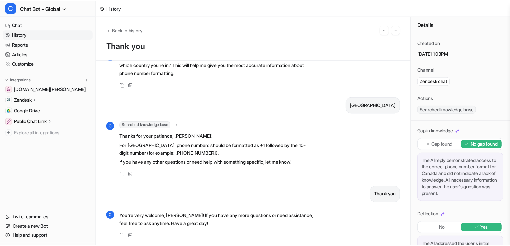
scroll to position [185, 0]
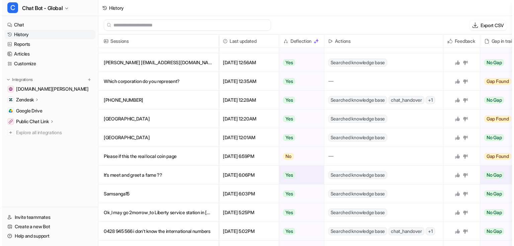
scroll to position [241, 0]
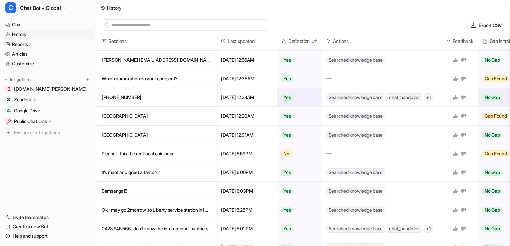
click at [154, 100] on p "604-202-4209" at bounding box center [156, 97] width 109 height 19
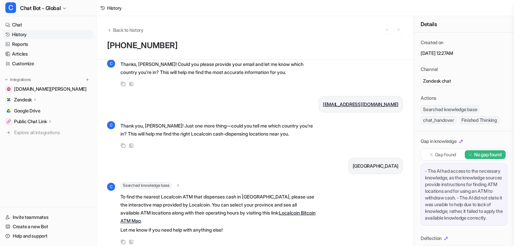
scroll to position [107, 0]
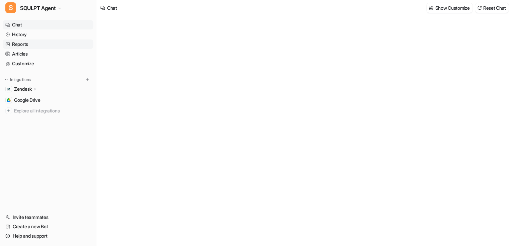
type textarea "**********"
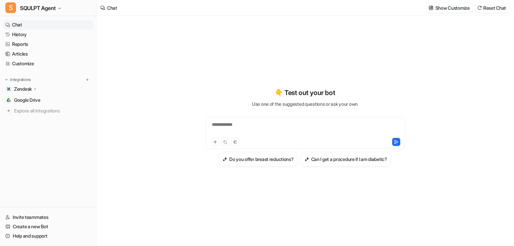
click at [33, 88] on icon at bounding box center [35, 88] width 5 height 5
click at [36, 107] on p "Sources" at bounding box center [27, 108] width 17 height 7
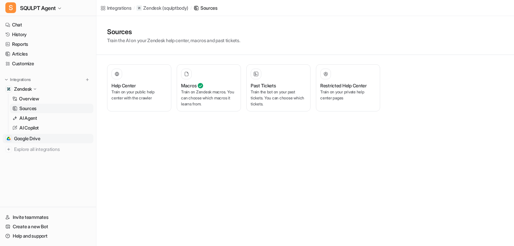
click at [38, 140] on span "Google Drive" at bounding box center [27, 138] width 26 height 7
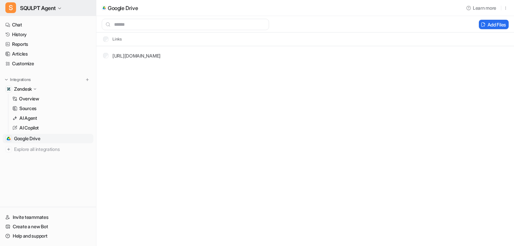
click at [54, 6] on span "SQULPT Agent" at bounding box center [37, 7] width 35 height 9
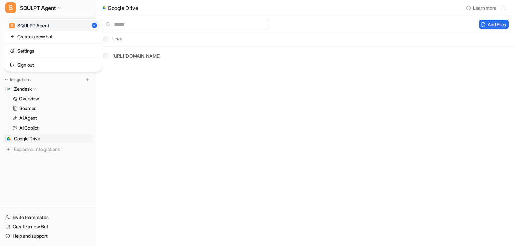
click at [50, 185] on div "S SQULPT Agent S SQULPT Agent Create a new bot Settings Sign out Chat History R…" at bounding box center [48, 123] width 96 height 246
click at [36, 115] on p "AI Agent" at bounding box center [28, 118] width 18 height 7
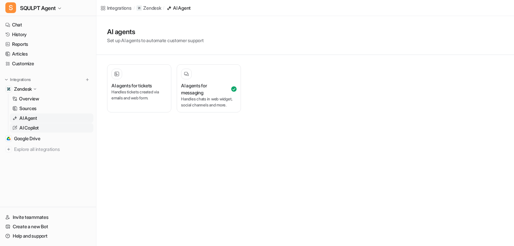
click at [31, 130] on p "AI Copilot" at bounding box center [28, 127] width 19 height 7
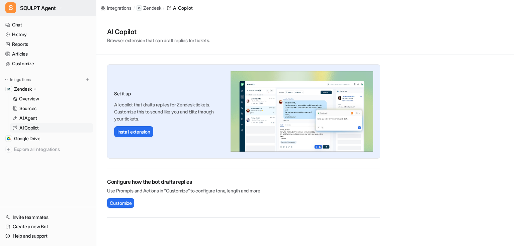
click at [60, 9] on icon "button" at bounding box center [60, 8] width 4 height 4
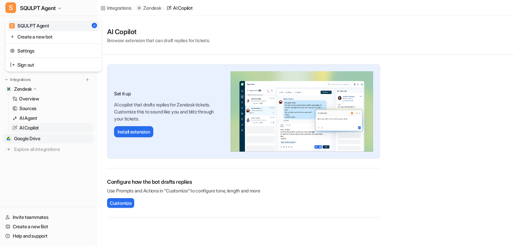
drag, startPoint x: 46, startPoint y: 171, endPoint x: 42, endPoint y: 135, distance: 36.3
click at [46, 171] on div "S SQULPT Agent S SQULPT Agent Create a new bot Settings Sign out Chat History R…" at bounding box center [48, 123] width 96 height 246
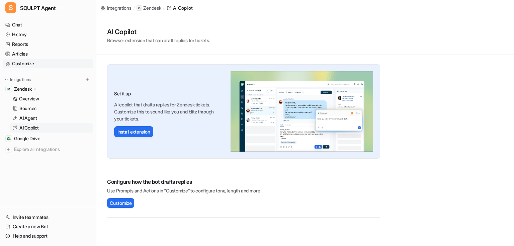
click at [28, 64] on link "Customize" at bounding box center [48, 63] width 91 height 9
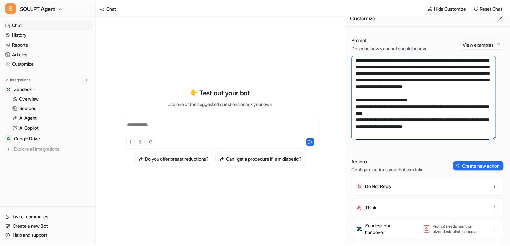
scroll to position [9, 0]
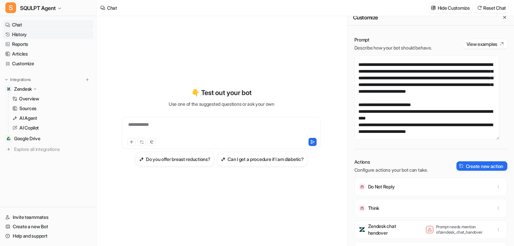
click at [24, 35] on link "History" at bounding box center [48, 34] width 91 height 9
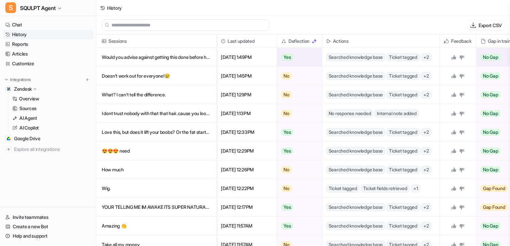
click at [109, 53] on p "Would you advise against getting this done before having children?" at bounding box center [156, 57] width 109 height 19
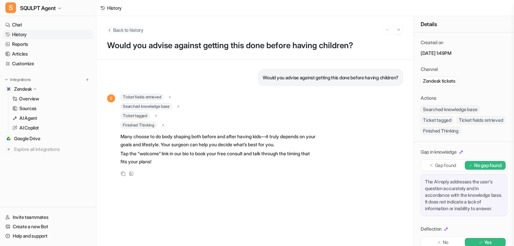
click at [108, 28] on icon "Back to history" at bounding box center [109, 29] width 5 height 5
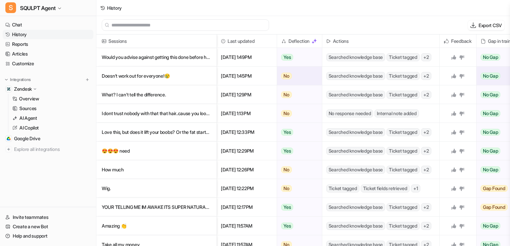
click at [134, 79] on p "Doesn’t work out for everyone!😢" at bounding box center [156, 76] width 109 height 19
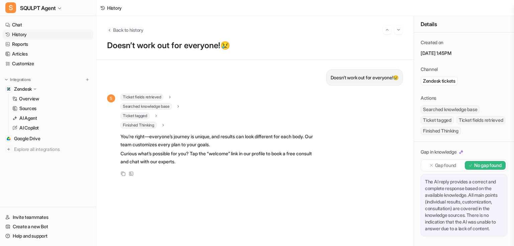
click at [112, 29] on button "Back to history" at bounding box center [125, 29] width 36 height 7
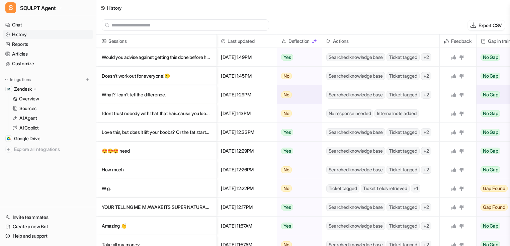
click at [142, 99] on p "What? I can’t tell the difference." at bounding box center [156, 94] width 109 height 19
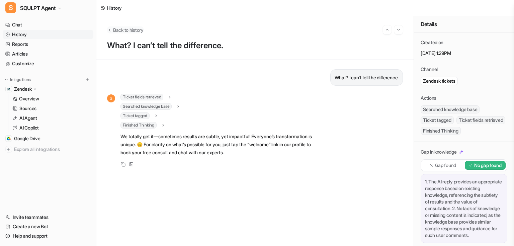
click at [110, 28] on icon "Back to history" at bounding box center [109, 29] width 5 height 5
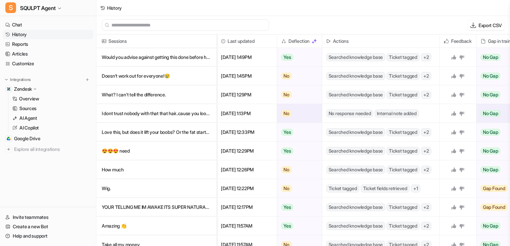
click at [146, 120] on p "I dont trust nobody with that that hair..cause you looked in the mirror and styl" at bounding box center [156, 113] width 109 height 19
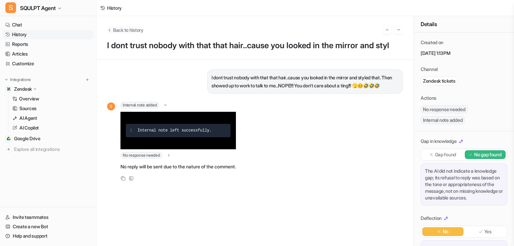
click at [108, 29] on icon "Back to history" at bounding box center [109, 29] width 5 height 5
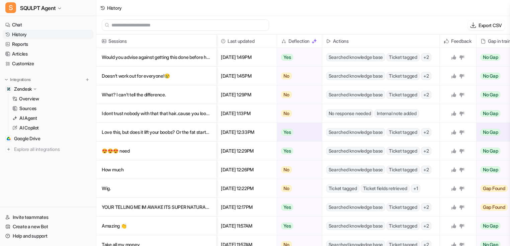
click at [139, 136] on p "Love this, but does it lift your boobs? Or the fat starts to sag?" at bounding box center [156, 132] width 109 height 19
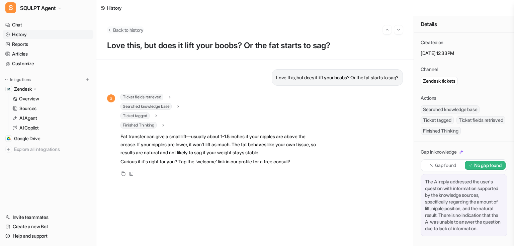
click at [110, 30] on icon "Back to history" at bounding box center [109, 29] width 5 height 5
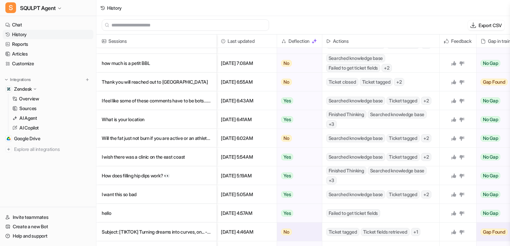
scroll to position [632, 0]
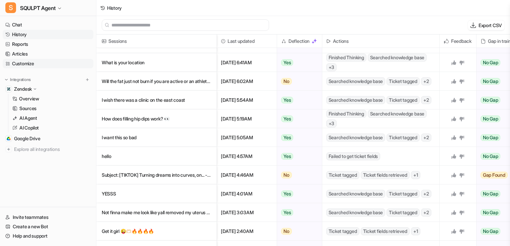
click at [17, 61] on link "Customize" at bounding box center [48, 63] width 91 height 9
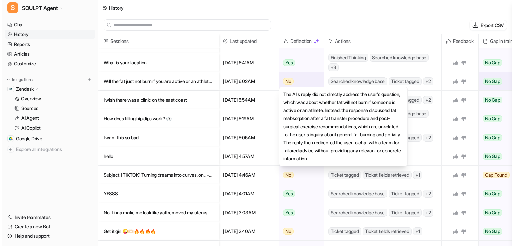
scroll to position [640, 0]
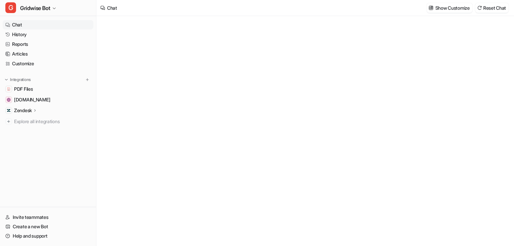
type textarea "**********"
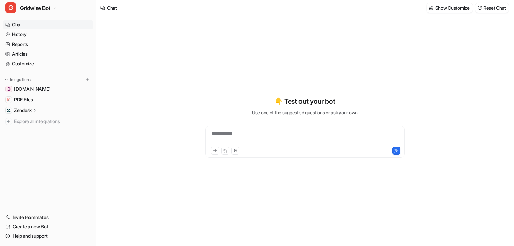
click at [32, 110] on p "Zendesk" at bounding box center [23, 110] width 18 height 7
click at [26, 127] on p "Sources" at bounding box center [27, 129] width 17 height 7
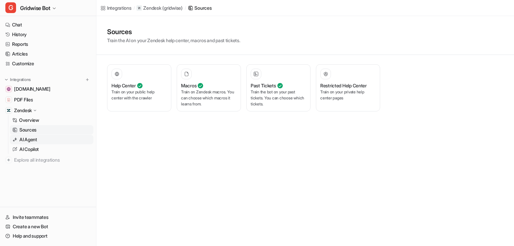
click at [27, 142] on p "AI Agent" at bounding box center [28, 139] width 18 height 7
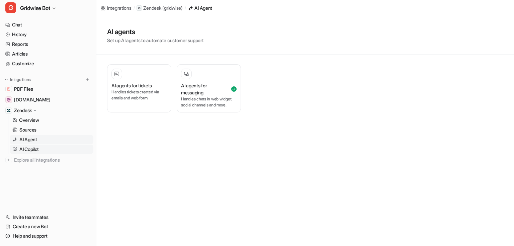
click at [31, 149] on p "AI Copilot" at bounding box center [28, 149] width 19 height 7
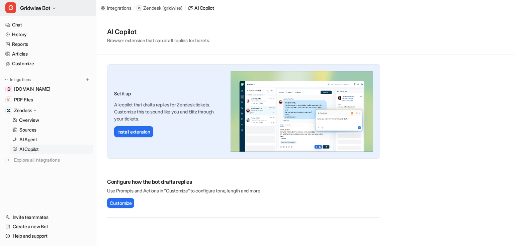
click at [58, 5] on button "G Gridwise Bot" at bounding box center [48, 8] width 96 height 16
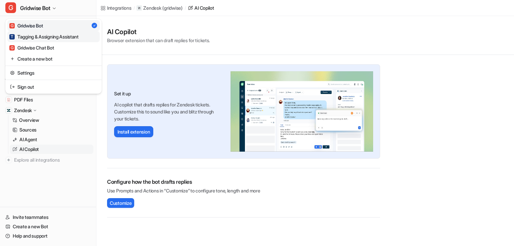
click at [48, 35] on div "T Tagging & Assigning Assistant" at bounding box center [43, 36] width 69 height 7
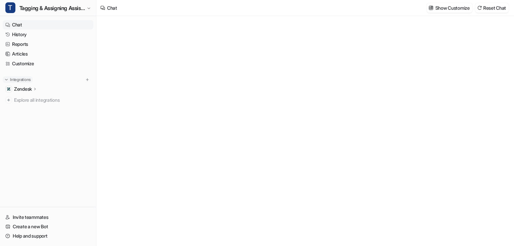
type textarea "**********"
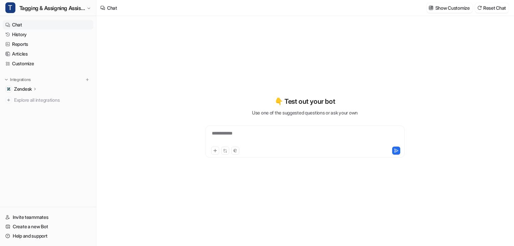
click at [34, 90] on icon at bounding box center [35, 88] width 5 height 5
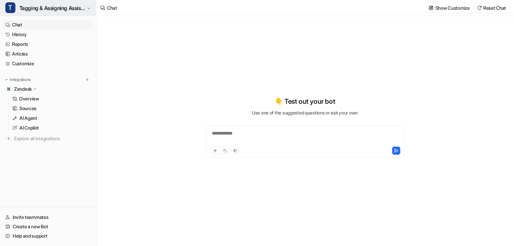
click at [62, 5] on span "Tagging & Assigning Assistant" at bounding box center [52, 7] width 66 height 9
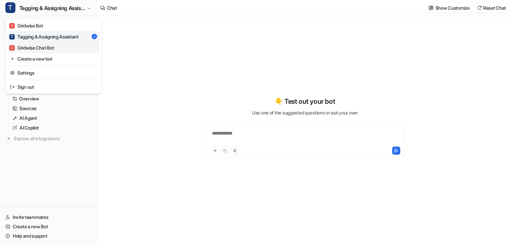
click at [47, 50] on div "G Gridwise Chat Bot" at bounding box center [31, 47] width 45 height 7
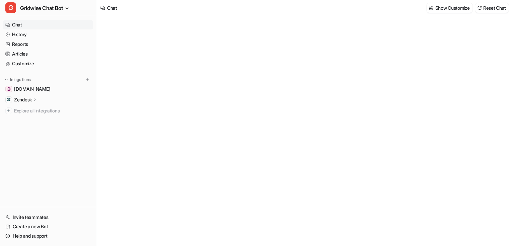
type textarea "**********"
click at [34, 99] on icon at bounding box center [35, 99] width 5 height 5
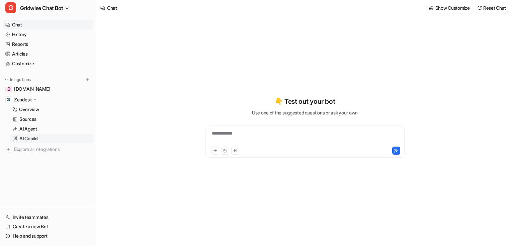
click at [34, 141] on p "AI Copilot" at bounding box center [28, 138] width 19 height 7
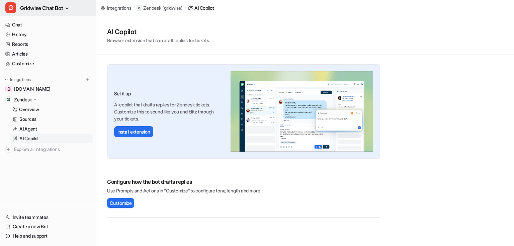
click at [72, 12] on button "G Gridwise Chat Bot" at bounding box center [48, 8] width 96 height 16
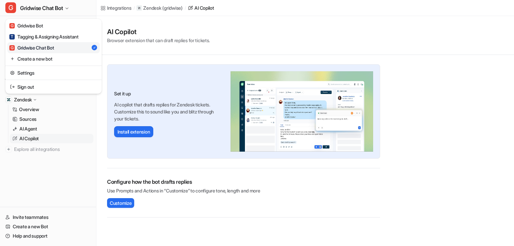
click at [42, 176] on div "G Gridwise Chat Bot G Gridwise Bot T Tagging & Assigning Assistant G Gridwise C…" at bounding box center [48, 123] width 96 height 246
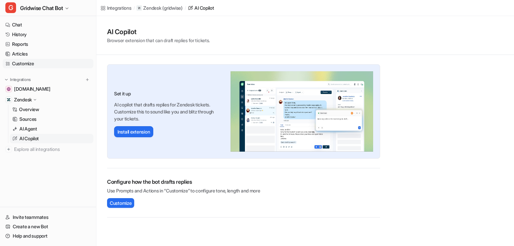
click at [36, 62] on link "Customize" at bounding box center [48, 63] width 91 height 9
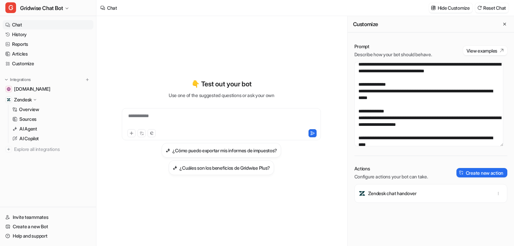
scroll to position [114, 0]
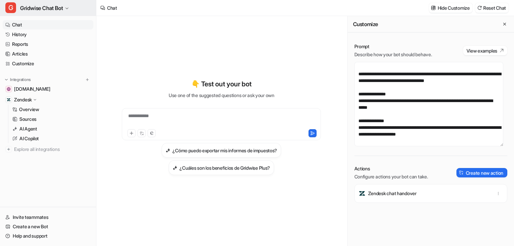
click at [68, 11] on button "G Gridwise Chat Bot" at bounding box center [48, 8] width 96 height 16
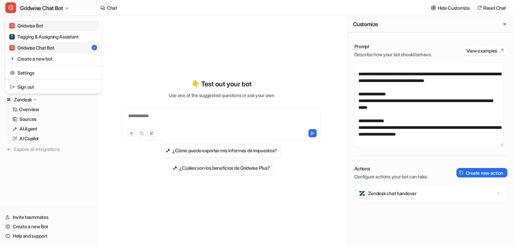
click at [66, 27] on link "G Gridwise Bot" at bounding box center [53, 25] width 92 height 11
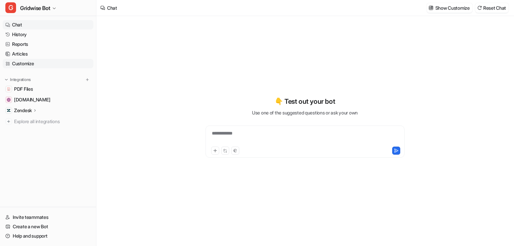
click at [42, 64] on link "Customize" at bounding box center [48, 63] width 91 height 9
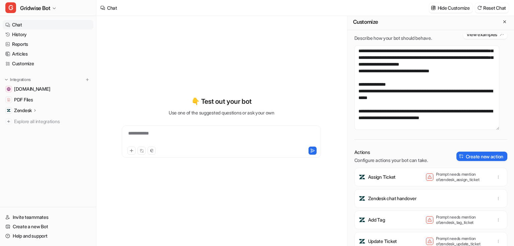
scroll to position [7, 0]
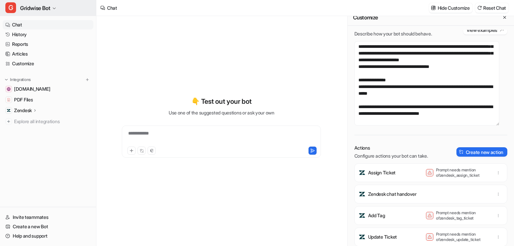
click at [61, 7] on button "G Gridwise Bot" at bounding box center [48, 8] width 96 height 16
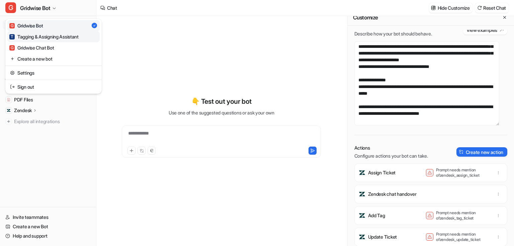
click at [51, 37] on div "T Tagging & Assigning Assistant" at bounding box center [43, 36] width 69 height 7
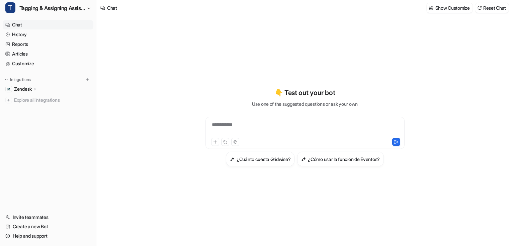
click at [28, 89] on p "Zendesk" at bounding box center [23, 89] width 18 height 7
click at [29, 61] on link "Customize" at bounding box center [48, 63] width 91 height 9
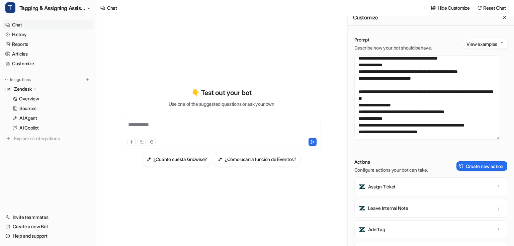
scroll to position [134, 0]
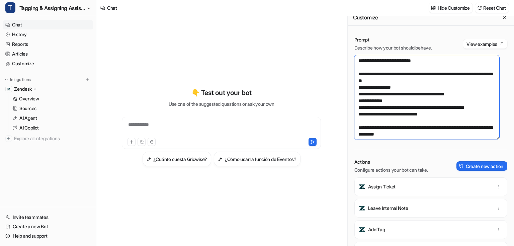
drag, startPoint x: 423, startPoint y: 122, endPoint x: 459, endPoint y: 121, distance: 36.5
click at [459, 121] on textarea at bounding box center [426, 97] width 145 height 84
click at [449, 121] on textarea at bounding box center [426, 97] width 145 height 84
drag, startPoint x: 422, startPoint y: 120, endPoint x: 470, endPoint y: 121, distance: 48.5
click at [470, 121] on textarea at bounding box center [426, 97] width 145 height 84
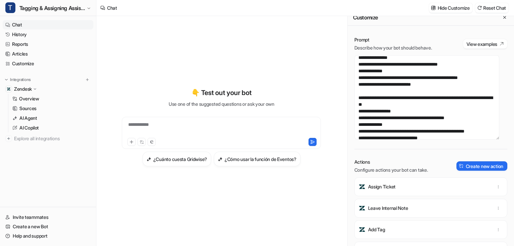
scroll to position [107, 0]
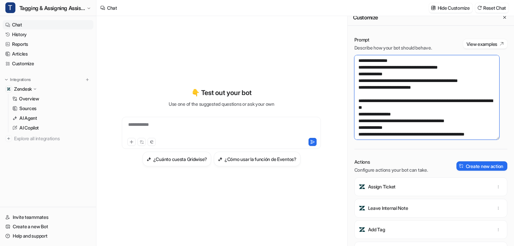
drag, startPoint x: 423, startPoint y: 95, endPoint x: 461, endPoint y: 95, distance: 38.1
click at [459, 95] on textarea at bounding box center [426, 97] width 145 height 84
click at [463, 95] on textarea at bounding box center [426, 97] width 145 height 84
drag, startPoint x: 450, startPoint y: 96, endPoint x: 422, endPoint y: 96, distance: 28.8
click at [422, 96] on textarea at bounding box center [426, 97] width 145 height 84
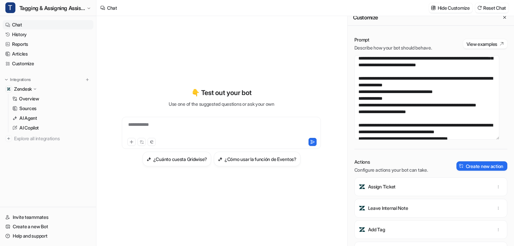
scroll to position [589, 0]
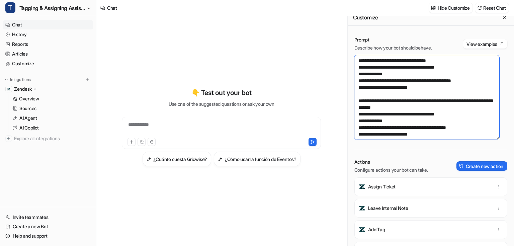
drag, startPoint x: 384, startPoint y: 87, endPoint x: 419, endPoint y: 89, distance: 34.9
click at [419, 89] on textarea at bounding box center [426, 97] width 145 height 84
paste textarea "***"
type textarea "**********"
drag, startPoint x: 421, startPoint y: 61, endPoint x: 456, endPoint y: 62, distance: 34.5
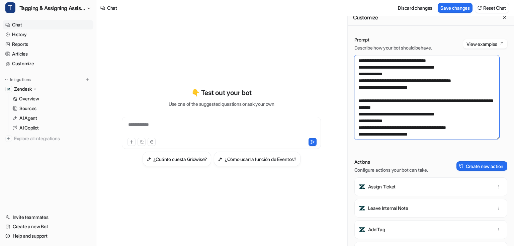
click at [456, 62] on textarea at bounding box center [426, 97] width 145 height 84
click at [419, 123] on textarea at bounding box center [426, 97] width 145 height 84
drag, startPoint x: 427, startPoint y: 120, endPoint x: 476, endPoint y: 122, distance: 48.9
click at [476, 122] on textarea at bounding box center [426, 97] width 145 height 84
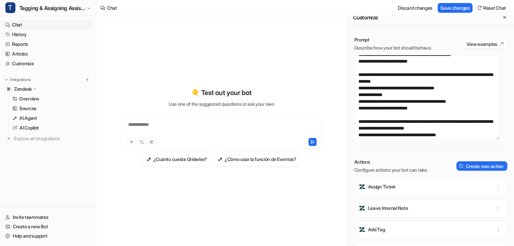
scroll to position [642, 0]
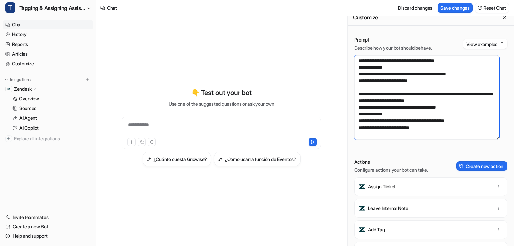
drag, startPoint x: 421, startPoint y: 113, endPoint x: 459, endPoint y: 114, distance: 38.2
click at [459, 114] on textarea at bounding box center [426, 97] width 145 height 84
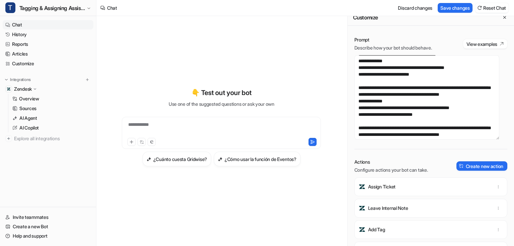
scroll to position [696, 0]
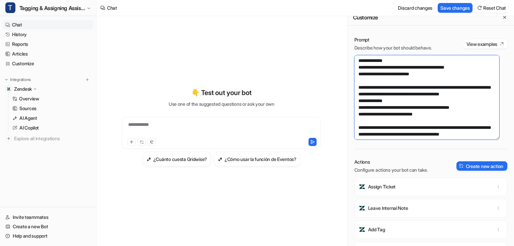
drag, startPoint x: 387, startPoint y: 127, endPoint x: 420, endPoint y: 128, distance: 32.8
click at [420, 128] on textarea at bounding box center [426, 97] width 145 height 84
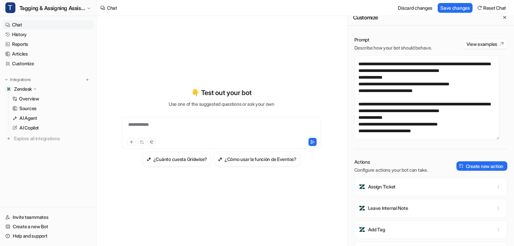
scroll to position [723, 0]
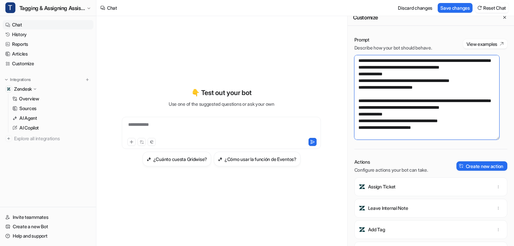
drag, startPoint x: 422, startPoint y: 126, endPoint x: 459, endPoint y: 127, distance: 37.5
click at [459, 127] on textarea at bounding box center [426, 97] width 145 height 84
click at [26, 35] on link "History" at bounding box center [48, 34] width 91 height 9
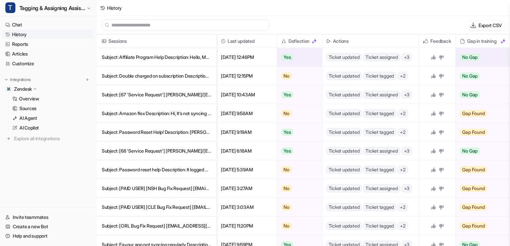
click at [140, 63] on p "Subject: Affiliate Program Help Description: Hello, My name is [PERSON_NAME], I'" at bounding box center [156, 57] width 109 height 19
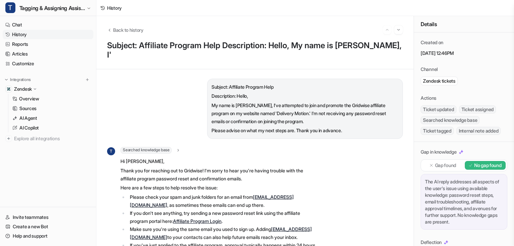
click at [17, 33] on link "History" at bounding box center [48, 34] width 91 height 9
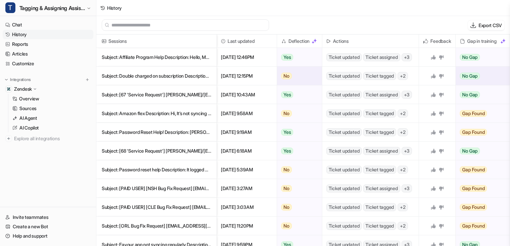
click at [137, 76] on p "Subject: Double charged on subscription Description: I was charged $9.99 on th" at bounding box center [156, 76] width 109 height 19
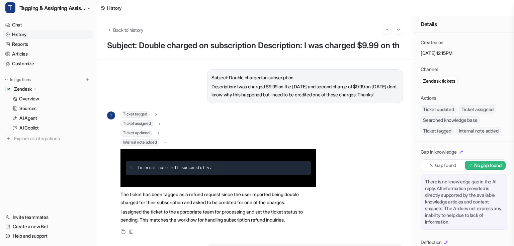
click at [25, 37] on link "History" at bounding box center [48, 34] width 91 height 9
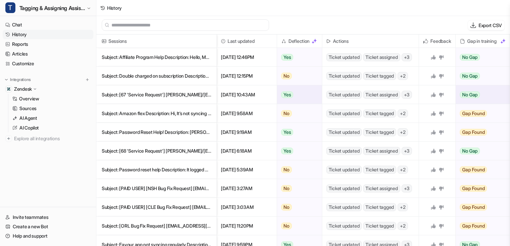
click at [176, 98] on p "Subject: [67 'Service Request'] [PERSON_NAME]/[EMAIL_ADDRESS][DOMAIN_NAME]> Des…" at bounding box center [156, 94] width 109 height 19
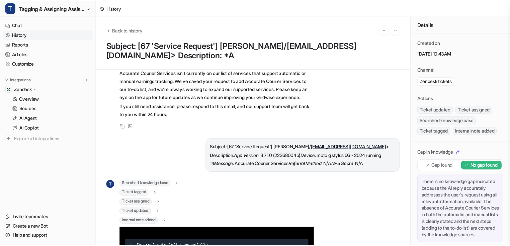
scroll to position [174, 0]
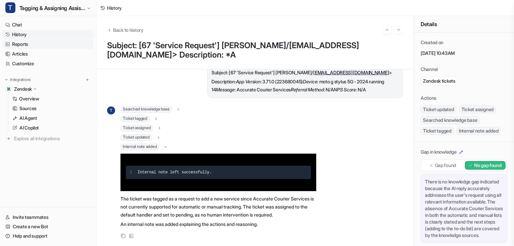
drag, startPoint x: 28, startPoint y: 36, endPoint x: 35, endPoint y: 42, distance: 9.5
click at [29, 35] on link "History" at bounding box center [48, 34] width 91 height 9
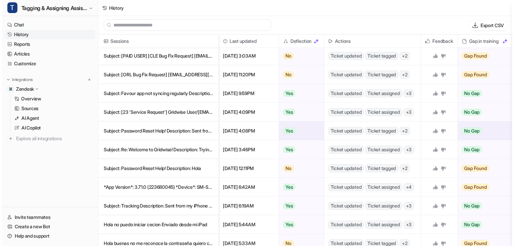
scroll to position [161, 0]
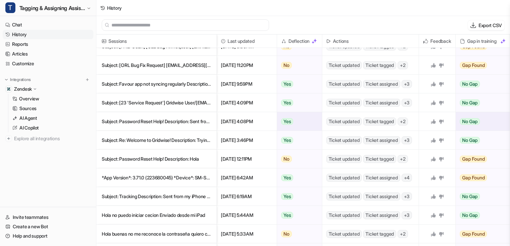
click at [156, 123] on p "Subject: Password Reset Help! Description: Sent from my iPhone" at bounding box center [156, 121] width 109 height 19
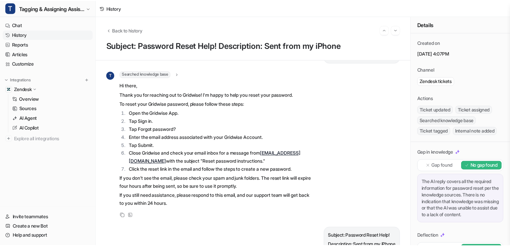
scroll to position [161, 0]
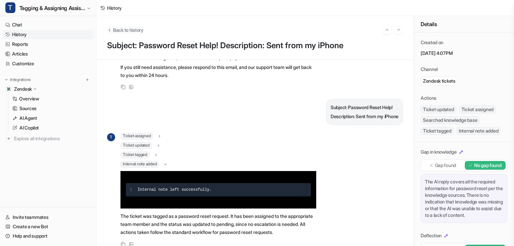
click at [135, 30] on span "Back to history" at bounding box center [128, 29] width 30 height 7
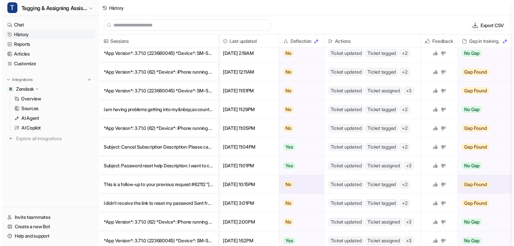
scroll to position [910, 0]
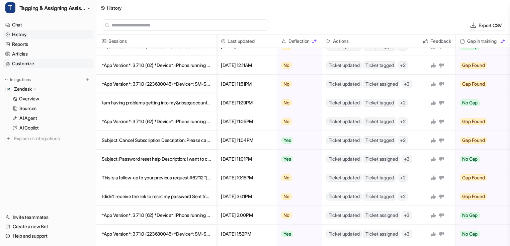
click at [30, 60] on link "Customize" at bounding box center [48, 63] width 91 height 9
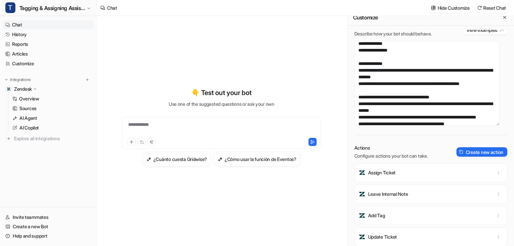
scroll to position [1231, 0]
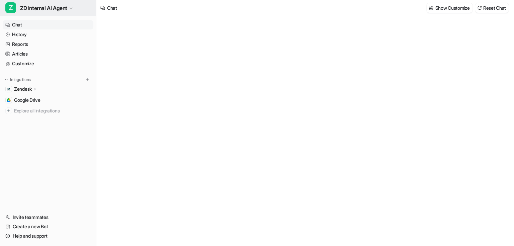
type textarea "**********"
click at [67, 11] on span "ZD Internal AI Agent" at bounding box center [43, 7] width 47 height 9
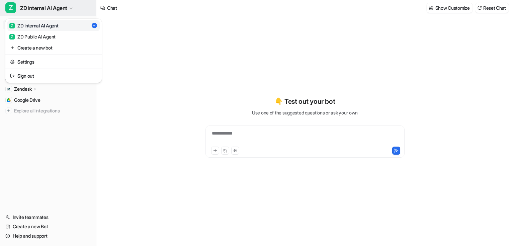
click at [67, 11] on span "ZD Internal AI Agent" at bounding box center [43, 7] width 47 height 9
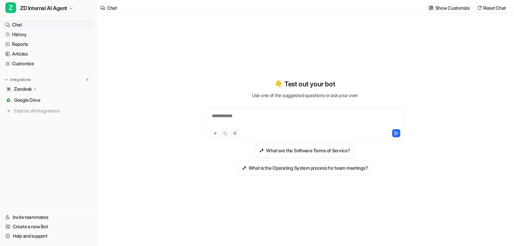
click at [35, 91] on icon at bounding box center [35, 88] width 5 height 5
click at [32, 106] on p "Sources" at bounding box center [27, 108] width 17 height 7
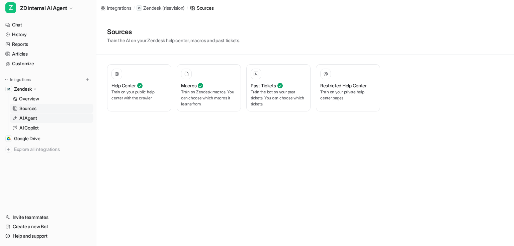
click at [28, 119] on p "AI Agent" at bounding box center [28, 118] width 18 height 7
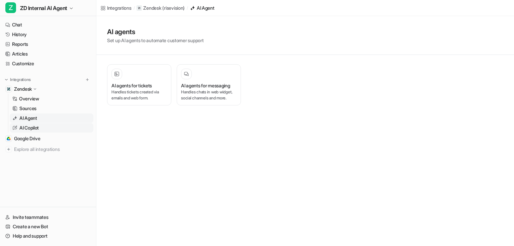
click at [27, 126] on p "AI Copilot" at bounding box center [28, 127] width 19 height 7
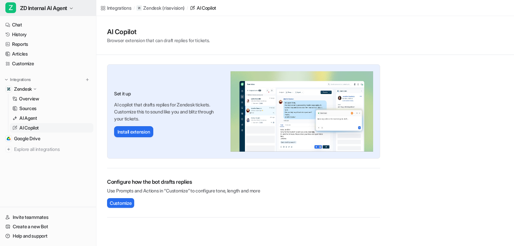
click at [54, 9] on span "ZD Internal AI Agent" at bounding box center [43, 7] width 47 height 9
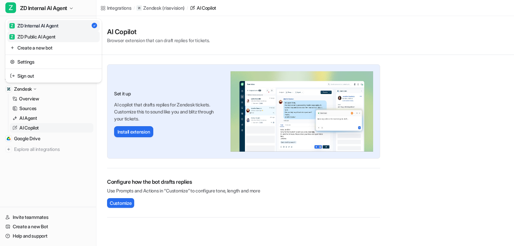
click at [47, 39] on div "Z ZD Public AI Agent" at bounding box center [32, 36] width 46 height 7
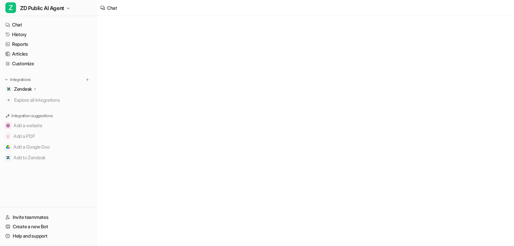
click at [31, 89] on p "Zendesk" at bounding box center [23, 89] width 18 height 7
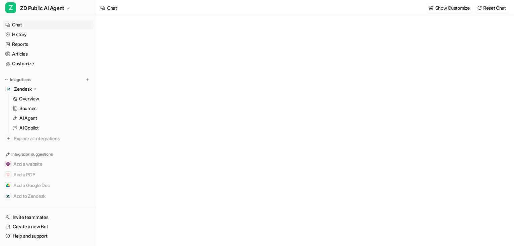
type textarea "**********"
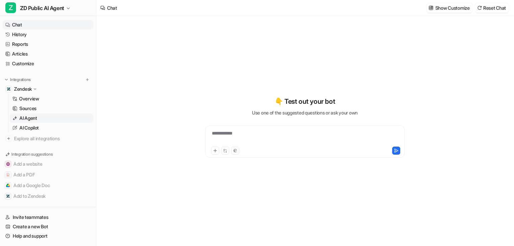
click at [29, 118] on p "AI Agent" at bounding box center [28, 118] width 18 height 7
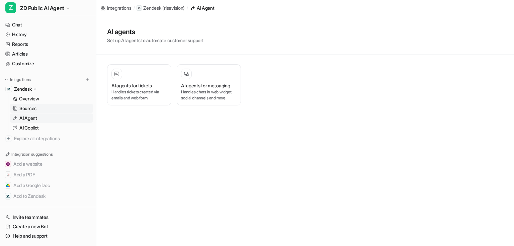
click at [37, 110] on link "Sources" at bounding box center [52, 108] width 84 height 9
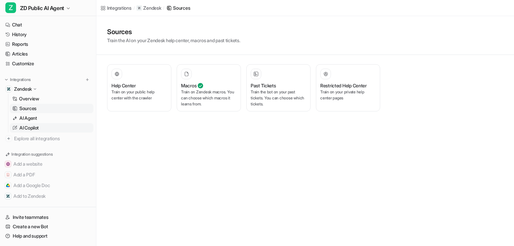
click at [38, 128] on p "AI Copilot" at bounding box center [28, 127] width 19 height 7
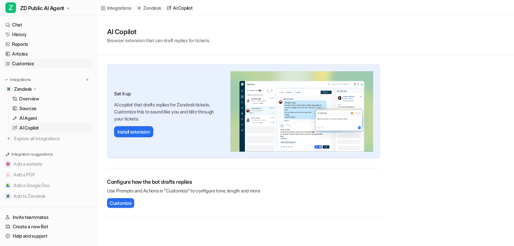
click at [34, 64] on link "Customize" at bounding box center [48, 63] width 91 height 9
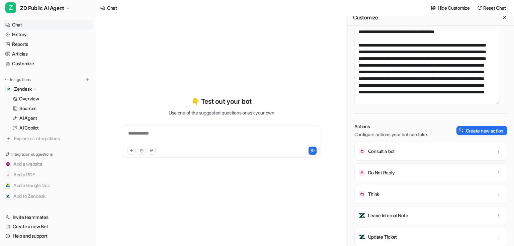
scroll to position [823, 0]
drag, startPoint x: 398, startPoint y: 155, endPoint x: 366, endPoint y: 151, distance: 32.4
click at [366, 151] on div "Consult a bot" at bounding box center [430, 151] width 147 height 19
copy div "Consult a bot"
drag, startPoint x: 386, startPoint y: 174, endPoint x: 367, endPoint y: 175, distance: 18.4
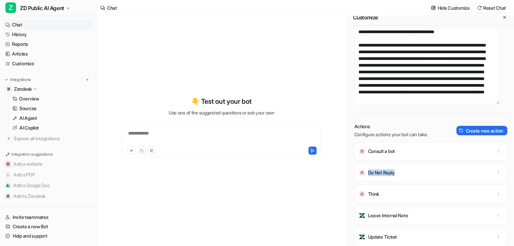
click at [367, 175] on div "Do Not Reply" at bounding box center [430, 172] width 147 height 19
copy p "Do Not Reply"
drag, startPoint x: 376, startPoint y: 190, endPoint x: 360, endPoint y: 194, distance: 16.3
click at [353, 192] on div "Prompt Describe how your bot should behave. View examples Actions Configure act…" at bounding box center [431, 138] width 166 height 216
click at [381, 198] on div "Think" at bounding box center [430, 194] width 147 height 19
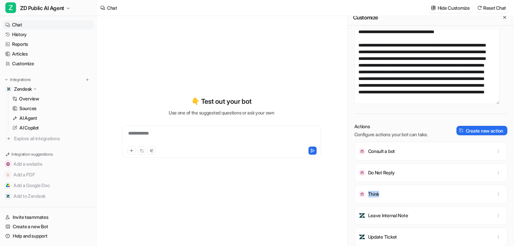
drag, startPoint x: 390, startPoint y: 189, endPoint x: 368, endPoint y: 194, distance: 23.0
click at [368, 194] on div "Think" at bounding box center [430, 194] width 147 height 19
copy p "Think"
drag, startPoint x: 403, startPoint y: 238, endPoint x: 368, endPoint y: 214, distance: 42.1
click at [368, 204] on div "Consult a bot Do Not Reply Think Leave Internal Note Update Ticket" at bounding box center [430, 173] width 153 height 62
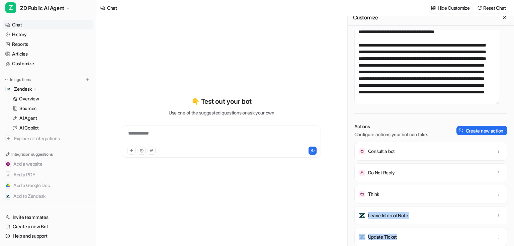
copy div "Leave Internal Note Update Ticket"
click at [56, 10] on span "ZD Public AI Agent" at bounding box center [42, 7] width 44 height 9
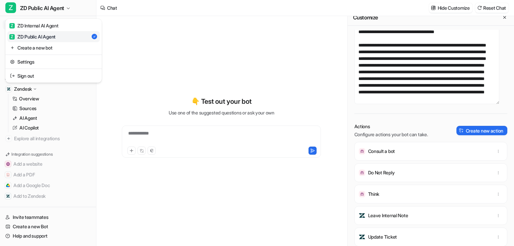
click at [87, 101] on div "Z ZD Public AI Agent Z ZD Internal AI Agent Z ZD Public AI Agent Create a new b…" at bounding box center [48, 123] width 96 height 246
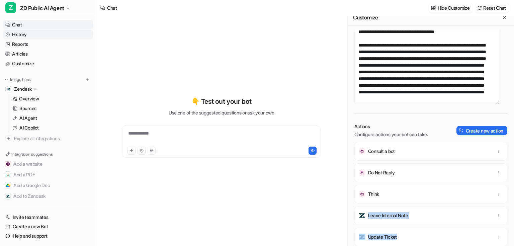
click at [22, 36] on link "History" at bounding box center [48, 34] width 91 height 9
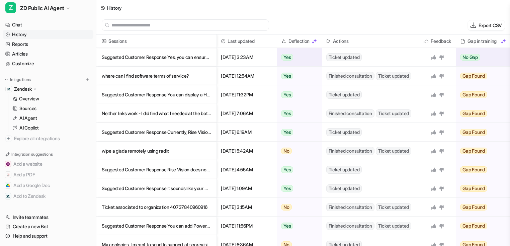
click at [173, 63] on p "Suggested Customer Response Yes, you can ensure that a specific slide (such as" at bounding box center [156, 57] width 109 height 19
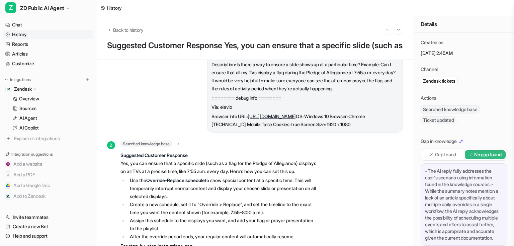
scroll to position [27, 0]
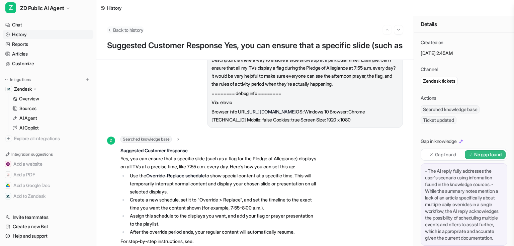
click at [114, 29] on span "Back to history" at bounding box center [128, 29] width 30 height 7
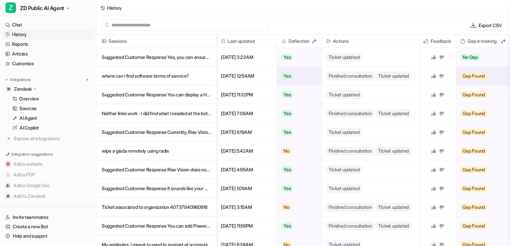
click at [154, 81] on p "where can i find software terms of service?" at bounding box center [156, 76] width 109 height 19
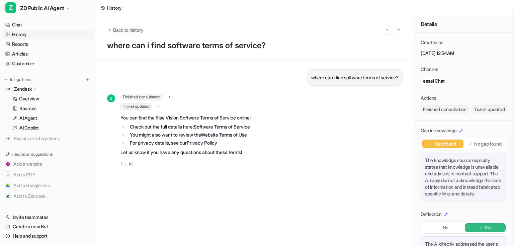
click at [114, 28] on span "Back to history" at bounding box center [128, 29] width 30 height 7
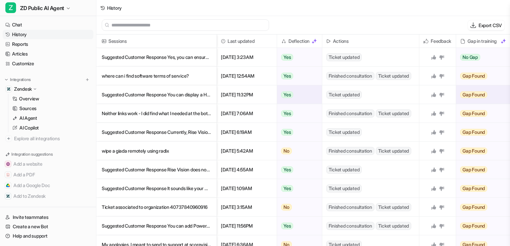
click at [153, 92] on p "Suggested Customer Response You can display a Hudl livestream on your Rise Vis" at bounding box center [156, 94] width 109 height 19
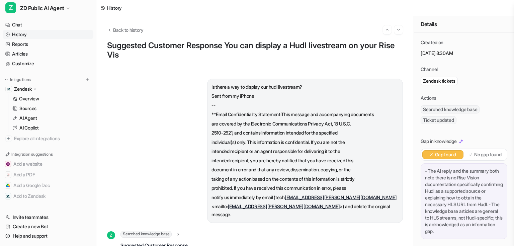
click at [112, 26] on div "Back to history" at bounding box center [255, 29] width 296 height 9
click at [117, 29] on span "Back to history" at bounding box center [128, 29] width 30 height 7
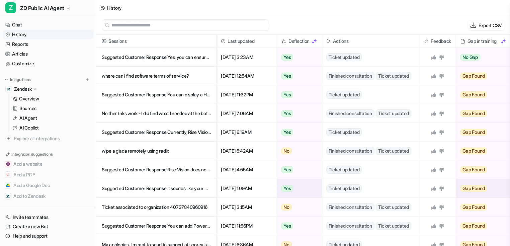
click at [172, 194] on p "Suggested Customer Response It sounds like your media player is showing a time" at bounding box center [156, 188] width 109 height 19
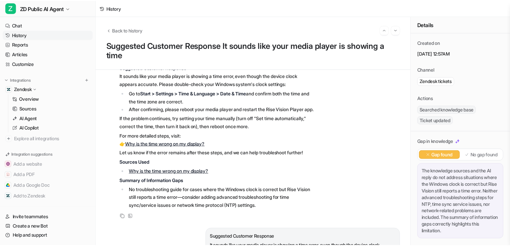
scroll to position [161, 0]
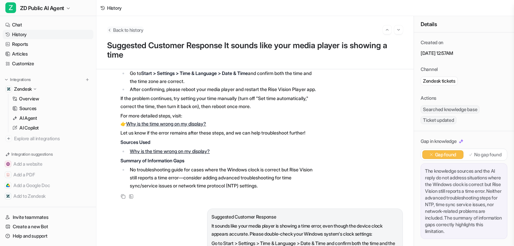
click at [111, 33] on button "Back to history" at bounding box center [125, 29] width 36 height 7
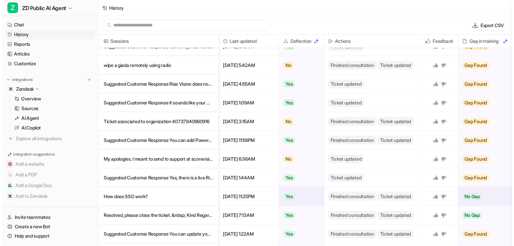
scroll to position [107, 0]
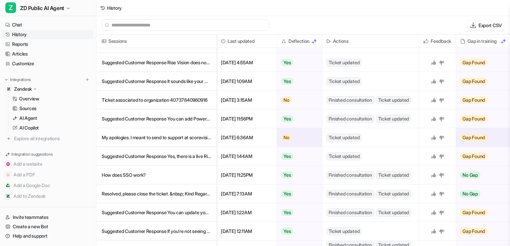
click at [165, 142] on p "My apologies. I meant to send to support at scorevision. Ignore. &nbsp;" at bounding box center [156, 137] width 109 height 19
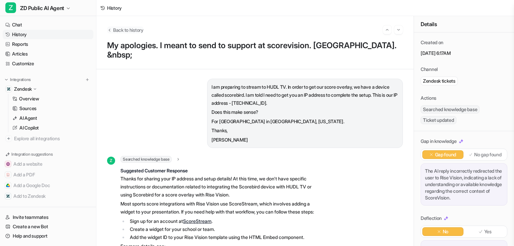
click at [114, 28] on span "Back to history" at bounding box center [128, 29] width 30 height 7
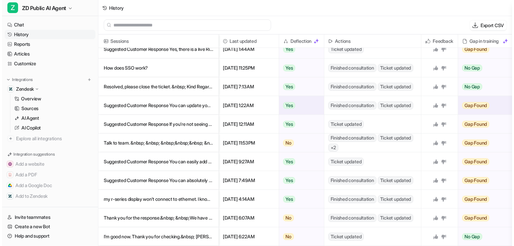
scroll to position [241, 0]
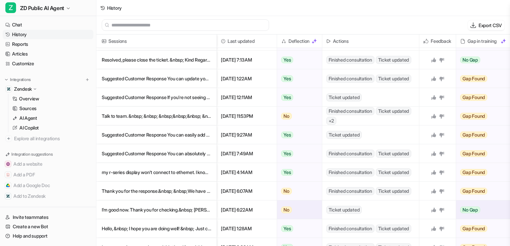
click at [177, 212] on p "I’m good now. Thank you for checking.&nbsp; Jeanne Nowack Adminis" at bounding box center [156, 209] width 109 height 19
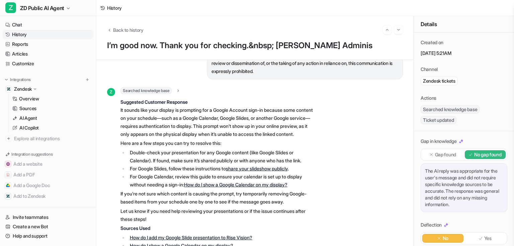
scroll to position [428, 0]
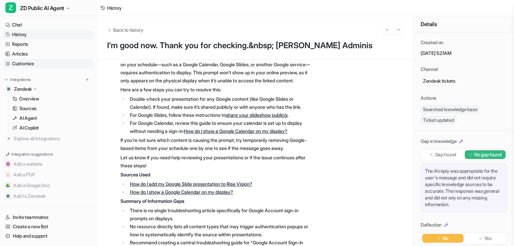
click at [27, 62] on link "Customize" at bounding box center [48, 63] width 91 height 9
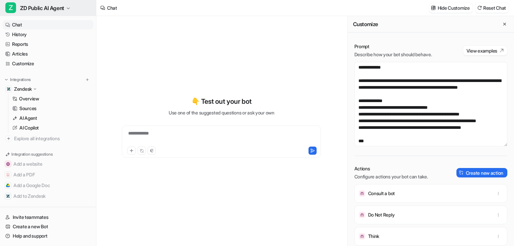
click at [40, 12] on span "ZD Public AI Agent" at bounding box center [42, 7] width 44 height 9
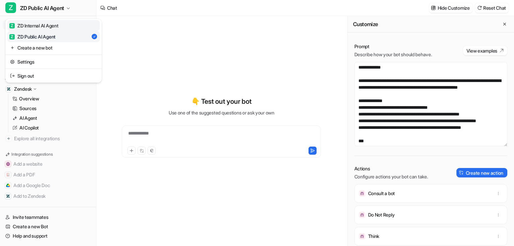
click at [54, 27] on div "Z ZD Internal AI Agent" at bounding box center [33, 25] width 49 height 7
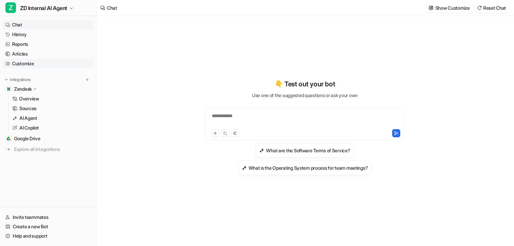
click at [26, 66] on link "Customize" at bounding box center [48, 63] width 91 height 9
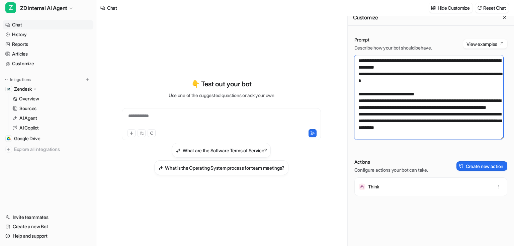
scroll to position [592, 0]
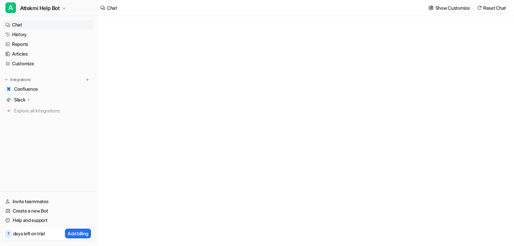
type textarea "**********"
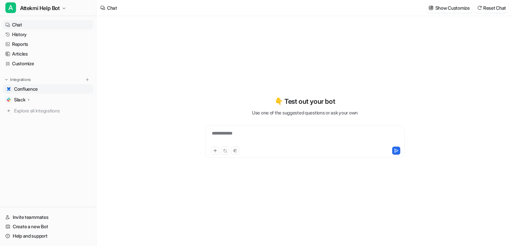
click at [40, 88] on link "Confluence" at bounding box center [48, 88] width 91 height 9
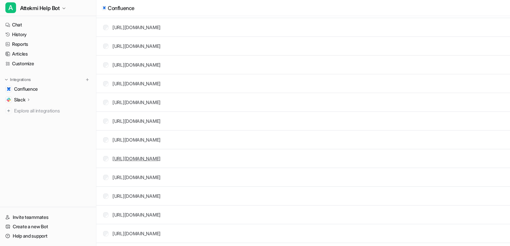
scroll to position [214, 0]
click at [21, 101] on p "Slack" at bounding box center [19, 99] width 11 height 7
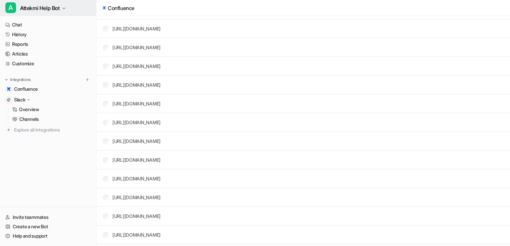
click at [52, 5] on span "Attekmi Help Bot" at bounding box center [40, 7] width 40 height 9
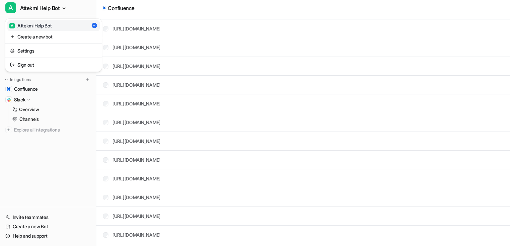
click at [46, 163] on div "A Attekmi Help Bot A Attekmi Help Bot Create a new bot Settings Sign out Chat H…" at bounding box center [48, 123] width 96 height 246
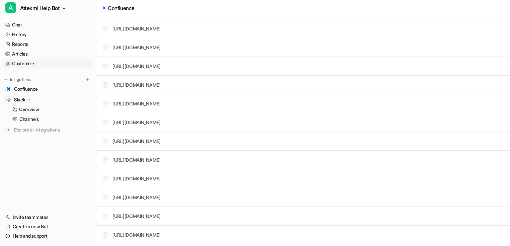
click at [29, 62] on link "Customize" at bounding box center [48, 63] width 91 height 9
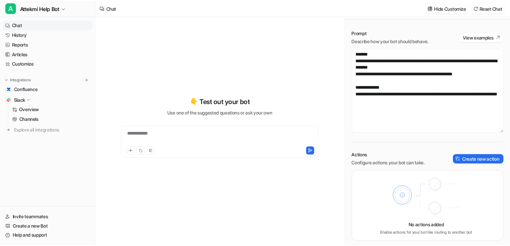
scroll to position [16, 0]
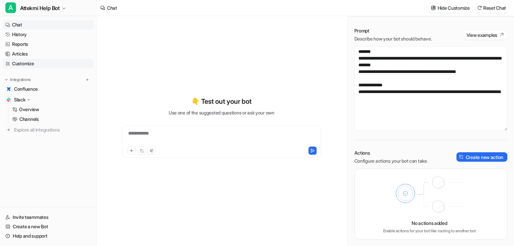
click at [36, 62] on link "Customize" at bounding box center [48, 63] width 91 height 9
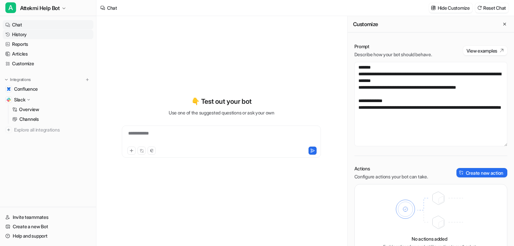
click at [28, 33] on link "History" at bounding box center [48, 34] width 91 height 9
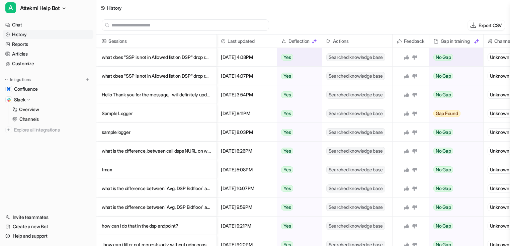
click at [161, 58] on p "what does "SSP is not in Allowed list on DSP" drop reason stand for?" at bounding box center [156, 57] width 109 height 19
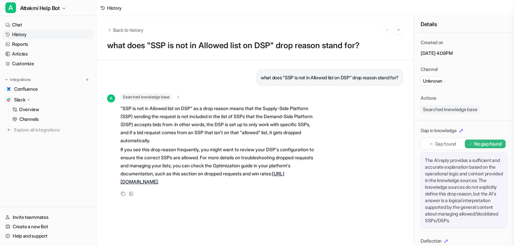
click at [46, 37] on link "History" at bounding box center [48, 34] width 91 height 9
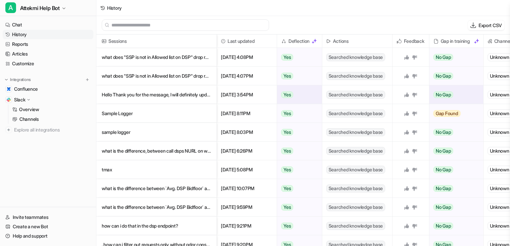
click at [160, 98] on p "Hello Thank you for the message, I will definitely update you if I need any det" at bounding box center [156, 94] width 109 height 19
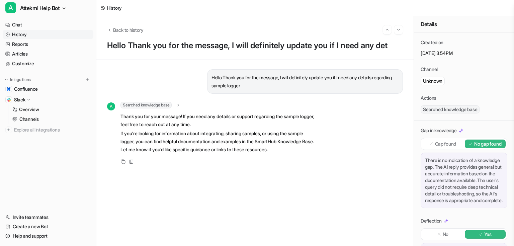
click at [26, 35] on link "History" at bounding box center [48, 34] width 91 height 9
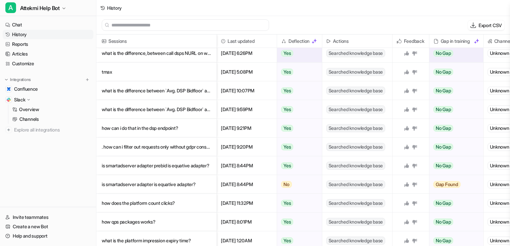
scroll to position [107, 0]
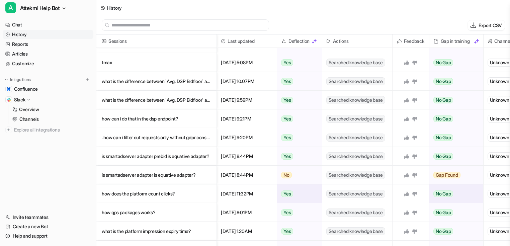
click at [171, 192] on p "how does the platform count clicks?" at bounding box center [156, 193] width 109 height 19
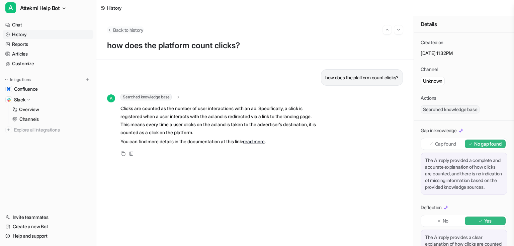
click at [125, 29] on span "Back to history" at bounding box center [128, 29] width 30 height 7
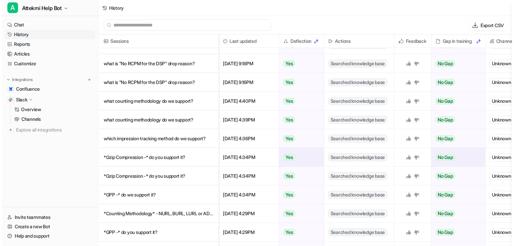
scroll to position [482, 0]
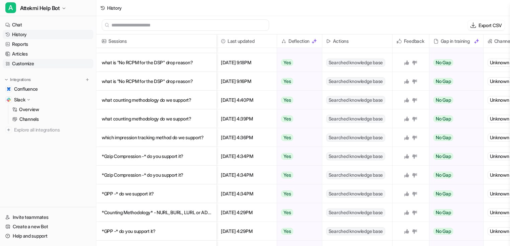
click at [17, 63] on link "Customize" at bounding box center [48, 63] width 91 height 9
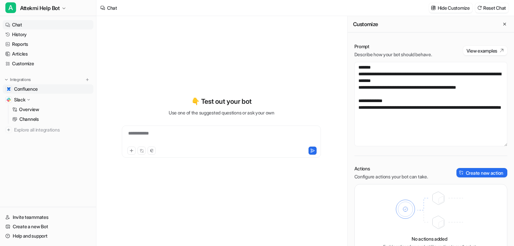
click at [43, 89] on link "Confluence" at bounding box center [48, 88] width 91 height 9
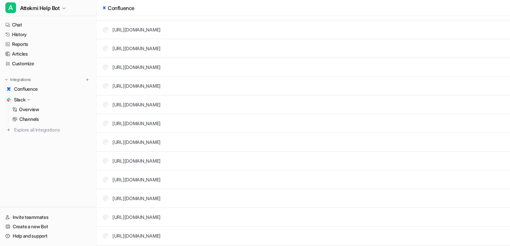
scroll to position [161, 0]
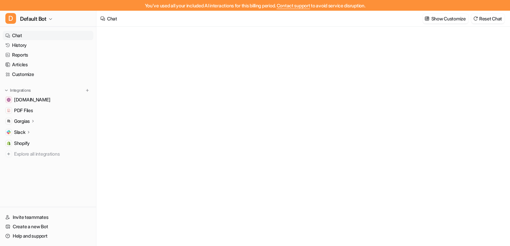
type textarea "**********"
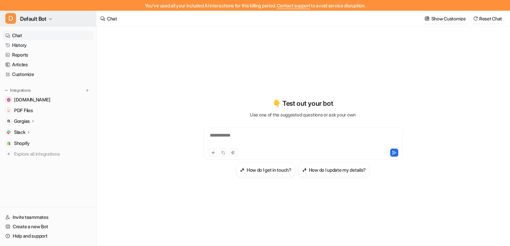
click at [56, 19] on button "D Default Bot" at bounding box center [48, 19] width 96 height 16
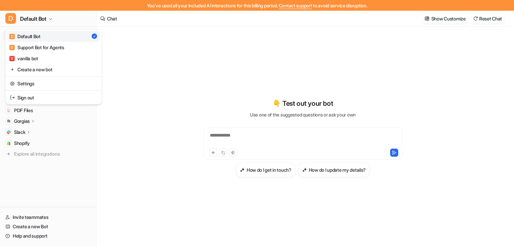
click at [27, 169] on div "D Default Bot D Default Bot S Support Bot for Agents V vanilla bot Create a new…" at bounding box center [48, 128] width 96 height 235
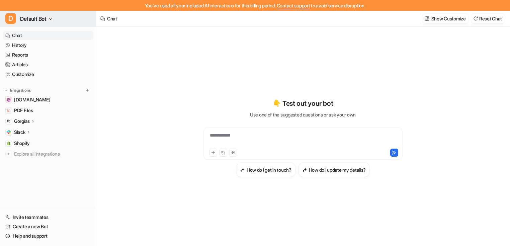
click at [47, 23] on span "Default Bot" at bounding box center [33, 18] width 26 height 9
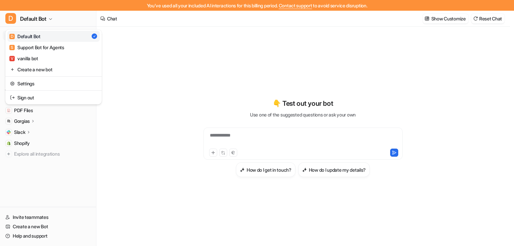
drag, startPoint x: 139, startPoint y: 7, endPoint x: 320, endPoint y: 7, distance: 181.4
click at [320, 7] on div "**********" at bounding box center [255, 123] width 510 height 246
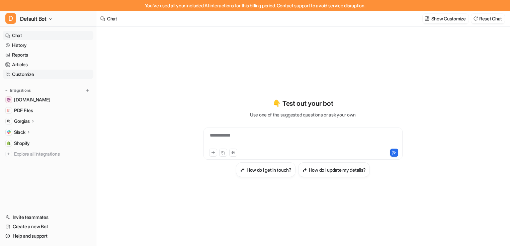
click at [28, 73] on link "Customize" at bounding box center [48, 74] width 91 height 9
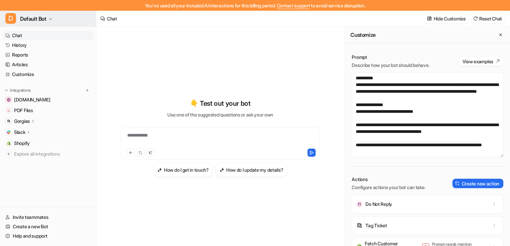
click at [45, 21] on span "Default Bot" at bounding box center [33, 18] width 26 height 9
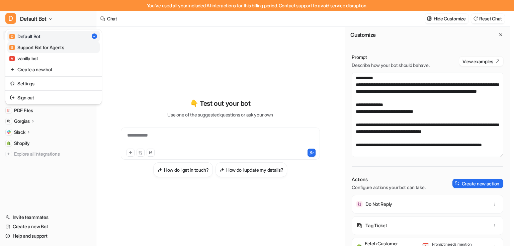
click at [49, 48] on div "S Support Bot for Agents" at bounding box center [36, 47] width 55 height 7
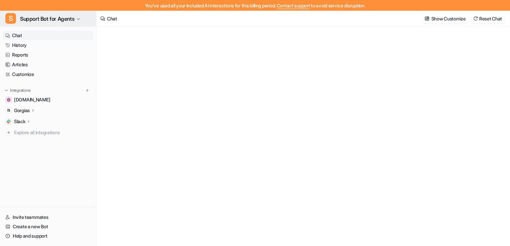
type textarea "**********"
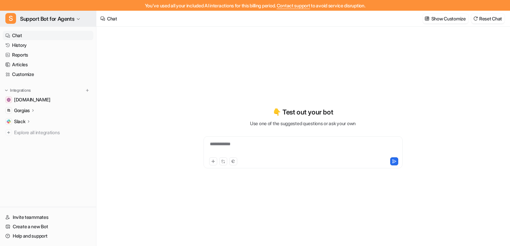
click at [45, 19] on span "Support Bot for Agents" at bounding box center [47, 18] width 54 height 9
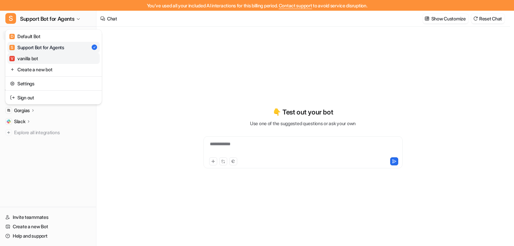
click at [41, 57] on link "V vanilla bot" at bounding box center [53, 58] width 92 height 11
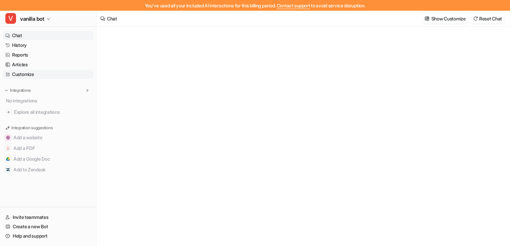
type textarea "**********"
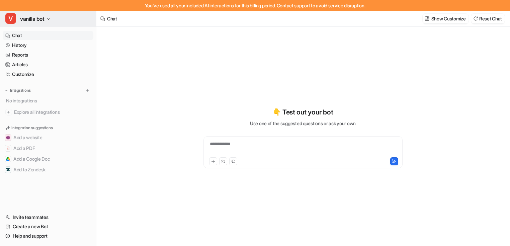
click at [34, 25] on button "V vanilla bot" at bounding box center [48, 19] width 96 height 16
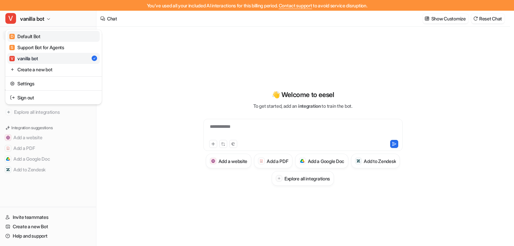
click at [39, 35] on div "D Default Bot" at bounding box center [24, 36] width 31 height 7
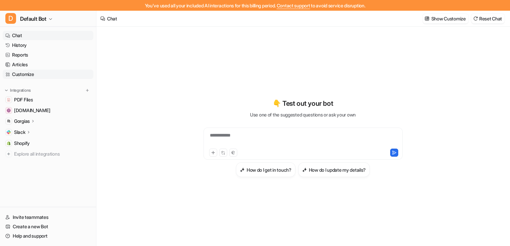
click at [36, 76] on link "Customize" at bounding box center [48, 74] width 91 height 9
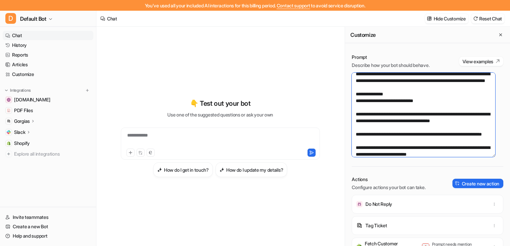
scroll to position [17, 0]
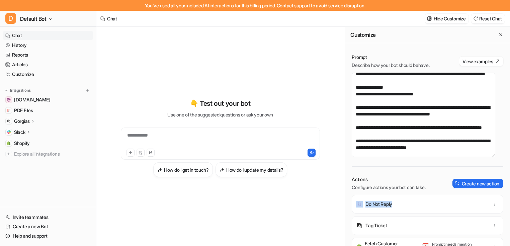
drag, startPoint x: 385, startPoint y: 204, endPoint x: 353, endPoint y: 205, distance: 32.8
click at [353, 205] on span "Do Not Reply" at bounding box center [428, 204] width 152 height 19
drag, startPoint x: 412, startPoint y: 212, endPoint x: 407, endPoint y: 211, distance: 5.2
click at [412, 212] on div "Do Not Reply" at bounding box center [428, 204] width 146 height 19
click at [387, 206] on p "Do Not Reply" at bounding box center [378, 204] width 27 height 7
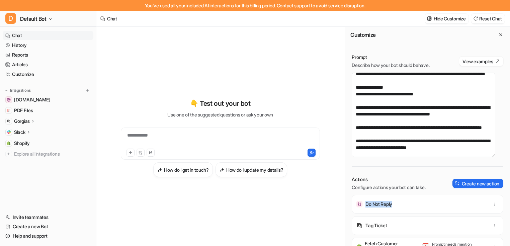
drag, startPoint x: 396, startPoint y: 205, endPoint x: 364, endPoint y: 205, distance: 31.8
click at [364, 205] on div "Do Not Reply" at bounding box center [428, 204] width 146 height 19
copy p "Do Not Reply"
drag, startPoint x: 385, startPoint y: 229, endPoint x: 387, endPoint y: 225, distance: 3.9
click at [367, 228] on div "Tag Ticket" at bounding box center [428, 225] width 146 height 19
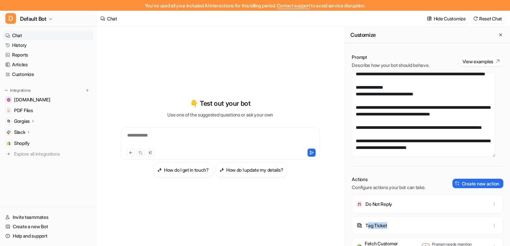
copy p "ag Ticket"
click at [389, 225] on div "Tag Ticket" at bounding box center [428, 225] width 146 height 19
drag, startPoint x: 370, startPoint y: 228, endPoint x: 364, endPoint y: 229, distance: 6.8
click at [364, 229] on div "Tag Ticket" at bounding box center [428, 225] width 146 height 19
click at [369, 229] on div "Tag Ticket" at bounding box center [428, 225] width 146 height 19
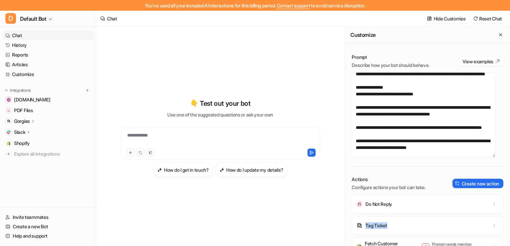
drag, startPoint x: 367, startPoint y: 226, endPoint x: 401, endPoint y: 227, distance: 33.5
click at [399, 226] on div "Tag Ticket" at bounding box center [428, 225] width 146 height 19
copy p "Tag Ticket"
click at [396, 220] on div "Tag Ticket" at bounding box center [428, 225] width 146 height 19
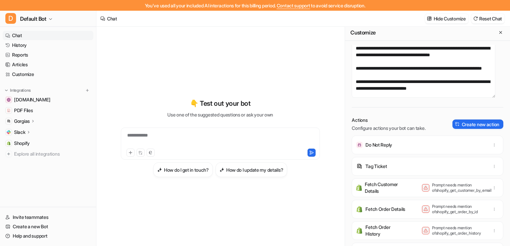
scroll to position [7, 0]
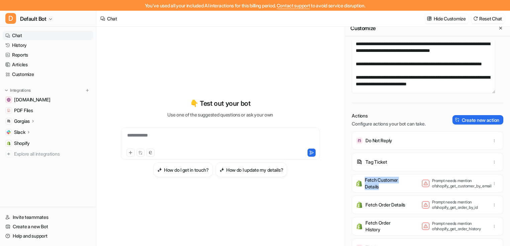
drag, startPoint x: 383, startPoint y: 191, endPoint x: 366, endPoint y: 178, distance: 21.6
click at [365, 178] on p "Fetch Customer Details" at bounding box center [385, 183] width 41 height 13
copy p "Fetch Customer Details"
drag, startPoint x: 372, startPoint y: 206, endPoint x: 366, endPoint y: 202, distance: 7.5
click at [366, 202] on p "Fetch Order Details" at bounding box center [385, 204] width 40 height 7
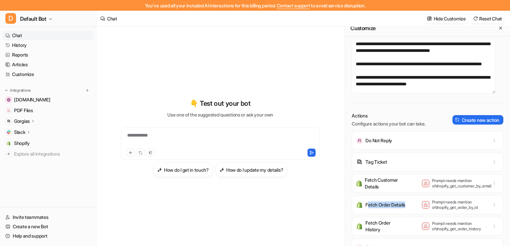
click at [369, 208] on p "Fetch Order Details" at bounding box center [385, 204] width 40 height 7
click at [358, 206] on img at bounding box center [359, 204] width 7 height 7
drag, startPoint x: 367, startPoint y: 202, endPoint x: 380, endPoint y: 209, distance: 14.7
click at [380, 208] on p "Fetch Order Details" at bounding box center [385, 204] width 40 height 7
copy p "Fetch Order Details"
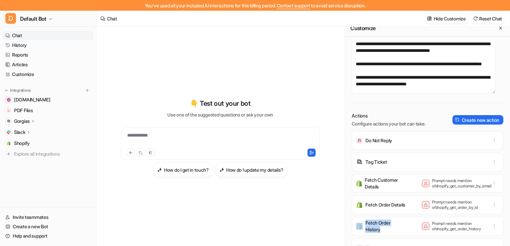
drag, startPoint x: 382, startPoint y: 232, endPoint x: 365, endPoint y: 224, distance: 18.9
click at [363, 224] on div "Fetch Order History" at bounding box center [381, 226] width 50 height 13
copy div "Fetch Order History"
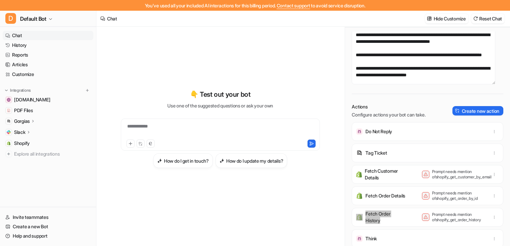
scroll to position [11, 0]
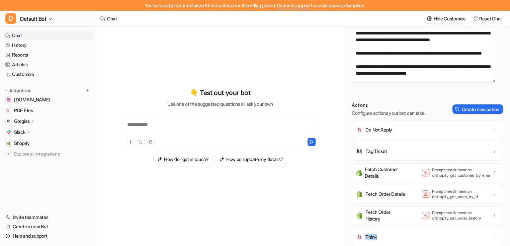
drag, startPoint x: 381, startPoint y: 236, endPoint x: 397, endPoint y: 236, distance: 15.7
click at [364, 237] on div "Think" at bounding box center [428, 237] width 146 height 19
copy p "Think"
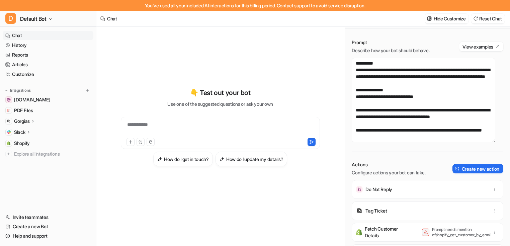
scroll to position [0, 0]
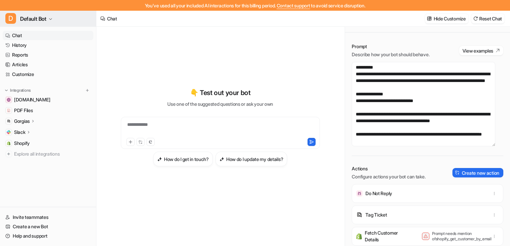
click at [43, 20] on span "Default Bot" at bounding box center [33, 18] width 26 height 9
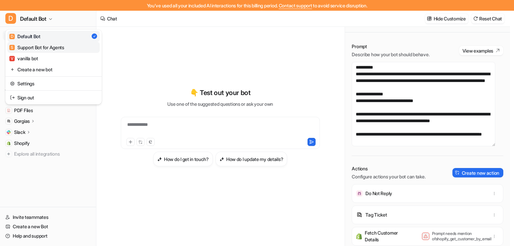
click at [48, 49] on div "S Support Bot for Agents" at bounding box center [36, 47] width 55 height 7
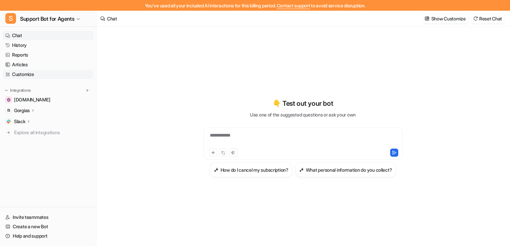
click at [26, 74] on link "Customize" at bounding box center [48, 74] width 91 height 9
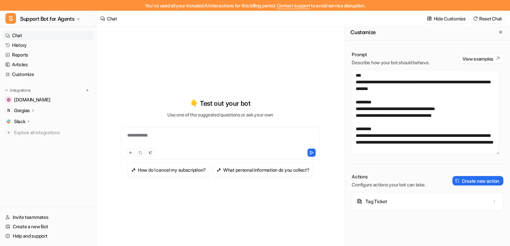
scroll to position [7, 0]
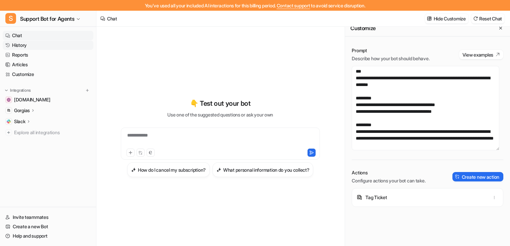
click at [23, 48] on link "History" at bounding box center [48, 44] width 91 height 9
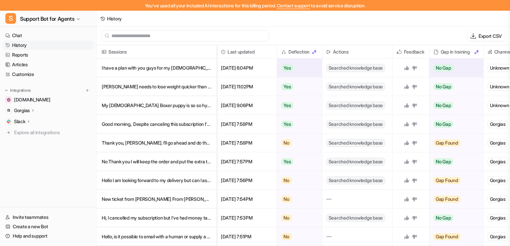
click at [128, 69] on p "I have a plan with you guys for my 4 year old cockerpoo Stella - she LOVES her f" at bounding box center [156, 68] width 109 height 19
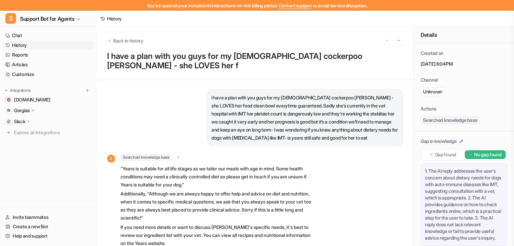
click at [32, 46] on link "History" at bounding box center [48, 44] width 91 height 9
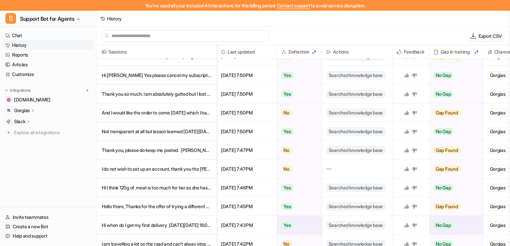
scroll to position [268, 0]
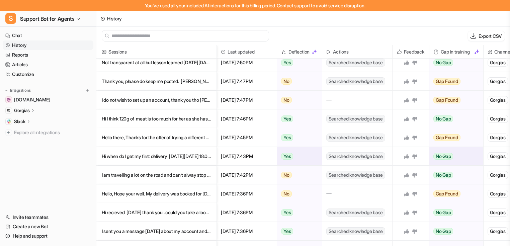
click at [151, 151] on p "Hi when do l get my first delivery On Sat, 9 Aug 2025, 18:01 Years, <yap@years" at bounding box center [156, 156] width 109 height 19
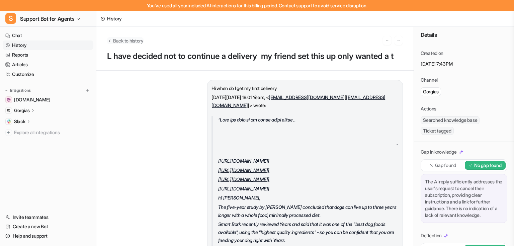
click at [118, 40] on span "Back to history" at bounding box center [128, 40] width 30 height 7
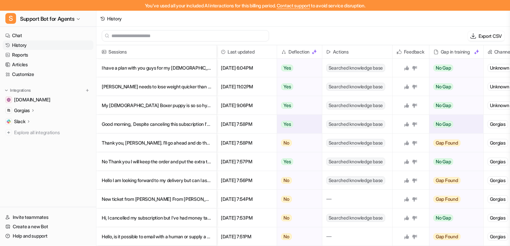
click at [174, 125] on p "Good morning, Despite canceling this subscription I've had money taken from m" at bounding box center [156, 124] width 109 height 19
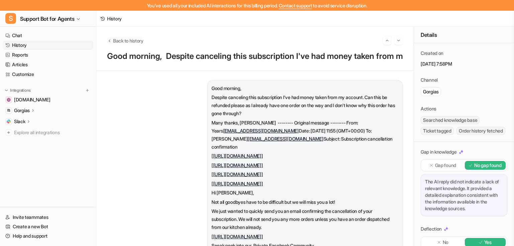
click at [123, 41] on span "Back to history" at bounding box center [128, 40] width 30 height 7
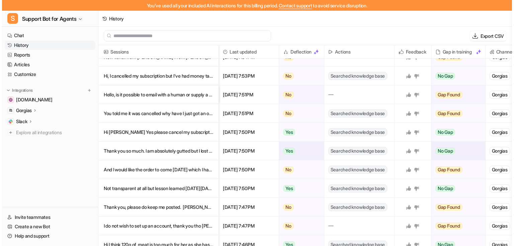
scroll to position [214, 0]
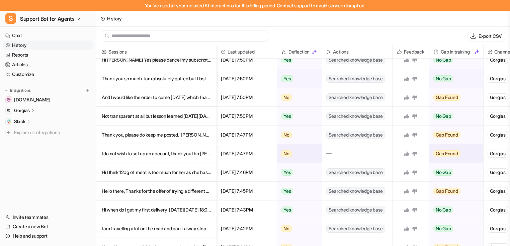
click at [155, 150] on p "I do not wish to set up an account, thank you tho Tacye Ashford-Brown Horse" at bounding box center [156, 153] width 109 height 19
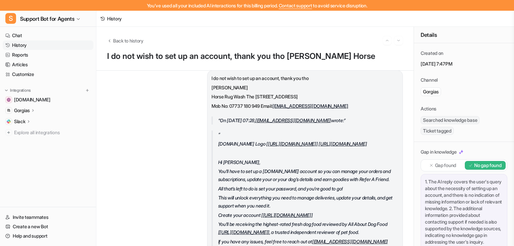
scroll to position [535, 0]
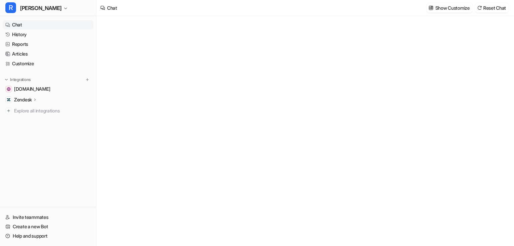
type textarea "**********"
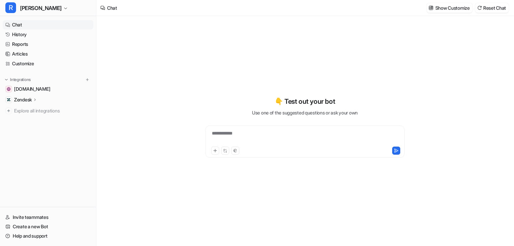
click at [37, 99] on icon at bounding box center [35, 99] width 5 height 5
click at [35, 118] on p "Sources" at bounding box center [27, 119] width 17 height 7
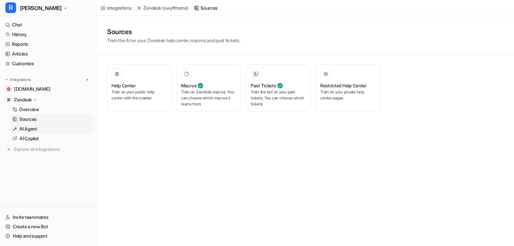
click at [39, 128] on link "AI Agent" at bounding box center [52, 128] width 84 height 9
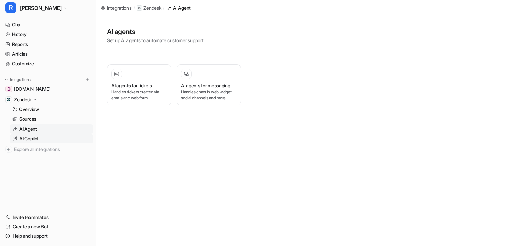
click at [33, 139] on p "AI Copilot" at bounding box center [28, 138] width 19 height 7
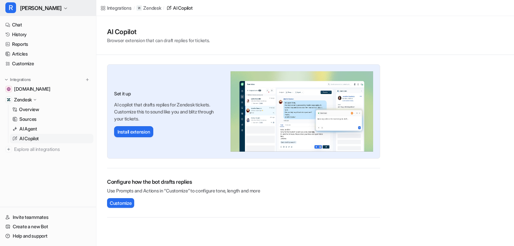
click at [30, 9] on button "R Ron" at bounding box center [48, 8] width 96 height 16
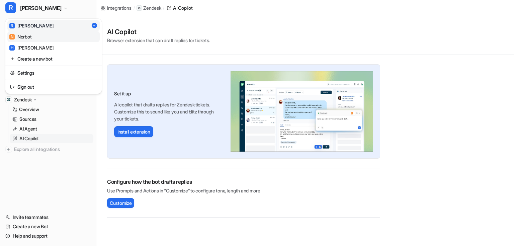
click at [38, 36] on link "N Norbot" at bounding box center [53, 36] width 92 height 11
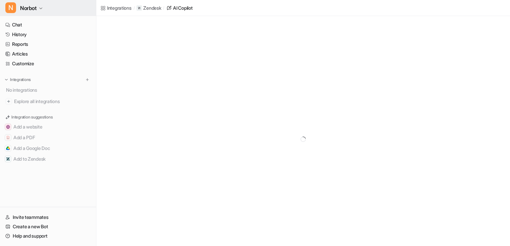
click at [33, 7] on span "Norbot" at bounding box center [28, 7] width 17 height 9
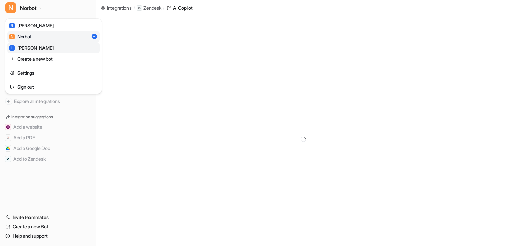
click at [41, 47] on link "H Helen" at bounding box center [53, 47] width 92 height 11
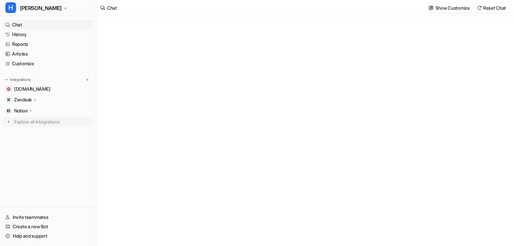
type textarea "**********"
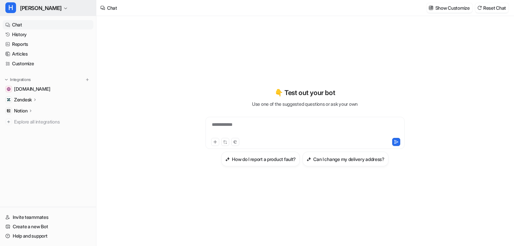
click at [33, 6] on span "Helen" at bounding box center [40, 7] width 41 height 9
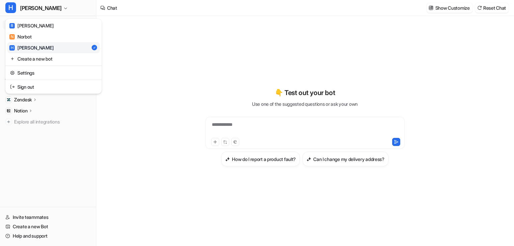
click at [63, 163] on div "H Helen R Ron N Norbot H Helen Create a new bot Settings Sign out Chat History …" at bounding box center [48, 123] width 96 height 246
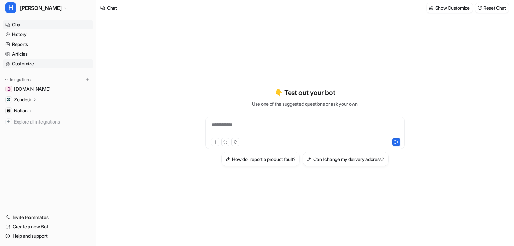
click at [32, 64] on link "Customize" at bounding box center [48, 63] width 91 height 9
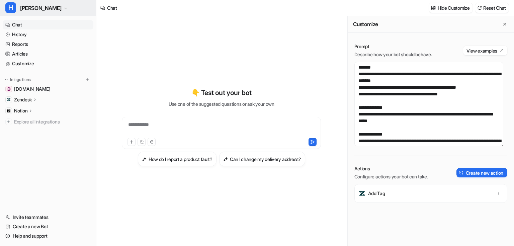
click at [64, 7] on icon "button" at bounding box center [66, 8] width 4 height 4
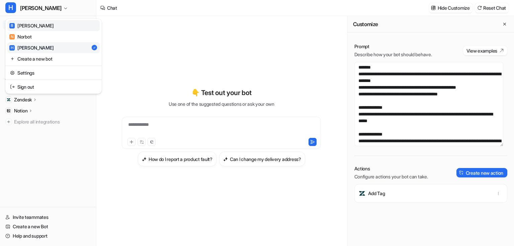
click at [38, 29] on link "R Ron" at bounding box center [53, 25] width 92 height 11
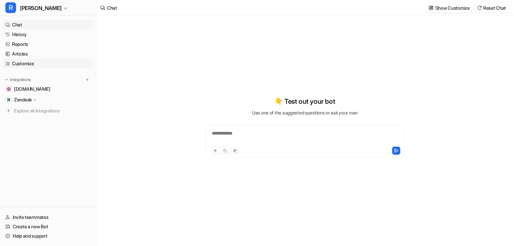
click at [21, 64] on link "Customize" at bounding box center [48, 63] width 91 height 9
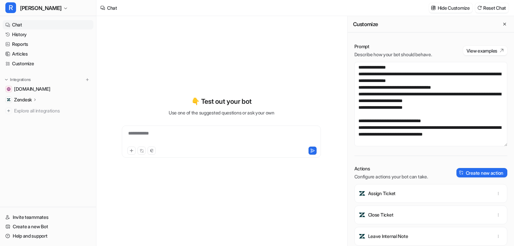
click at [499, 74] on div "Prompt Describe how your bot should behave. View examples Actions Configure act…" at bounding box center [431, 144] width 166 height 216
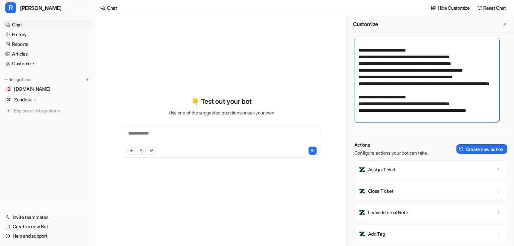
scroll to position [35, 0]
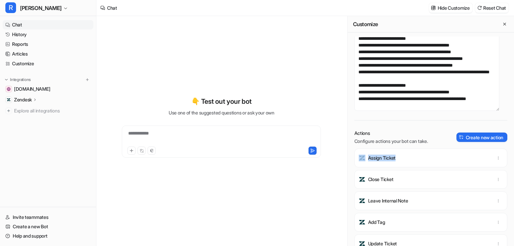
drag, startPoint x: 392, startPoint y: 160, endPoint x: 361, endPoint y: 161, distance: 30.5
click at [356, 159] on span "Assign Ticket" at bounding box center [430, 158] width 153 height 19
click at [395, 162] on div "Assign Ticket" at bounding box center [430, 158] width 147 height 19
drag, startPoint x: 382, startPoint y: 157, endPoint x: 369, endPoint y: 158, distance: 13.4
click at [369, 158] on div "Assign Ticket" at bounding box center [430, 158] width 147 height 19
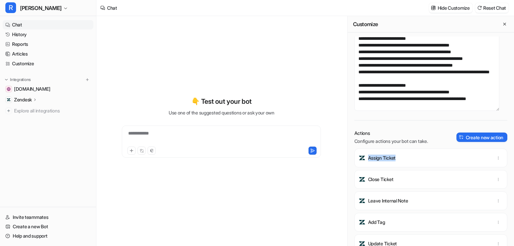
copy p "Assign Ticket"
drag, startPoint x: 388, startPoint y: 178, endPoint x: 368, endPoint y: 181, distance: 20.0
click at [368, 181] on div "Close Ticket" at bounding box center [430, 179] width 147 height 19
copy p "Close Ticket"
drag, startPoint x: 367, startPoint y: 201, endPoint x: 415, endPoint y: 200, distance: 47.5
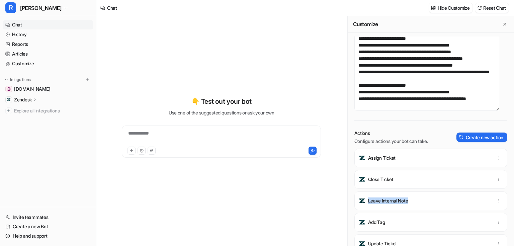
click at [415, 200] on div "Leave Internal Note" at bounding box center [430, 200] width 147 height 19
copy p "Leave Internal Note"
drag, startPoint x: 368, startPoint y: 220, endPoint x: 401, endPoint y: 220, distance: 32.8
click at [400, 221] on div "Add Tag" at bounding box center [430, 222] width 147 height 19
copy p "Add Tag"
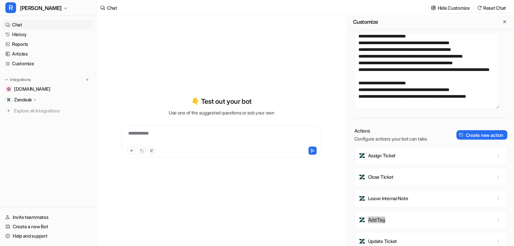
scroll to position [7, 0]
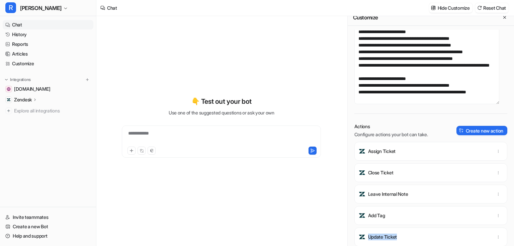
drag, startPoint x: 403, startPoint y: 234, endPoint x: 368, endPoint y: 239, distance: 34.8
click at [368, 239] on div "Update Ticket" at bounding box center [430, 237] width 147 height 19
copy p "Update Ticket"
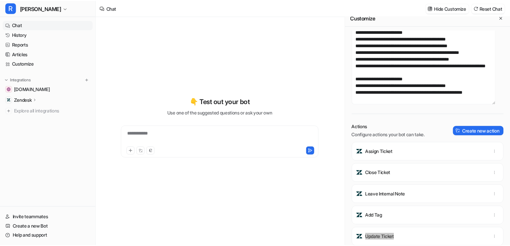
scroll to position [402, 0]
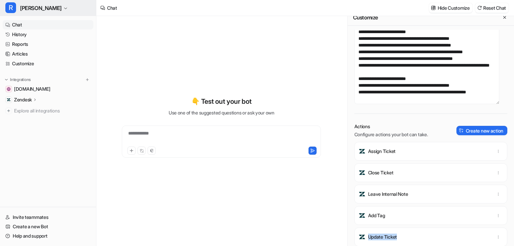
click at [36, 8] on button "R Ron" at bounding box center [48, 8] width 96 height 16
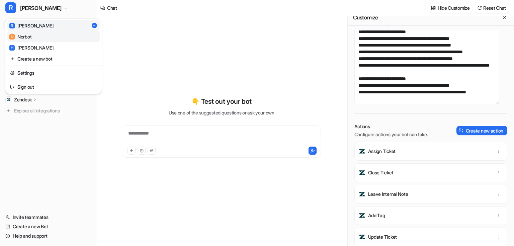
click at [47, 38] on link "N Norbot" at bounding box center [53, 36] width 92 height 11
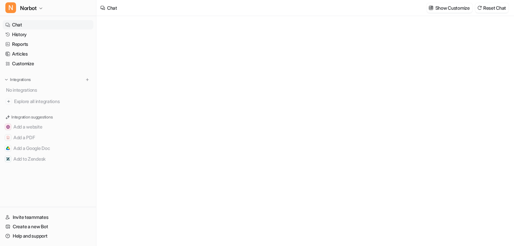
type textarea "**********"
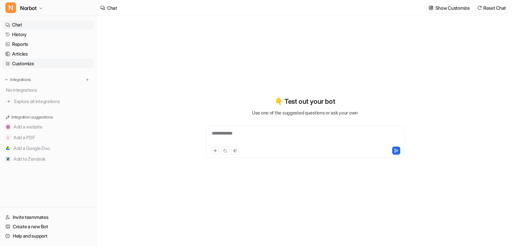
click at [24, 61] on link "Customize" at bounding box center [48, 63] width 91 height 9
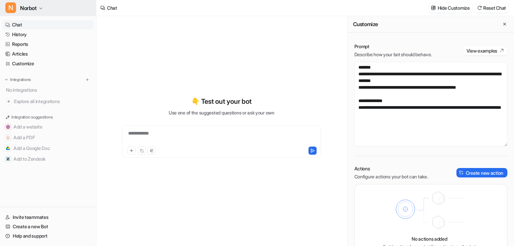
click at [34, 8] on span "Norbot" at bounding box center [28, 7] width 17 height 9
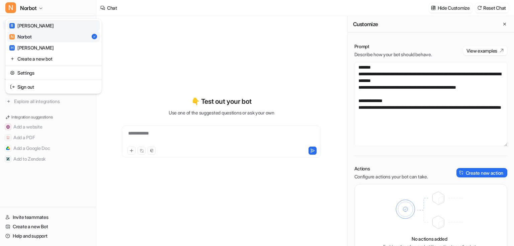
click at [36, 29] on link "R Ron" at bounding box center [53, 25] width 92 height 11
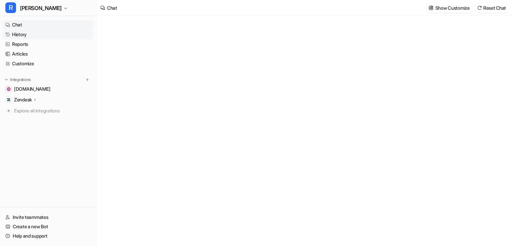
click at [19, 33] on link "History" at bounding box center [48, 34] width 91 height 9
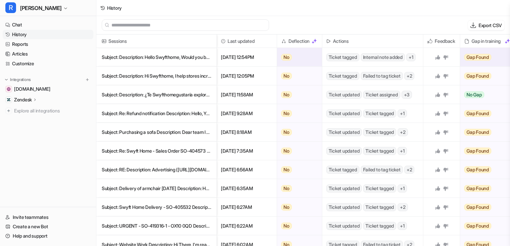
click at [178, 61] on p "Subject: Description: Hello Swyfthome, ‎Would you be interested in a 5% partne" at bounding box center [156, 57] width 109 height 19
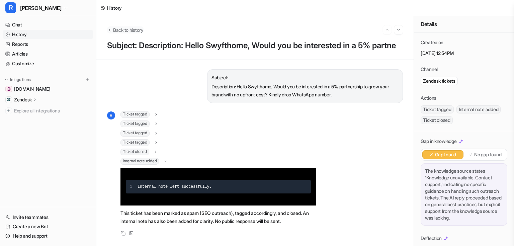
click at [119, 31] on span "Back to history" at bounding box center [128, 29] width 30 height 7
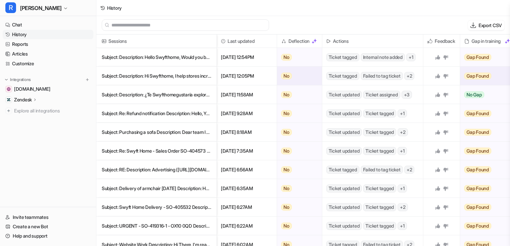
click at [138, 79] on p "Subject: Description: Hi Swyfthome, I help stores increase sãles on a 4% commi" at bounding box center [156, 76] width 109 height 19
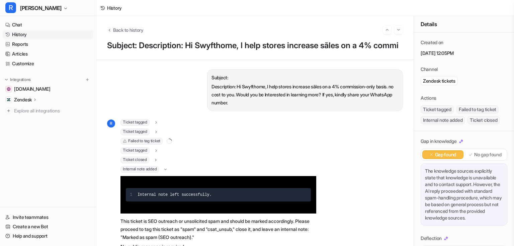
click at [120, 32] on span "Back to history" at bounding box center [128, 29] width 30 height 7
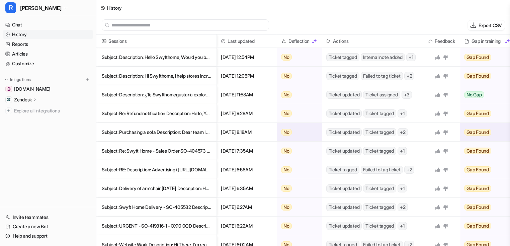
click at [165, 139] on p "Subject: Purchasing a sofa Description: Dear team I hope you are well I am ho" at bounding box center [156, 132] width 109 height 19
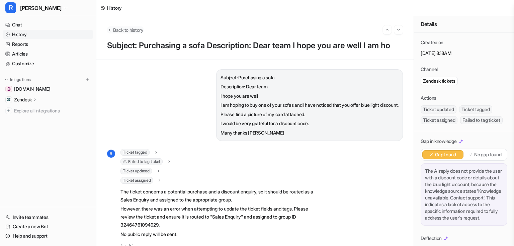
click at [113, 28] on span "Back to history" at bounding box center [128, 29] width 30 height 7
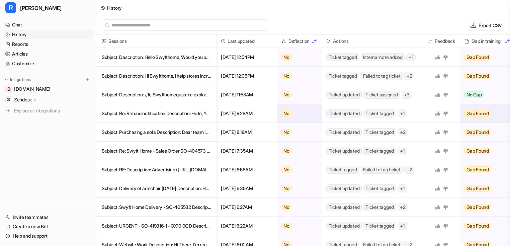
click at [162, 111] on p "Subject: Re: Refund notification Description: Hello, You seem to have deducted" at bounding box center [156, 113] width 109 height 19
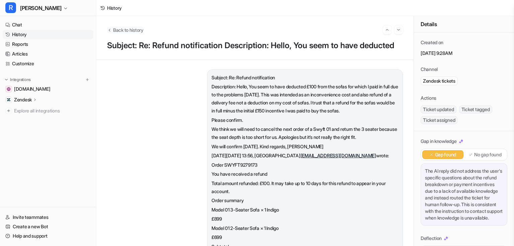
click at [121, 29] on span "Back to history" at bounding box center [128, 29] width 30 height 7
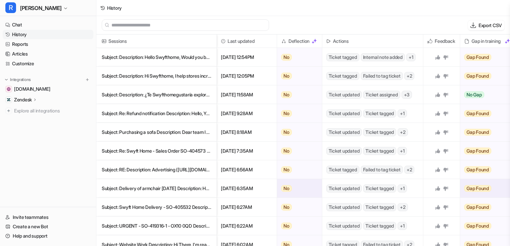
click at [159, 188] on p "Subject: Delivery of armchair next Wednesday Description: Hello, I have been in" at bounding box center [156, 188] width 109 height 19
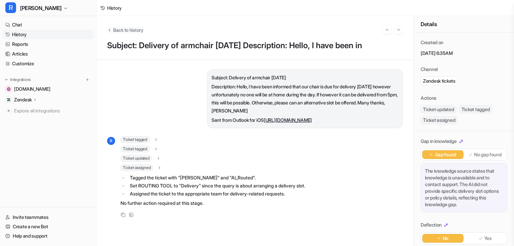
click at [108, 31] on icon "Back to history" at bounding box center [109, 29] width 5 height 5
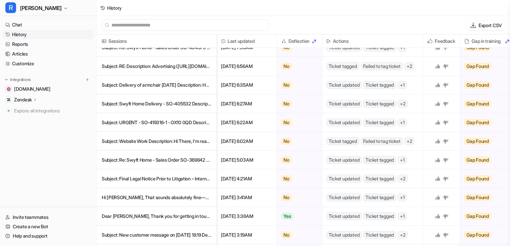
scroll to position [107, 0]
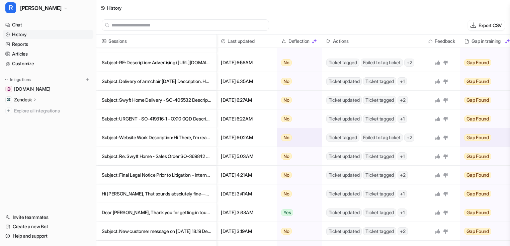
click at [159, 141] on p "Subject: Website Work Description: Hi There, I'm reaching out to see if there" at bounding box center [156, 137] width 109 height 19
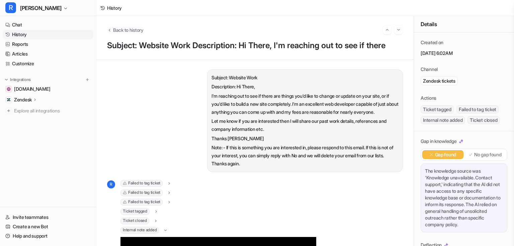
click at [120, 31] on span "Back to history" at bounding box center [128, 29] width 30 height 7
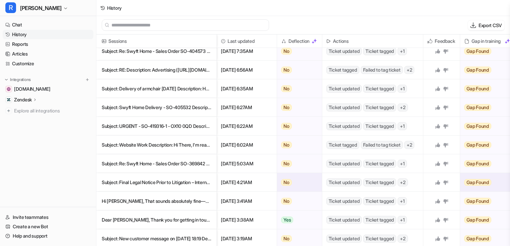
scroll to position [134, 0]
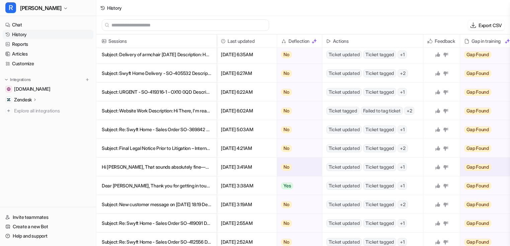
click at [147, 170] on p "Hi Lucy, That sounds absolutely fine—we’ll refund your delivery cost and arrang" at bounding box center [156, 167] width 109 height 19
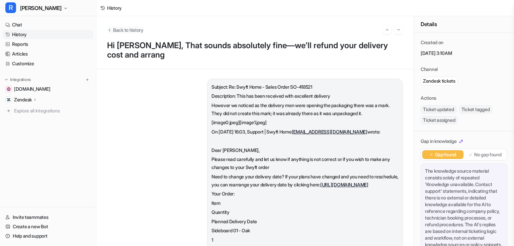
click at [129, 30] on span "Back to history" at bounding box center [128, 29] width 30 height 7
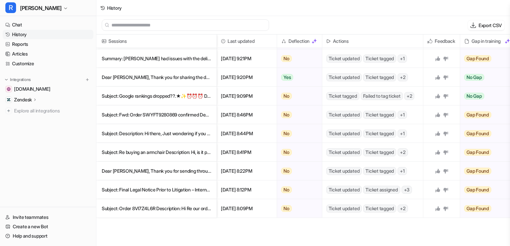
scroll to position [1205, 0]
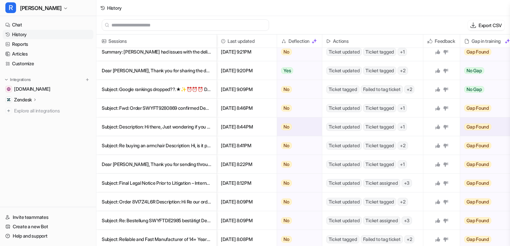
click at [175, 127] on p "Subject: Description: Hi there, Just wondering if you still do blue light card" at bounding box center [156, 126] width 109 height 19
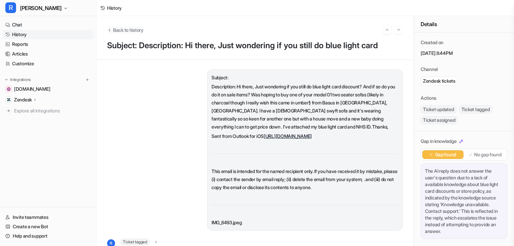
click at [116, 30] on span "Back to history" at bounding box center [128, 29] width 30 height 7
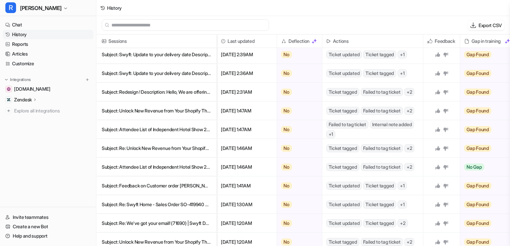
scroll to position [669, 0]
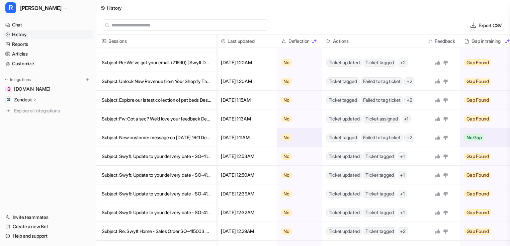
click at [159, 141] on p "Subject: New customer message on 3 September 2025 at 16:11 Description: You rec" at bounding box center [156, 137] width 109 height 19
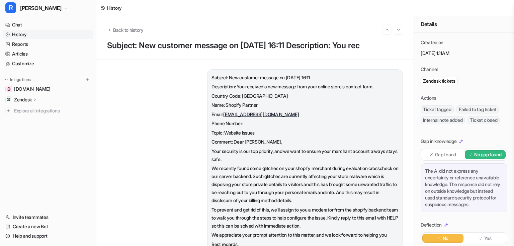
click at [127, 26] on div "Back to history" at bounding box center [255, 29] width 296 height 9
click at [123, 27] on span "Back to history" at bounding box center [128, 29] width 30 height 7
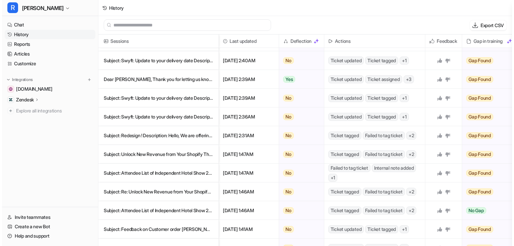
scroll to position [482, 0]
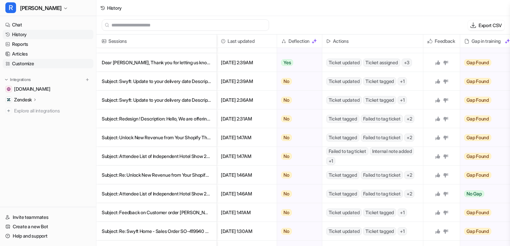
click at [29, 63] on link "Customize" at bounding box center [48, 63] width 91 height 9
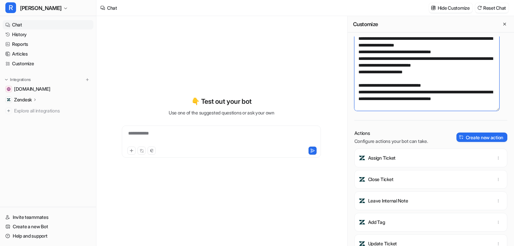
drag, startPoint x: 442, startPoint y: 59, endPoint x: 415, endPoint y: -5, distance: 68.8
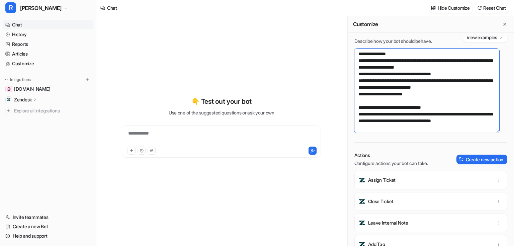
scroll to position [9, 0]
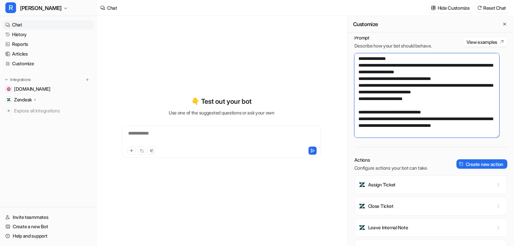
drag, startPoint x: 403, startPoint y: 66, endPoint x: 445, endPoint y: 71, distance: 43.1
click at [445, 71] on textarea at bounding box center [426, 95] width 145 height 84
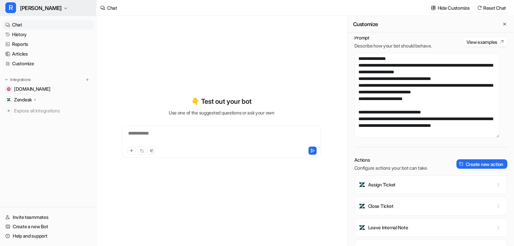
click at [24, 11] on span "Ron" at bounding box center [40, 7] width 41 height 9
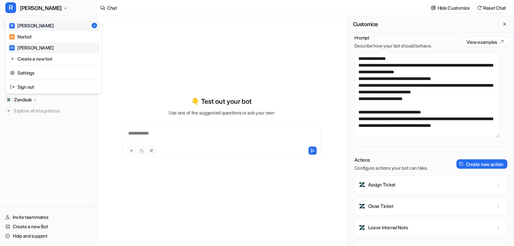
click at [29, 43] on link "H Helen" at bounding box center [53, 47] width 92 height 11
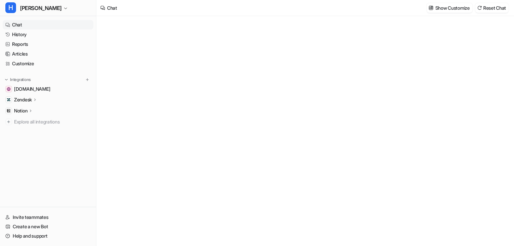
type textarea "**********"
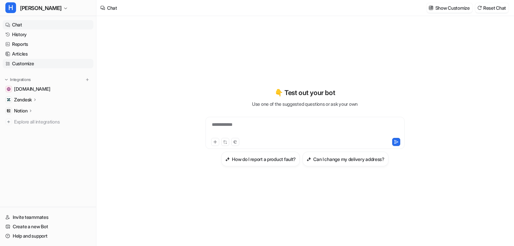
click at [35, 65] on link "Customize" at bounding box center [48, 63] width 91 height 9
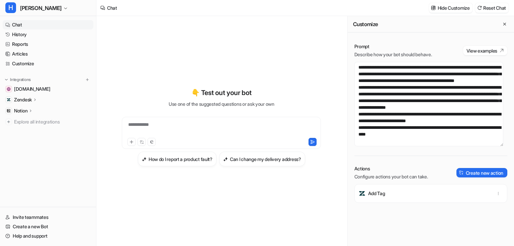
scroll to position [60, 0]
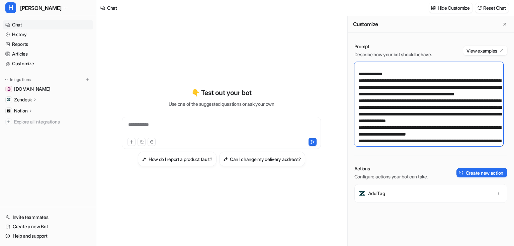
drag, startPoint x: 439, startPoint y: 81, endPoint x: 385, endPoint y: 88, distance: 53.9
click at [377, 87] on textarea at bounding box center [428, 104] width 149 height 84
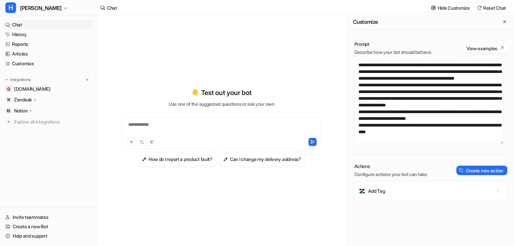
scroll to position [7, 0]
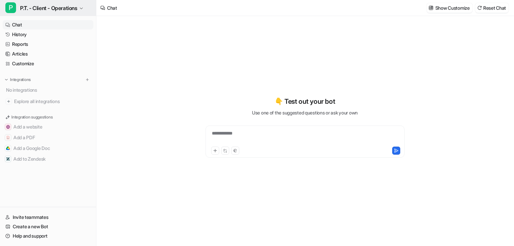
type textarea "**********"
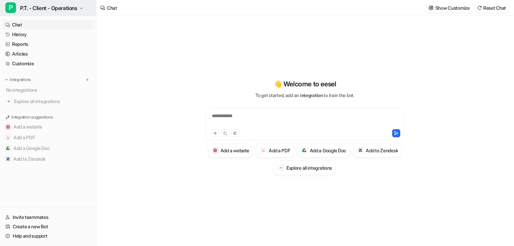
click at [66, 7] on span "P.T. - Client - Operations" at bounding box center [48, 7] width 57 height 9
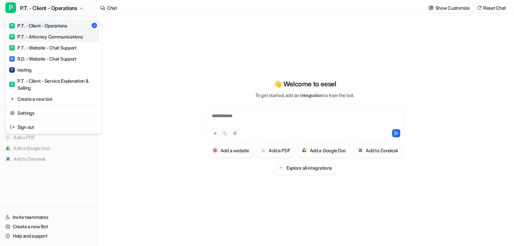
click at [58, 36] on div "P P.T. - Attorney Communications" at bounding box center [46, 36] width 74 height 7
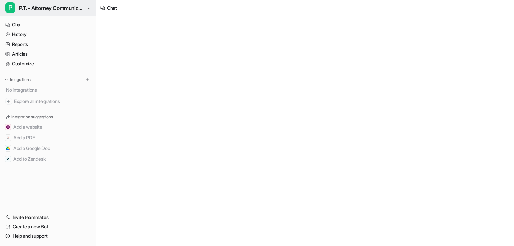
click at [63, 9] on span "P.T. - Attorney Communications" at bounding box center [52, 7] width 66 height 9
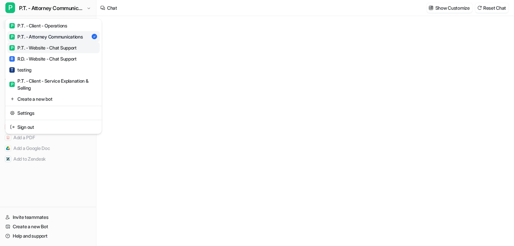
click at [54, 47] on div "P P.T. - Website - Chat Support" at bounding box center [42, 47] width 67 height 7
type textarea "**********"
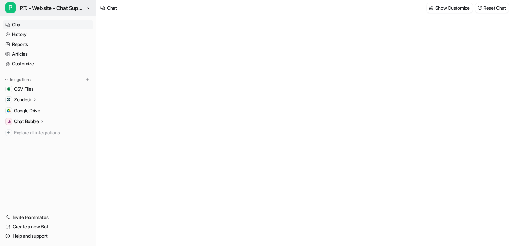
type textarea "**********"
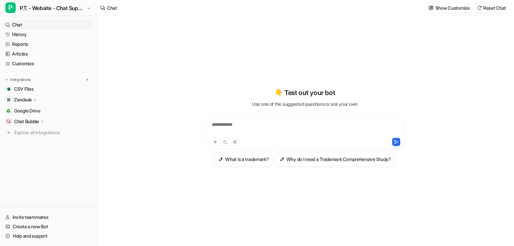
click at [28, 99] on p "Zendesk" at bounding box center [23, 99] width 18 height 7
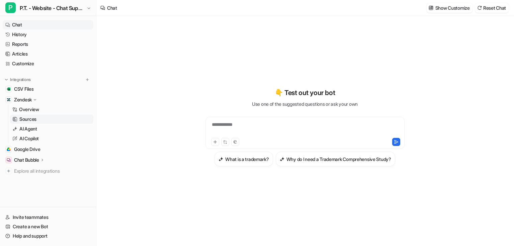
click at [29, 119] on p "Sources" at bounding box center [27, 119] width 17 height 7
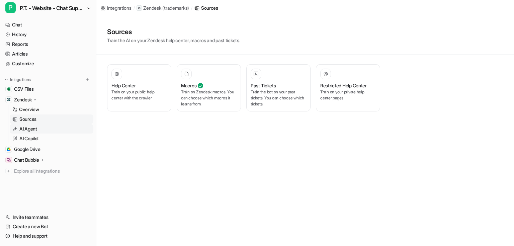
click at [29, 132] on p "AI Agent" at bounding box center [28, 128] width 18 height 7
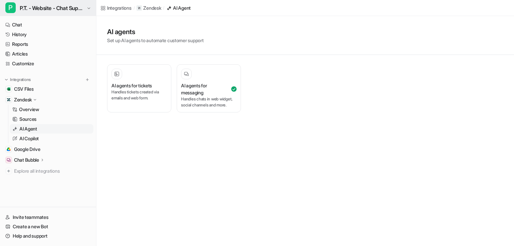
click at [62, 14] on button "P P.T. - Website - Chat Support" at bounding box center [48, 8] width 96 height 16
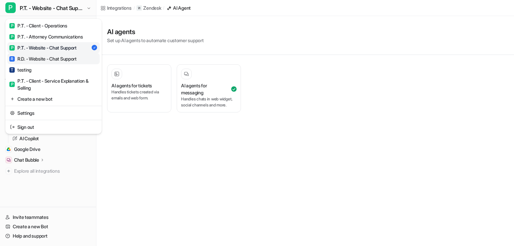
click at [52, 61] on div "R R.D. - Website - Chat Support" at bounding box center [42, 58] width 67 height 7
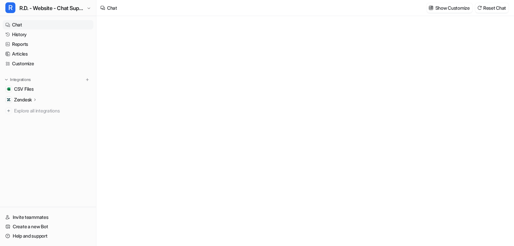
type textarea "**********"
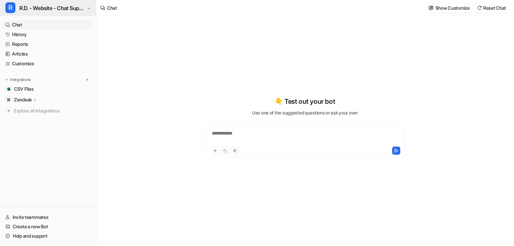
click at [73, 11] on span "R.D. - Website - Chat Support" at bounding box center [52, 7] width 66 height 9
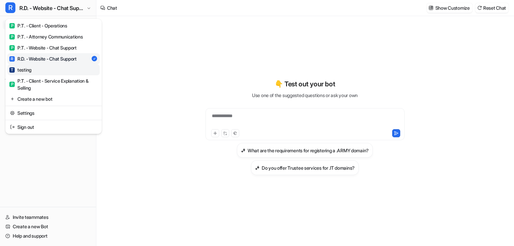
click at [50, 71] on link "T testing" at bounding box center [53, 69] width 92 height 11
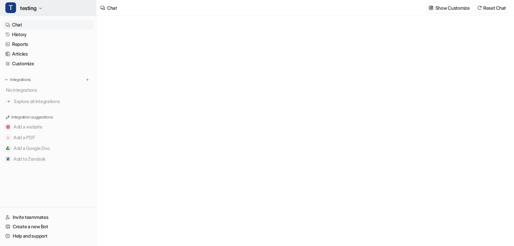
type textarea "**********"
click at [37, 7] on button "T testing" at bounding box center [48, 8] width 96 height 16
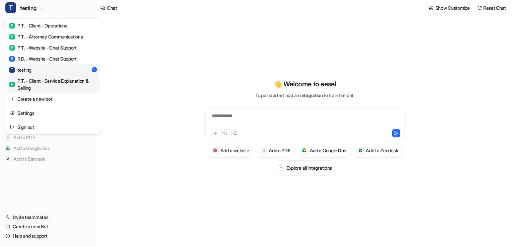
click at [37, 84] on div "P P.T. - Client - Service Explanation & Selling" at bounding box center [53, 84] width 88 height 14
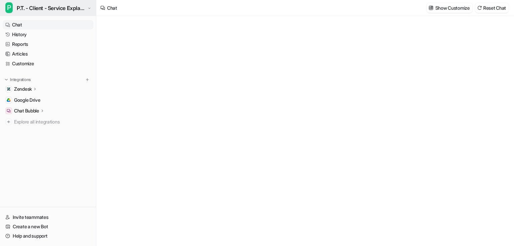
type textarea "**********"
click at [42, 7] on span "P.T. - Client - Service Explanation & Selling" at bounding box center [51, 7] width 69 height 9
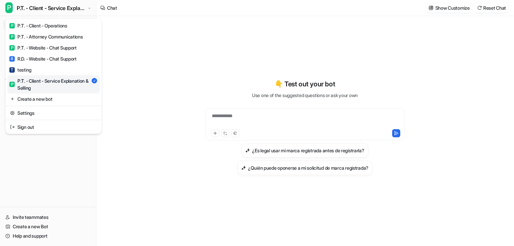
click at [135, 63] on div "**********" at bounding box center [257, 123] width 514 height 246
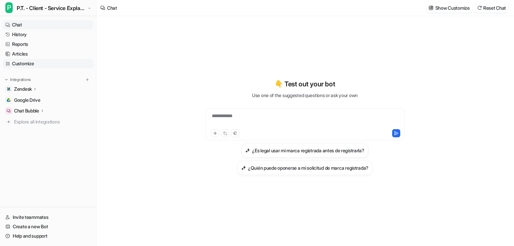
click at [28, 64] on link "Customize" at bounding box center [48, 63] width 91 height 9
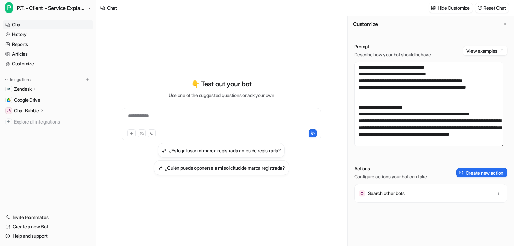
scroll to position [2148, 0]
click at [32, 64] on link "Customize" at bounding box center [48, 63] width 91 height 9
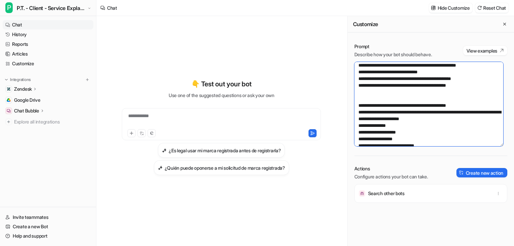
scroll to position [1494, 0]
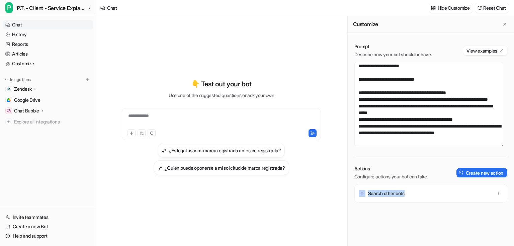
drag, startPoint x: 405, startPoint y: 194, endPoint x: 377, endPoint y: 195, distance: 27.5
click at [365, 195] on div "Search other bots" at bounding box center [430, 193] width 147 height 19
copy div "Search other bots"
click at [55, 9] on span "P.T. - Client - Service Explanation & Selling" at bounding box center [51, 7] width 69 height 9
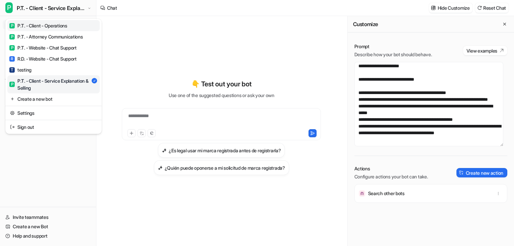
click at [57, 24] on div "P P.T. - Client - Operations" at bounding box center [38, 25] width 58 height 7
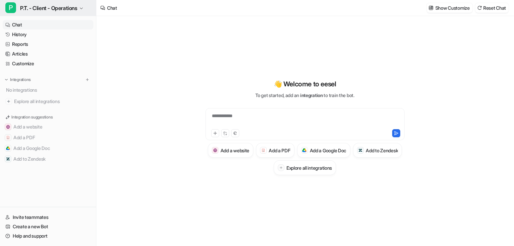
click at [56, 9] on span "P.T. - Client - Operations" at bounding box center [48, 7] width 57 height 9
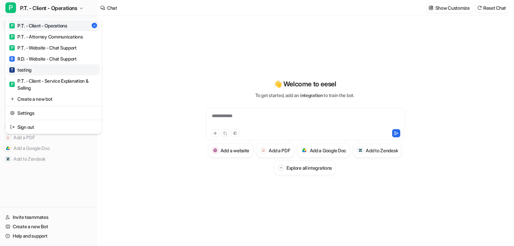
click at [41, 70] on link "T testing" at bounding box center [53, 69] width 92 height 11
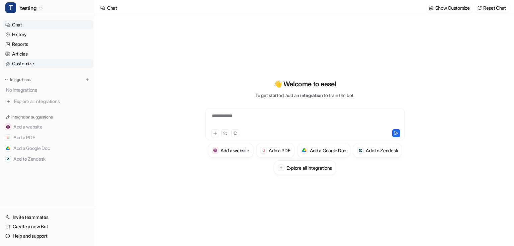
click at [22, 64] on link "Customize" at bounding box center [48, 63] width 91 height 9
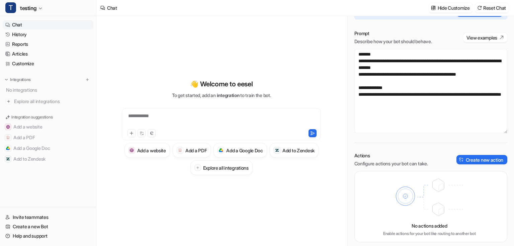
scroll to position [10, 0]
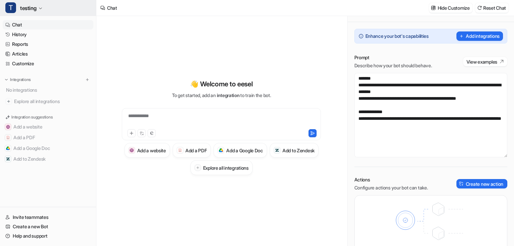
click at [35, 7] on span "testing" at bounding box center [28, 7] width 16 height 9
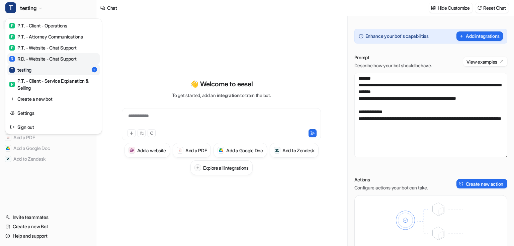
click at [47, 60] on div "R R.D. - Website - Chat Support" at bounding box center [42, 58] width 67 height 7
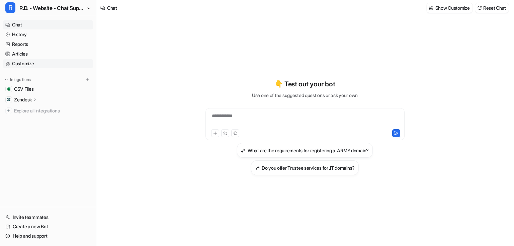
click at [31, 66] on link "Customize" at bounding box center [48, 63] width 91 height 9
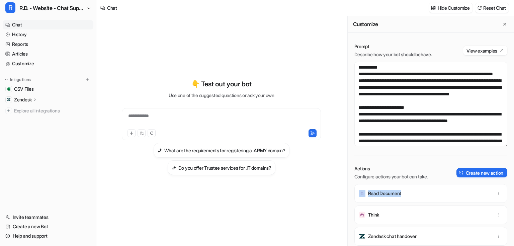
drag, startPoint x: 397, startPoint y: 192, endPoint x: 365, endPoint y: 193, distance: 31.1
click at [365, 193] on div "Read Document" at bounding box center [430, 193] width 147 height 19
copy div "Read Document"
drag, startPoint x: 370, startPoint y: 214, endPoint x: 361, endPoint y: 214, distance: 8.4
click at [362, 213] on div "Think" at bounding box center [430, 214] width 147 height 19
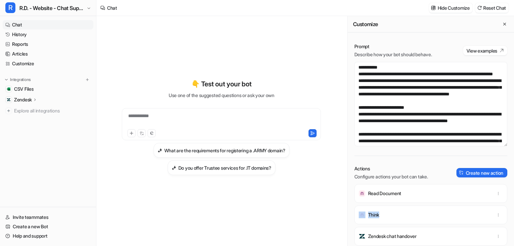
copy div "Think"
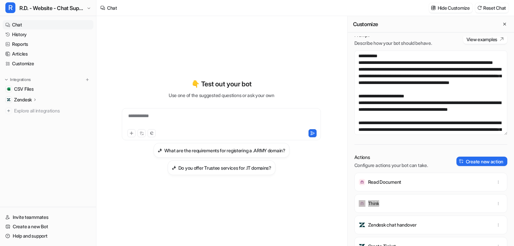
scroll to position [14, 0]
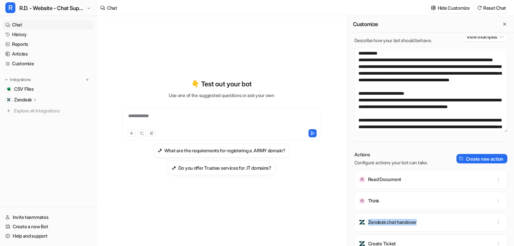
drag, startPoint x: 424, startPoint y: 220, endPoint x: 369, endPoint y: 222, distance: 55.3
click at [369, 222] on div "Zendesk chat handover" at bounding box center [430, 222] width 147 height 19
copy p "Zendesk chat handover"
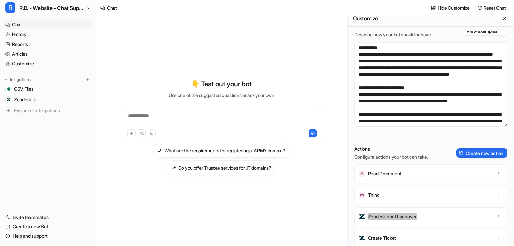
scroll to position [7, 0]
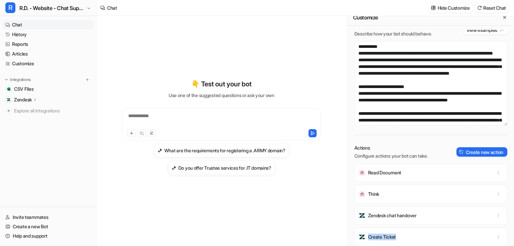
drag, startPoint x: 381, startPoint y: 238, endPoint x: 406, endPoint y: 231, distance: 25.0
click at [368, 239] on div "Create Ticket" at bounding box center [430, 237] width 147 height 19
copy p "Create Ticket"
click at [63, 12] on span "R.D. - Website - Chat Support" at bounding box center [52, 7] width 66 height 9
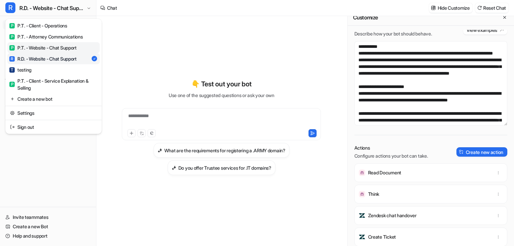
click at [49, 48] on div "P P.T. - Website - Chat Support" at bounding box center [42, 47] width 67 height 7
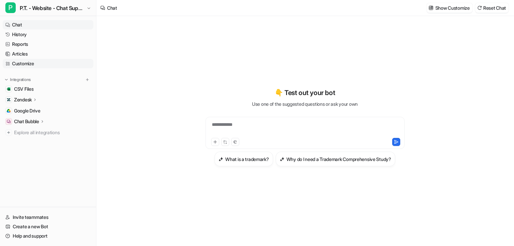
click at [30, 64] on link "Customize" at bounding box center [48, 63] width 91 height 9
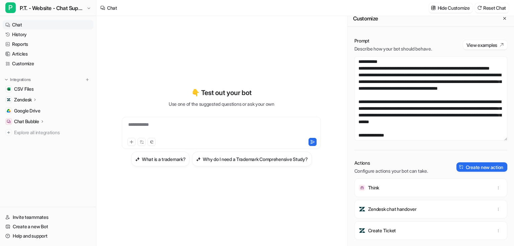
scroll to position [7, 0]
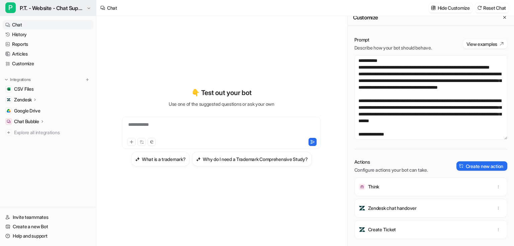
click at [62, 10] on span "P.T. - Website - Chat Support" at bounding box center [52, 7] width 65 height 9
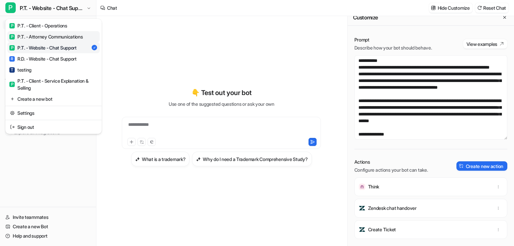
click at [48, 36] on div "P P.T. - Attorney Communications" at bounding box center [46, 36] width 74 height 7
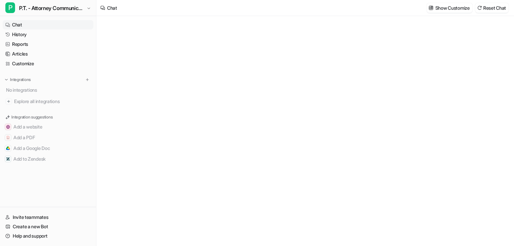
type textarea "**********"
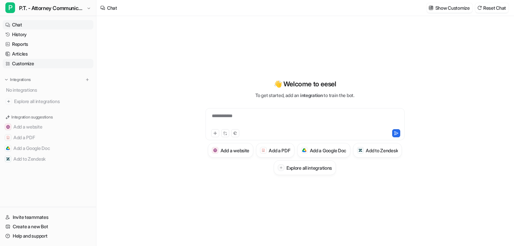
click at [7, 61] on icon at bounding box center [7, 63] width 5 height 5
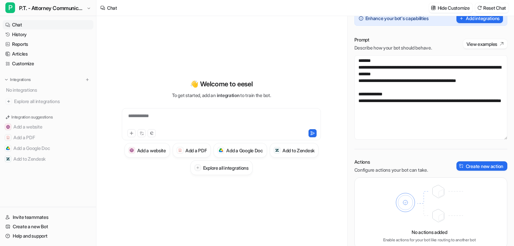
scroll to position [37, 0]
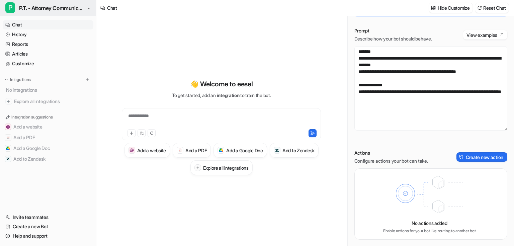
click at [42, 8] on span "P.T. - Attorney Communications" at bounding box center [52, 7] width 66 height 9
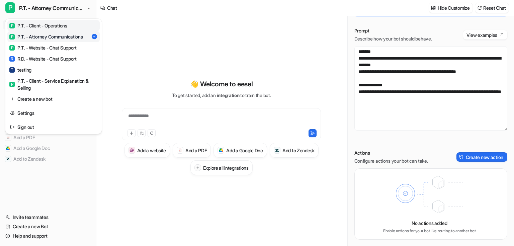
click at [49, 28] on div "P P.T. - Client - Operations" at bounding box center [38, 25] width 58 height 7
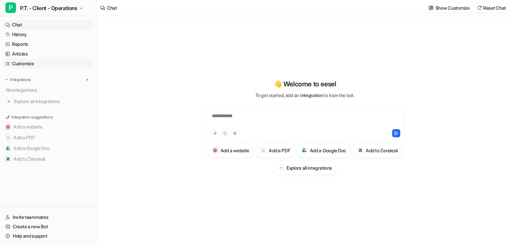
click at [30, 65] on link "Customize" at bounding box center [48, 63] width 91 height 9
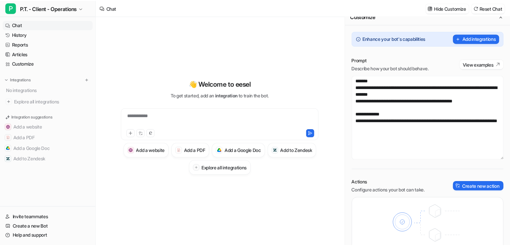
scroll to position [37, 0]
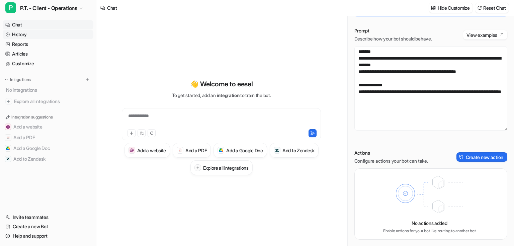
click at [34, 34] on link "History" at bounding box center [48, 34] width 91 height 9
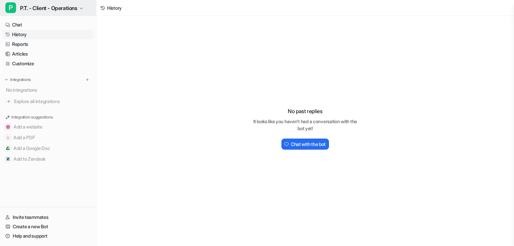
click at [55, 10] on span "P.T. - Client - Operations" at bounding box center [48, 7] width 57 height 9
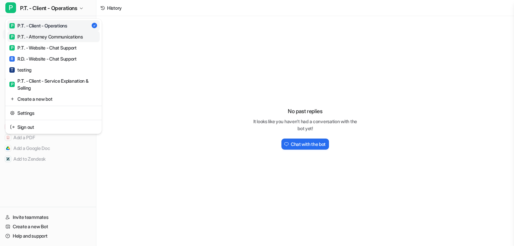
click at [62, 36] on div "P P.T. - Attorney Communications" at bounding box center [46, 36] width 74 height 7
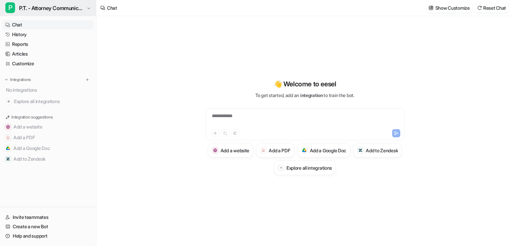
click at [55, 11] on span "P.T. - Attorney Communications" at bounding box center [52, 7] width 66 height 9
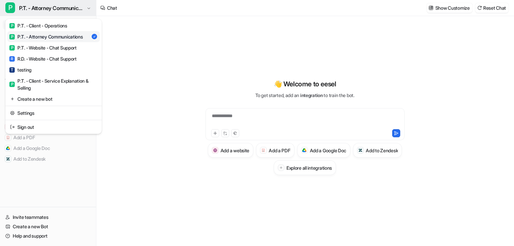
click at [55, 11] on span "P.T. - Attorney Communications" at bounding box center [52, 7] width 66 height 9
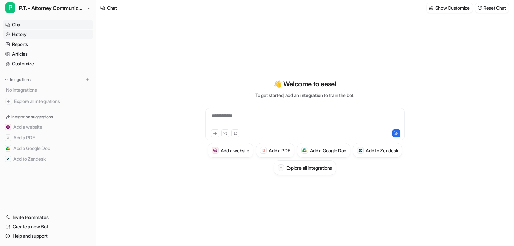
click at [29, 32] on link "History" at bounding box center [48, 34] width 91 height 9
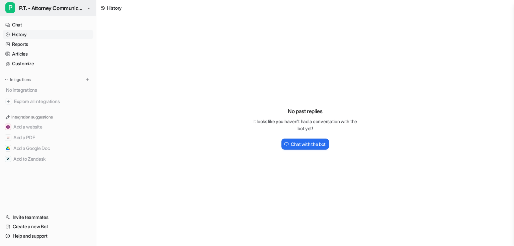
click at [44, 8] on span "P.T. - Attorney Communications" at bounding box center [52, 7] width 66 height 9
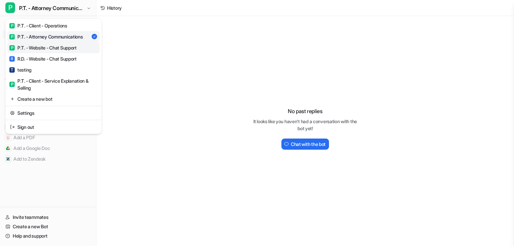
click at [40, 44] on div "P P.T. - Website - Chat Support" at bounding box center [42, 47] width 67 height 7
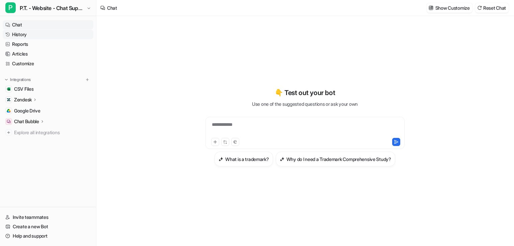
click at [30, 35] on link "History" at bounding box center [48, 34] width 91 height 9
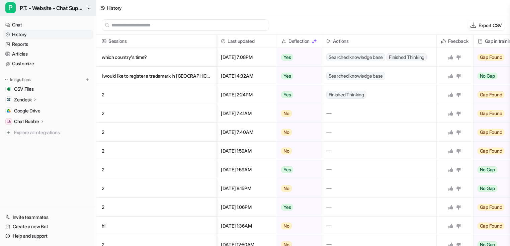
click at [52, 11] on span "P.T. - Website - Chat Support" at bounding box center [52, 7] width 65 height 9
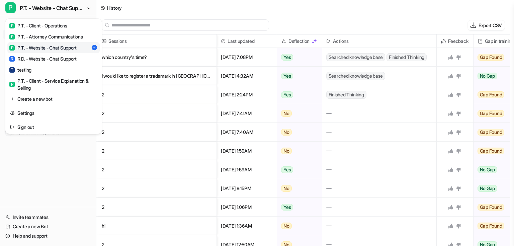
click at [137, 57] on div "P P.T. - Website - Chat Support P P.T. - Client - Operations P P.T. - Attorney …" at bounding box center [255, 123] width 510 height 246
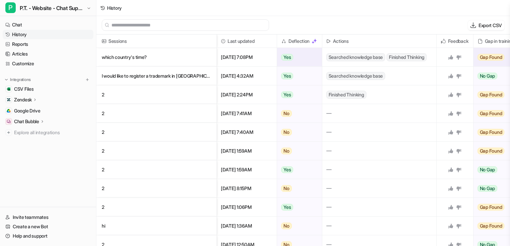
click at [139, 58] on p "which country's time?" at bounding box center [156, 57] width 109 height 19
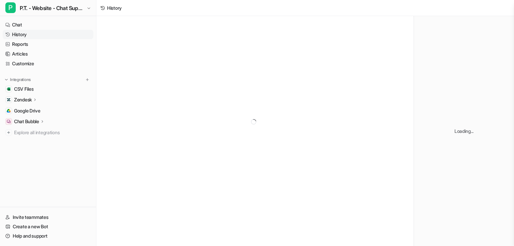
click at [146, 60] on div at bounding box center [254, 121] width 317 height 211
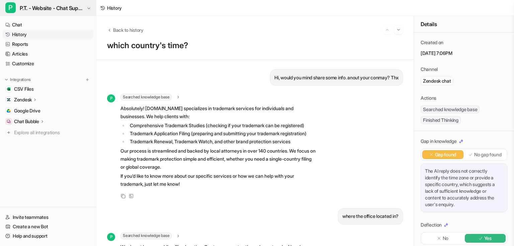
click at [84, 9] on span "P.T. - Website - Chat Support" at bounding box center [52, 7] width 65 height 9
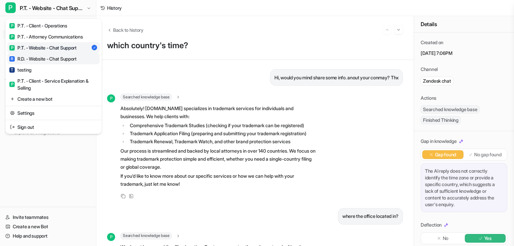
click at [64, 57] on div "R R.D. - Website - Chat Support" at bounding box center [42, 58] width 67 height 7
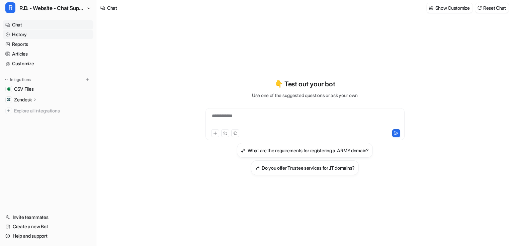
click at [28, 34] on link "History" at bounding box center [48, 34] width 91 height 9
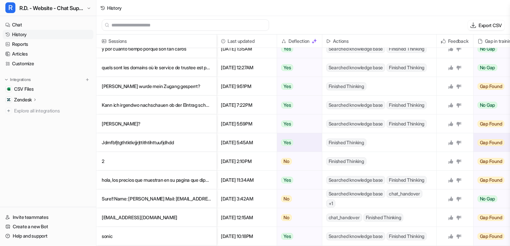
scroll to position [236, 0]
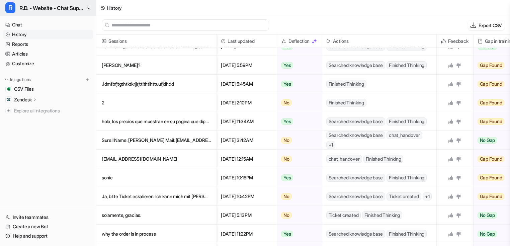
click at [34, 10] on span "R.D. - Website - Chat Support" at bounding box center [52, 7] width 66 height 9
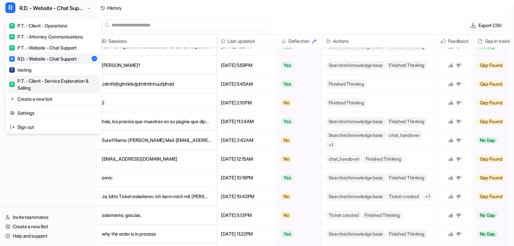
click at [52, 80] on div "P P.T. - Client - Service Explanation & Selling" at bounding box center [53, 84] width 88 height 14
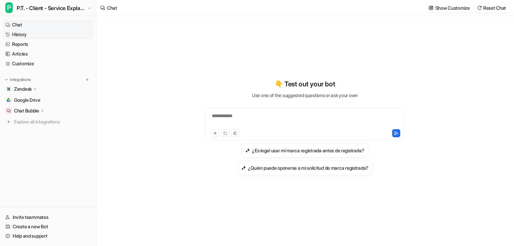
click at [23, 34] on link "History" at bounding box center [48, 34] width 91 height 9
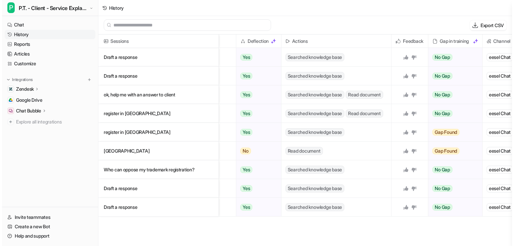
scroll to position [0, 58]
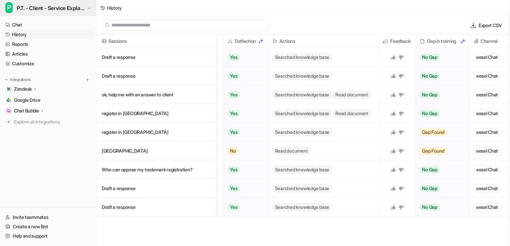
click at [36, 9] on span "P.T. - Client - Service Explanation & Selling" at bounding box center [51, 7] width 69 height 9
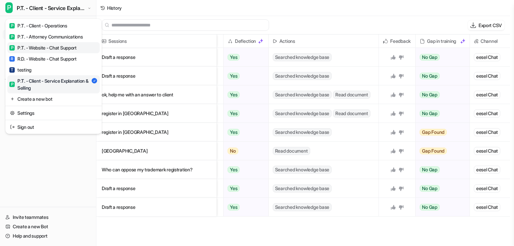
click at [66, 49] on div "P P.T. - Website - Chat Support" at bounding box center [42, 47] width 67 height 7
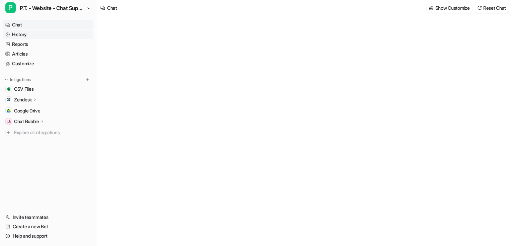
click at [29, 34] on link "History" at bounding box center [48, 34] width 91 height 9
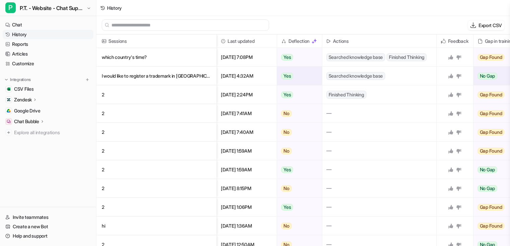
click at [132, 70] on p "I would like to register a trademark in [GEOGRAPHIC_DATA]" at bounding box center [156, 76] width 109 height 19
